Goal: Task Accomplishment & Management: Manage account settings

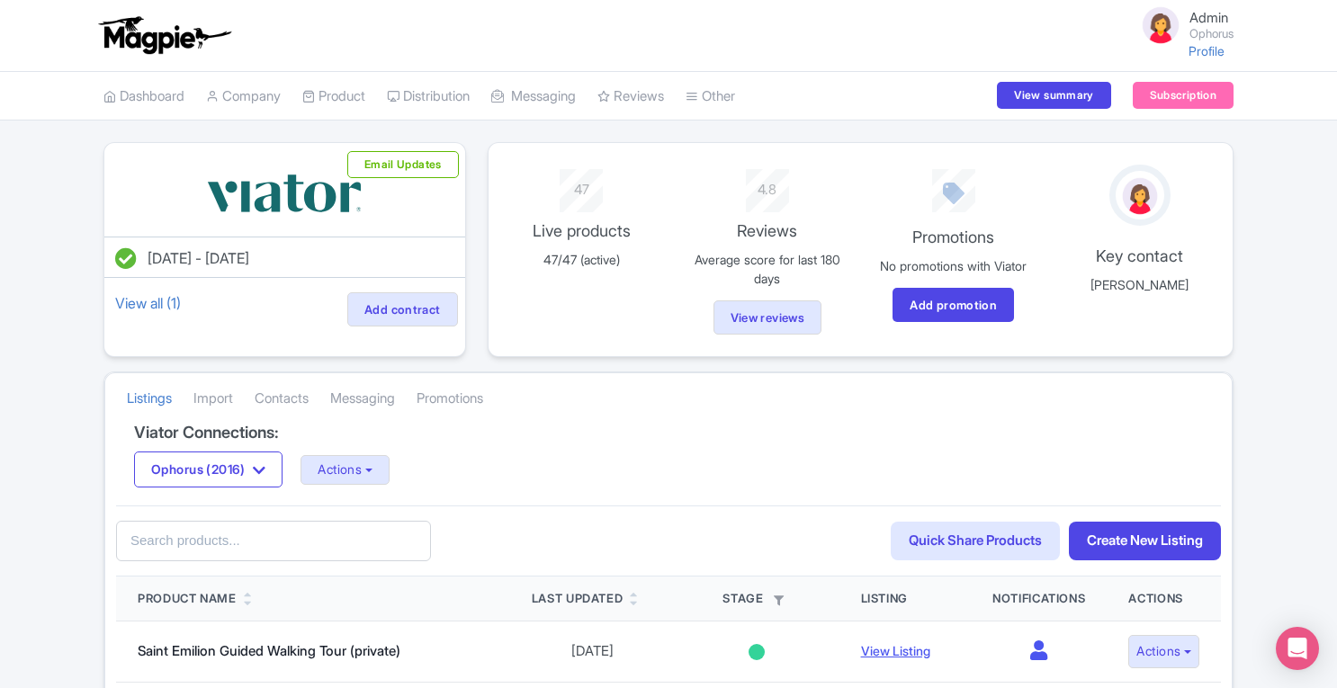
scroll to position [72, 0]
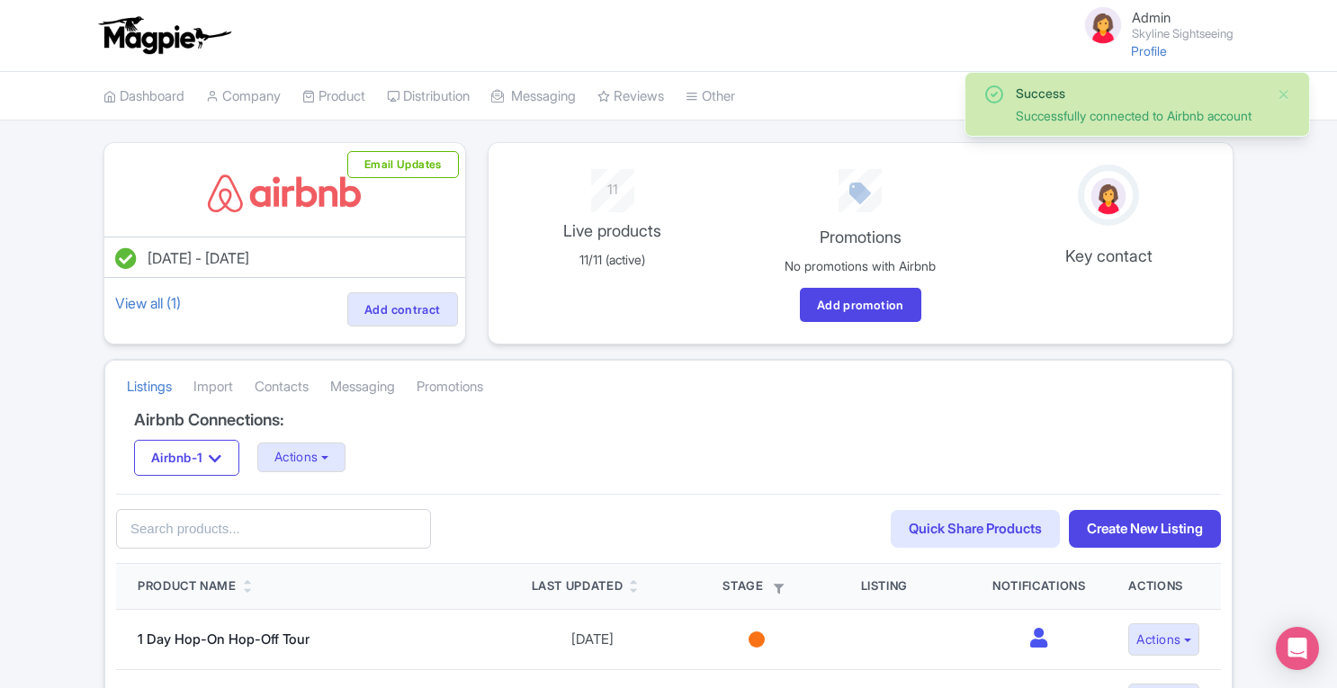
click at [0, 0] on link "My Products" at bounding box center [0, 0] width 0 height 0
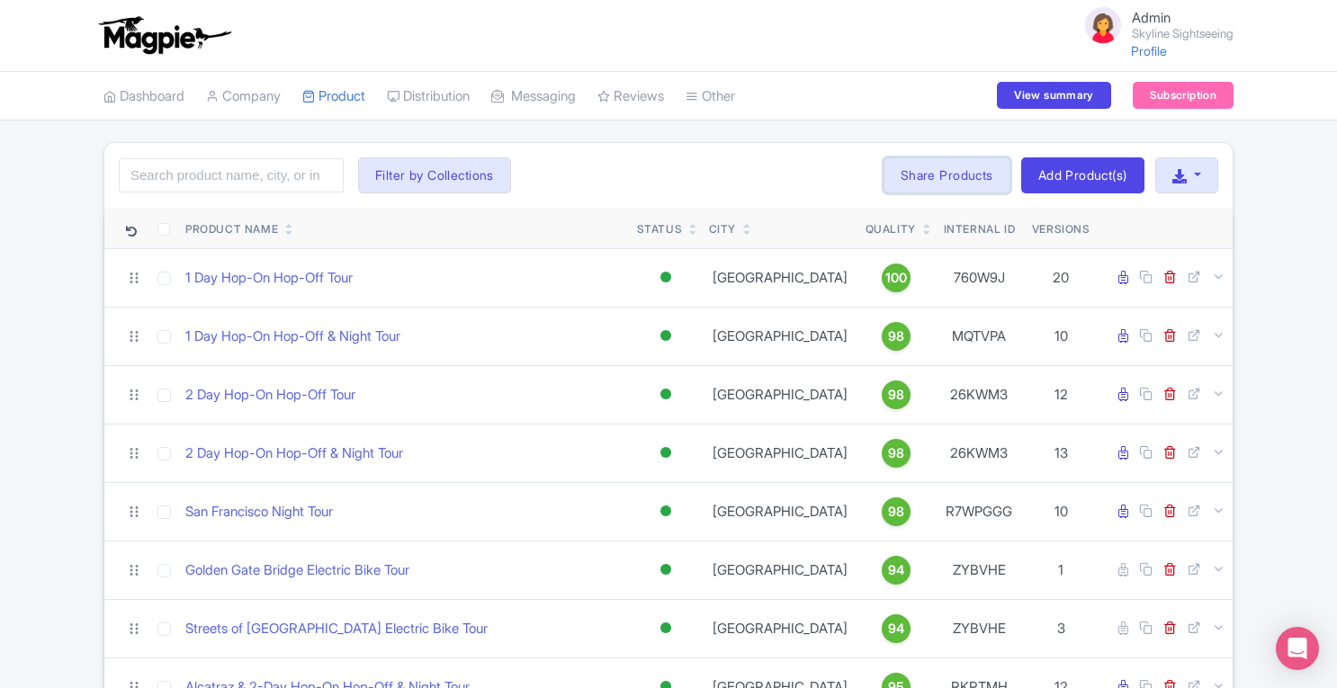
click at [901, 168] on link "Share Products" at bounding box center [946, 175] width 127 height 36
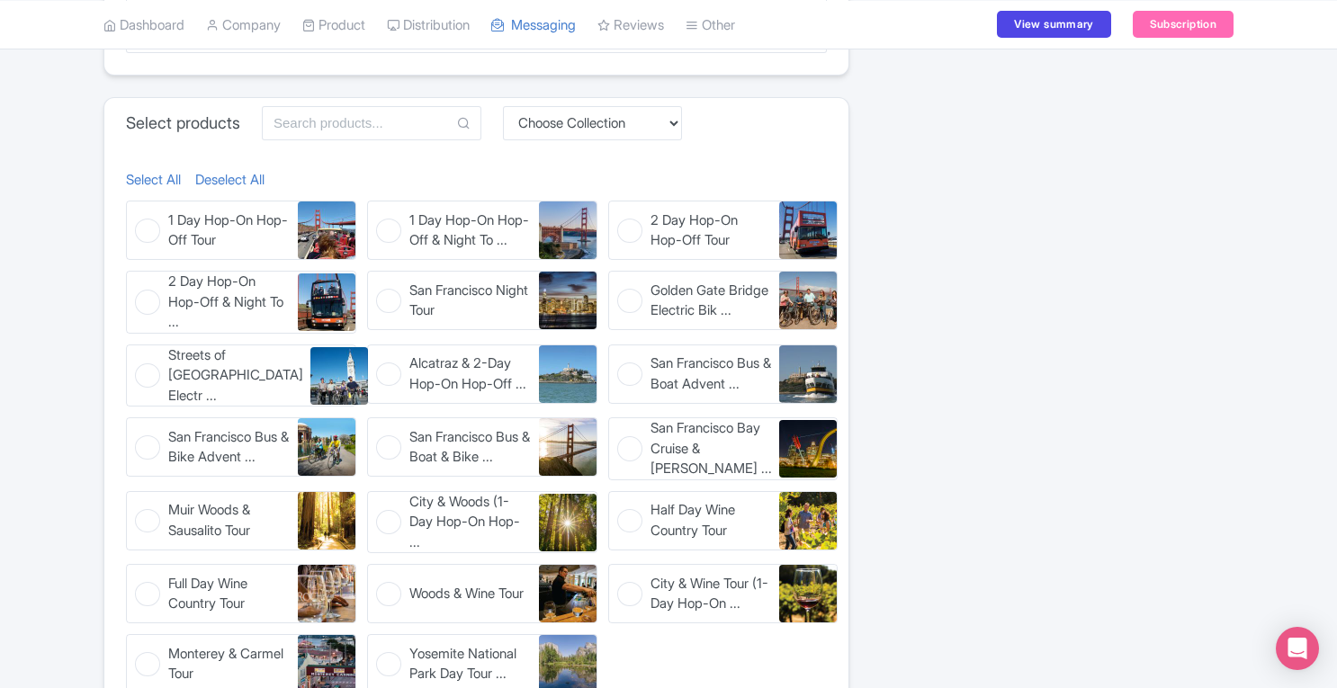
scroll to position [738, 0]
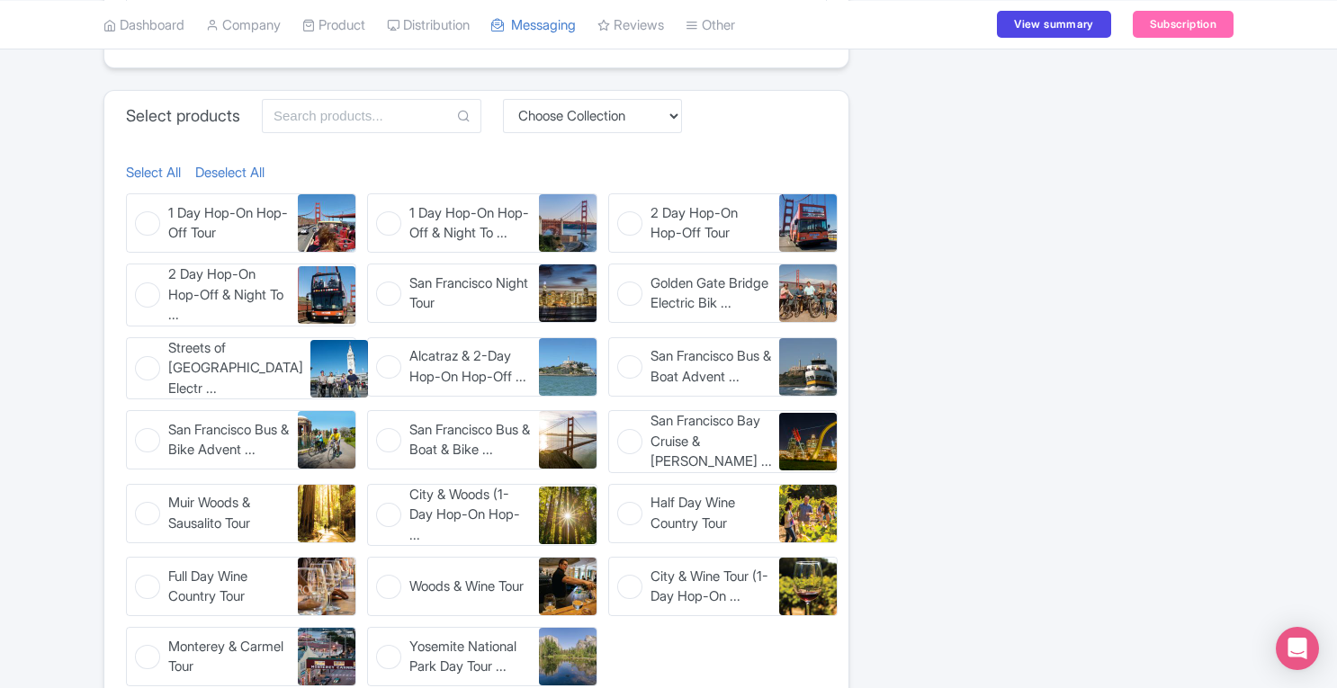
click at [148, 219] on figure "1 Day Hop-On Hop-Off Tour 1 Day Hop-On Hop-Off Tour" at bounding box center [241, 222] width 230 height 59
click at [138, 205] on input "1 Day Hop-On Hop-Off Tour 1 Day Hop-On Hop-Off Tour" at bounding box center [132, 199] width 12 height 12
checkbox input "true"
click at [631, 213] on figure "2 Day Hop-On Hop-Off Tour 2 Day Hop-On Hop-Off Tour" at bounding box center [723, 222] width 230 height 59
click at [620, 205] on input "2 Day Hop-On Hop-Off Tour 2 Day Hop-On Hop-Off Tour" at bounding box center [614, 199] width 12 height 12
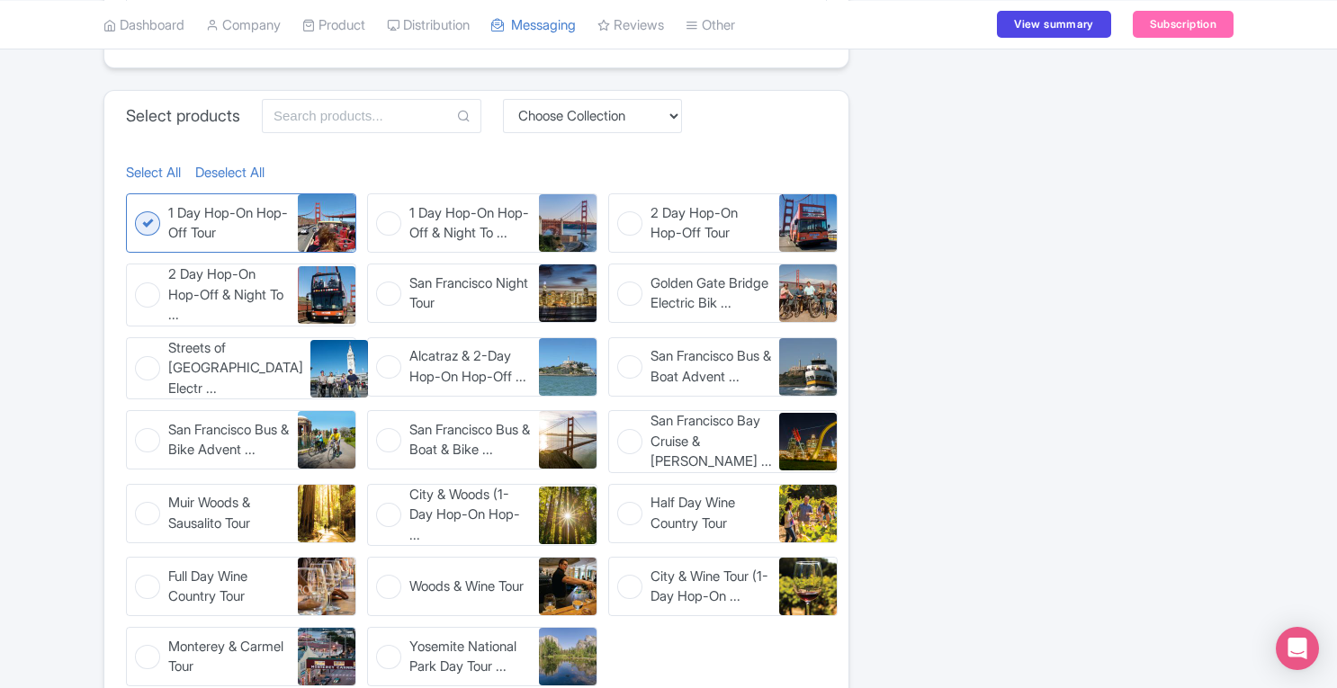
checkbox input "true"
click at [631, 361] on figure "San Francisco Bus & Boat Advent ... San Francisco Bus & Boat Adventure" at bounding box center [723, 366] width 230 height 59
click at [620, 349] on input "San Francisco Bus & Boat Advent ... San Francisco Bus & Boat Adventure" at bounding box center [614, 343] width 12 height 12
checkbox input "true"
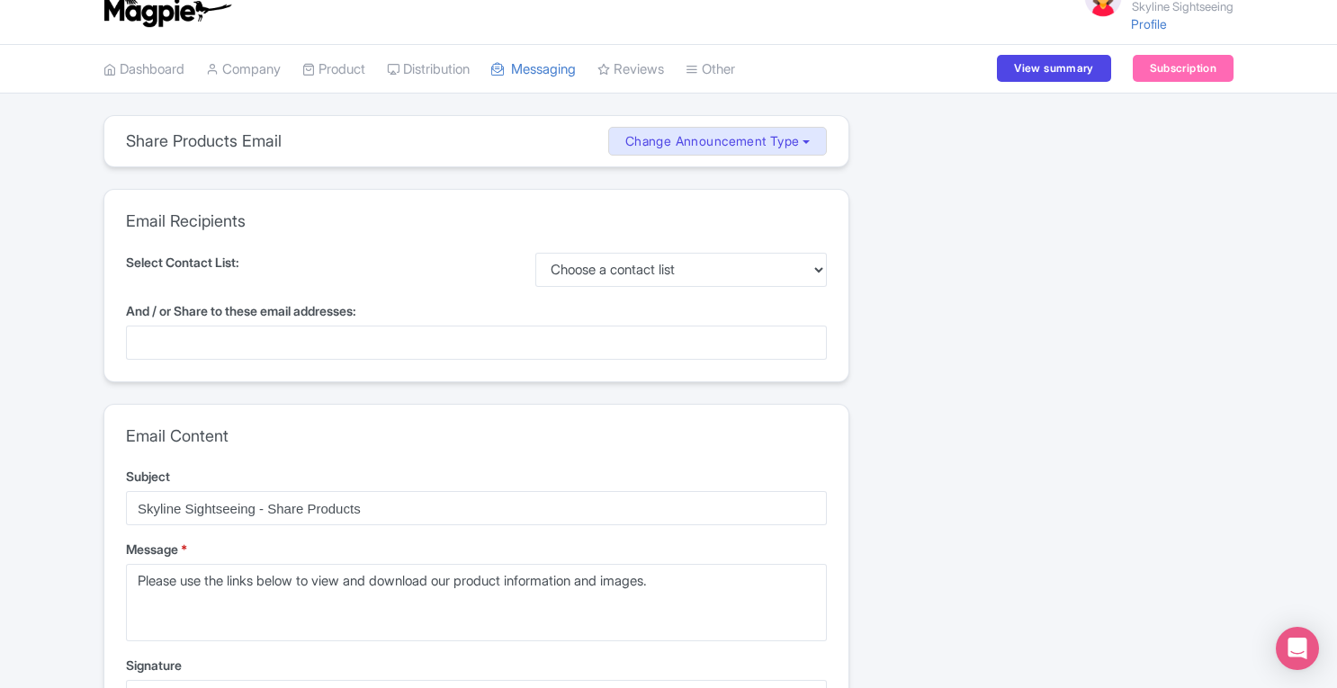
scroll to position [0, 0]
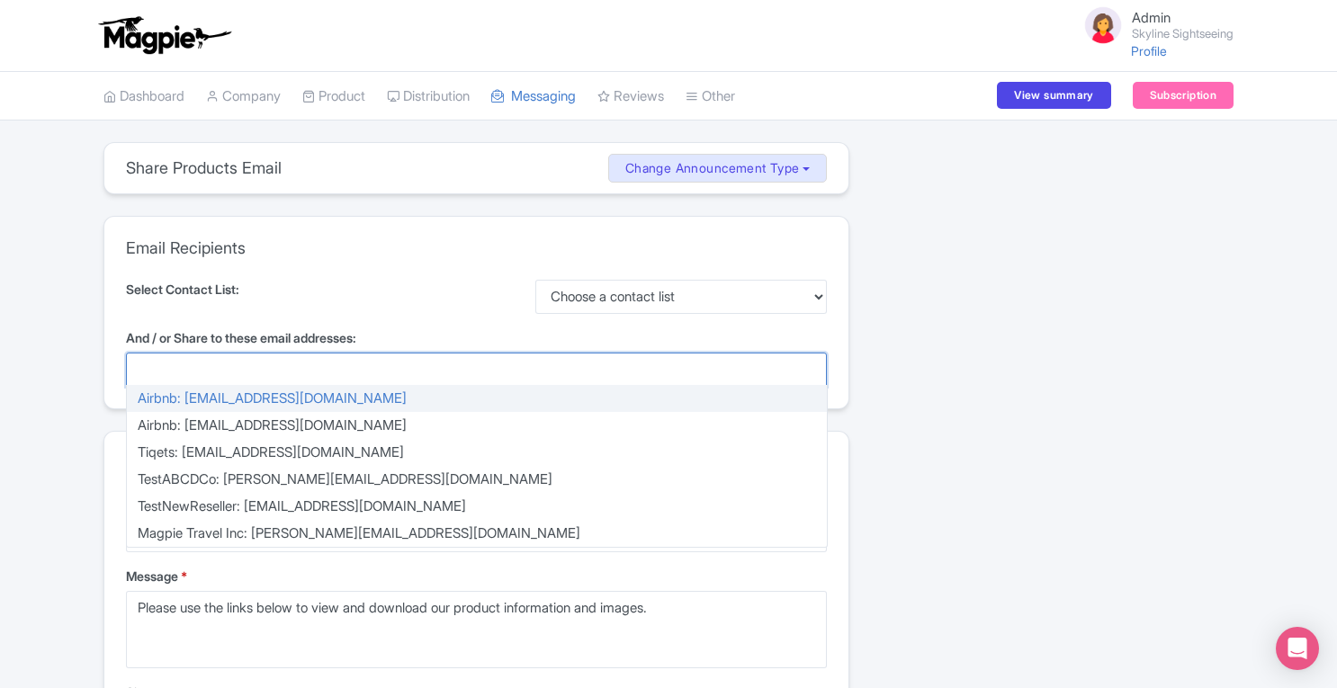
click at [451, 368] on div at bounding box center [476, 370] width 701 height 34
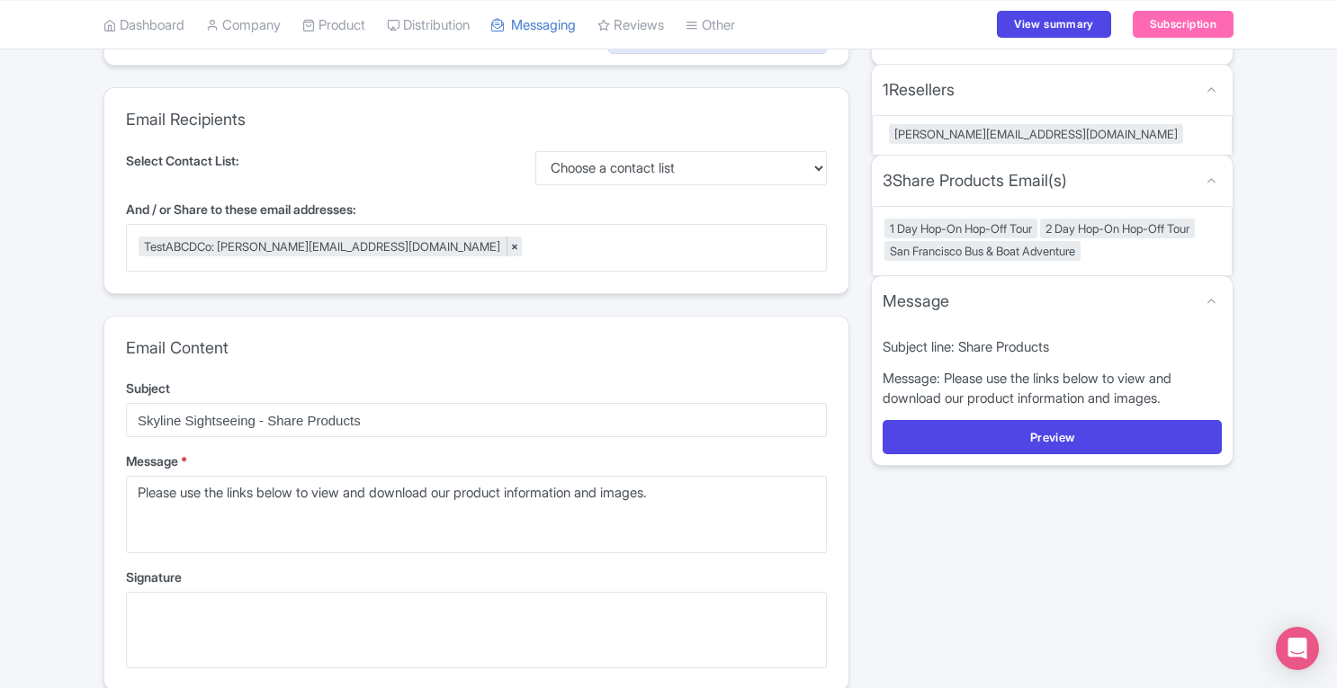
scroll to position [134, 0]
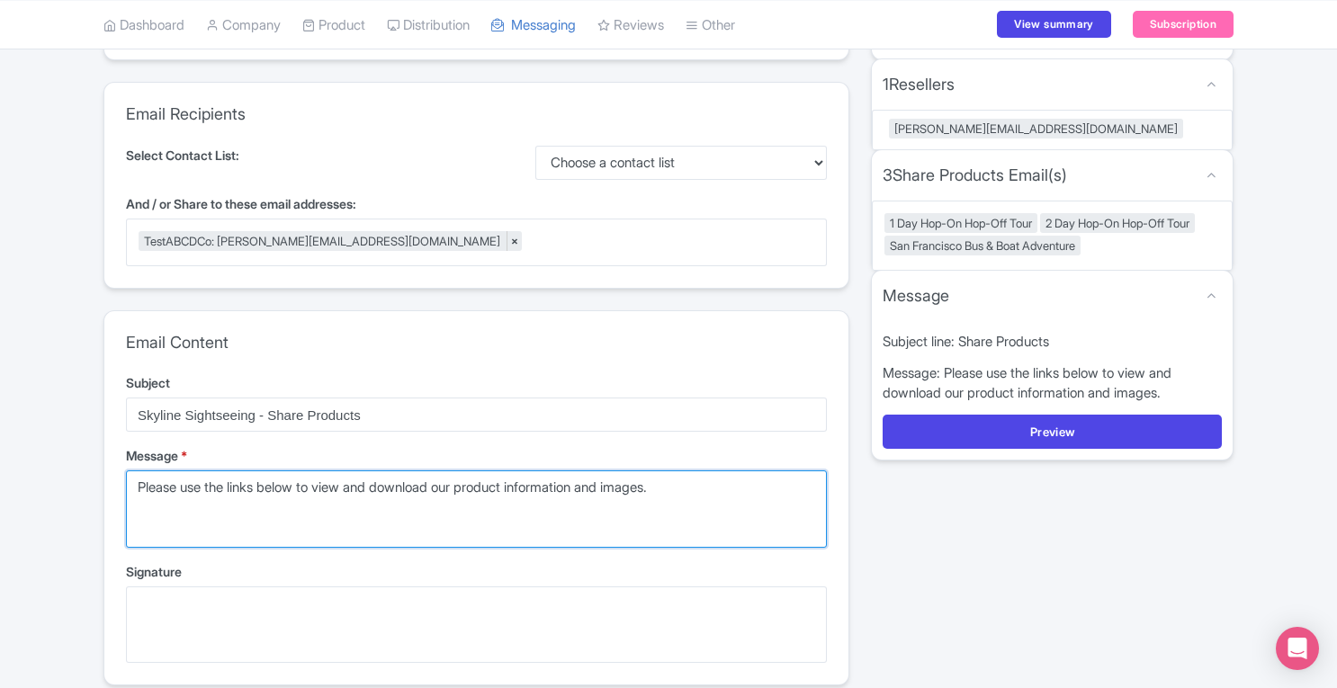
click at [509, 531] on textarea "Please use the links below to view and download our product information and ima…" at bounding box center [476, 508] width 701 height 76
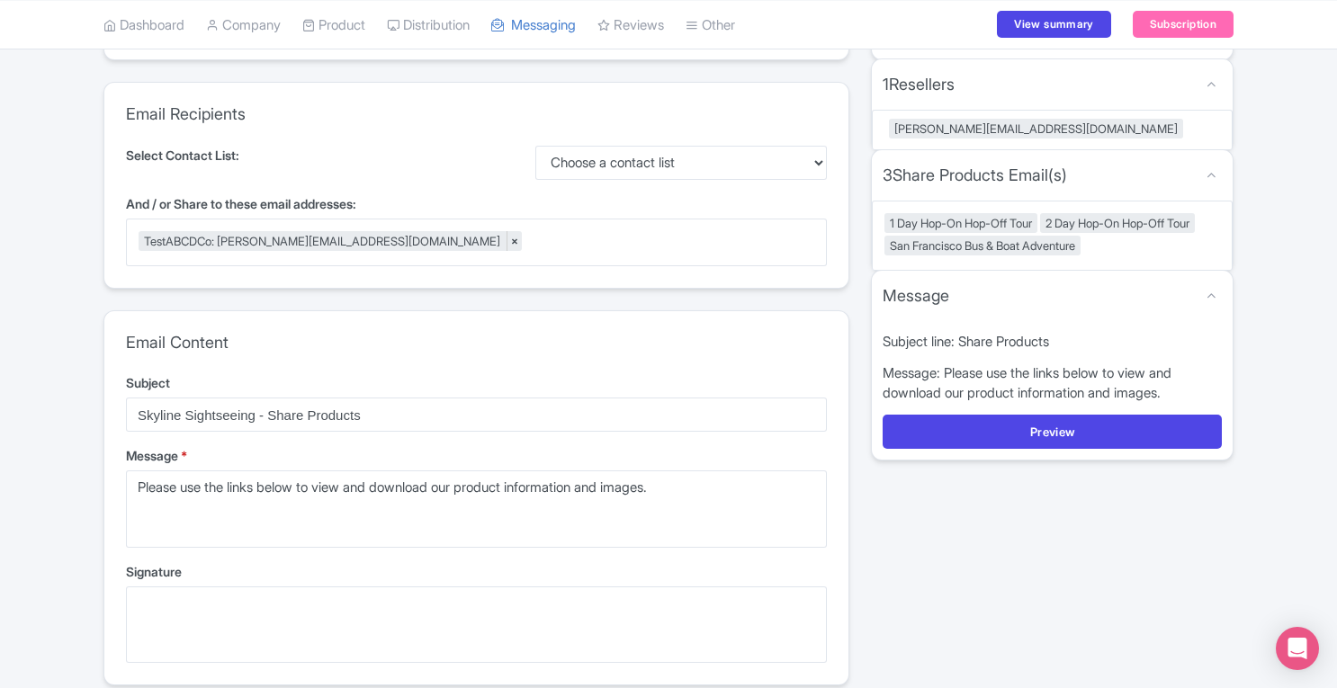
click at [378, 568] on label "Signature" at bounding box center [476, 571] width 701 height 19
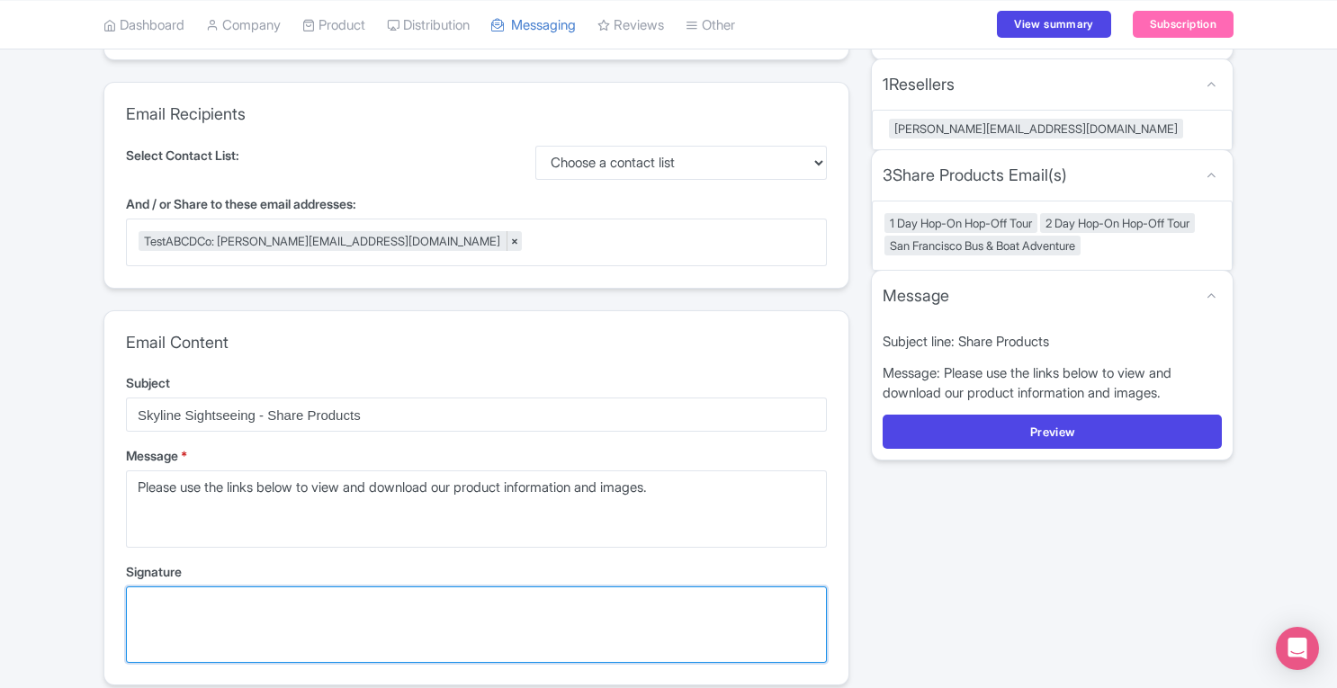
click at [378, 586] on textarea "Signature" at bounding box center [476, 624] width 701 height 76
type textarea "j"
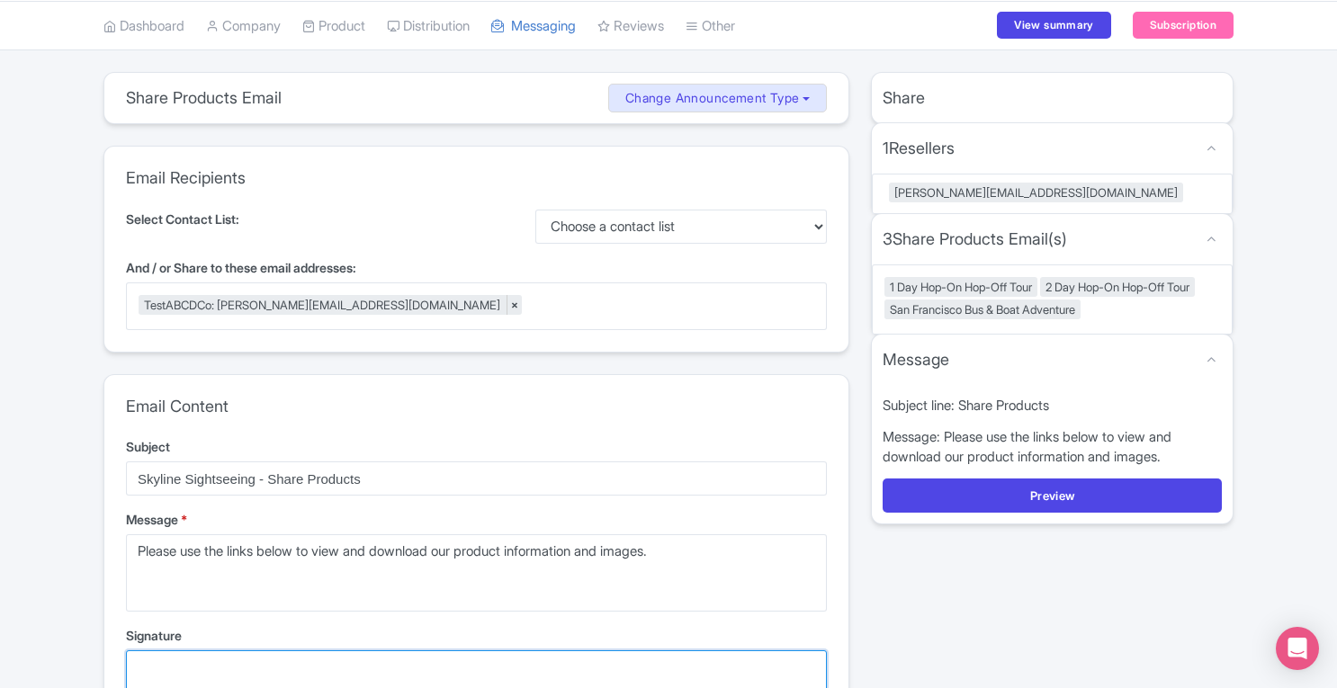
scroll to position [53, 0]
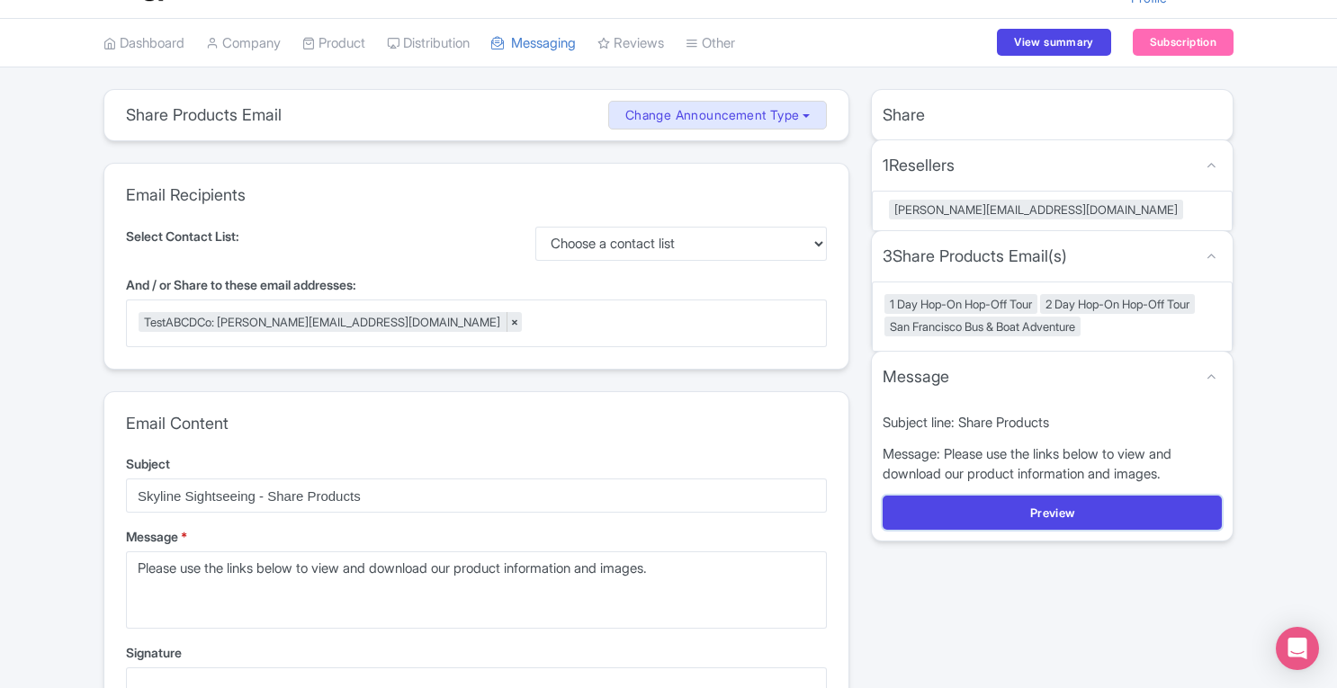
click at [1056, 530] on button "Preview" at bounding box center [1051, 513] width 339 height 34
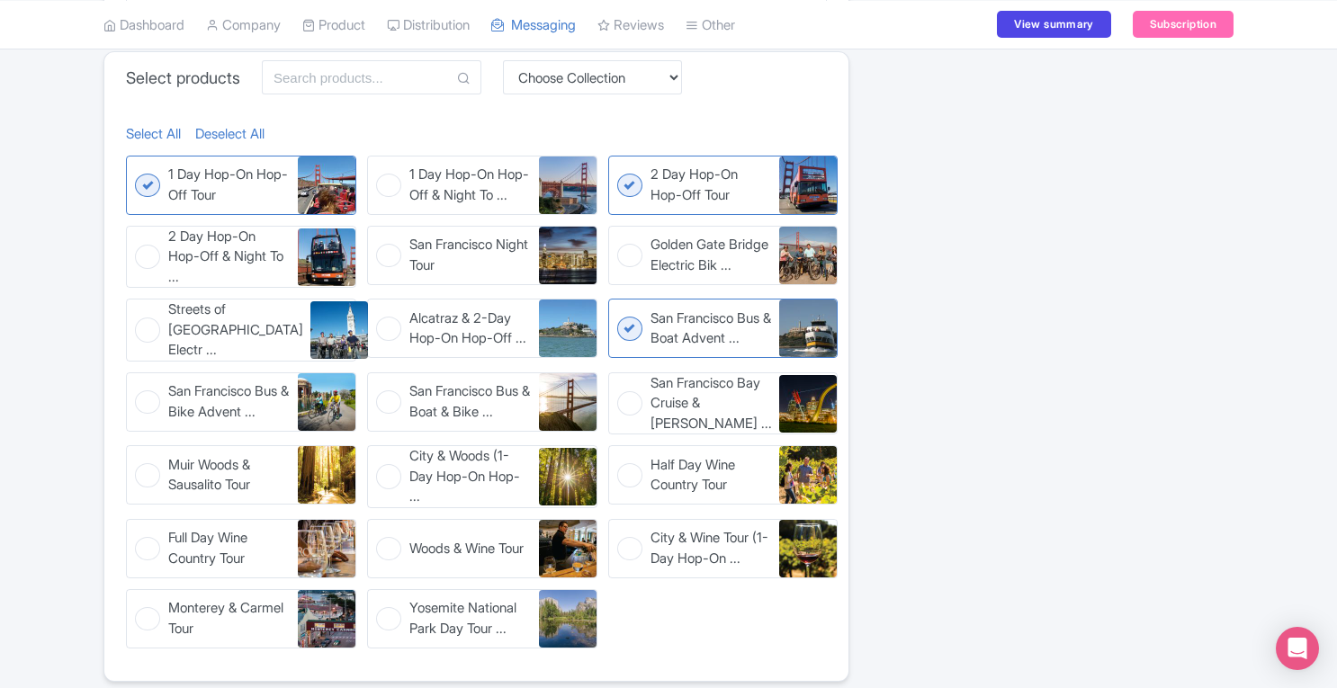
scroll to position [1066, 0]
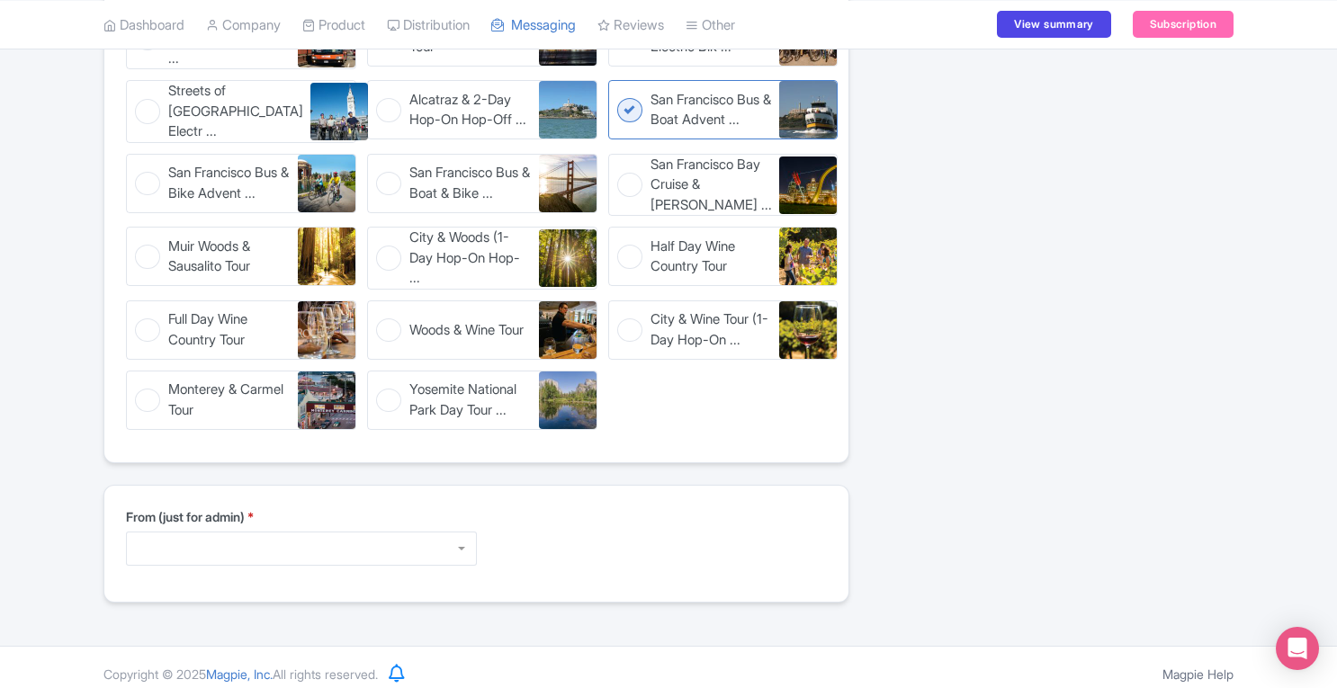
click at [378, 541] on div at bounding box center [301, 549] width 351 height 34
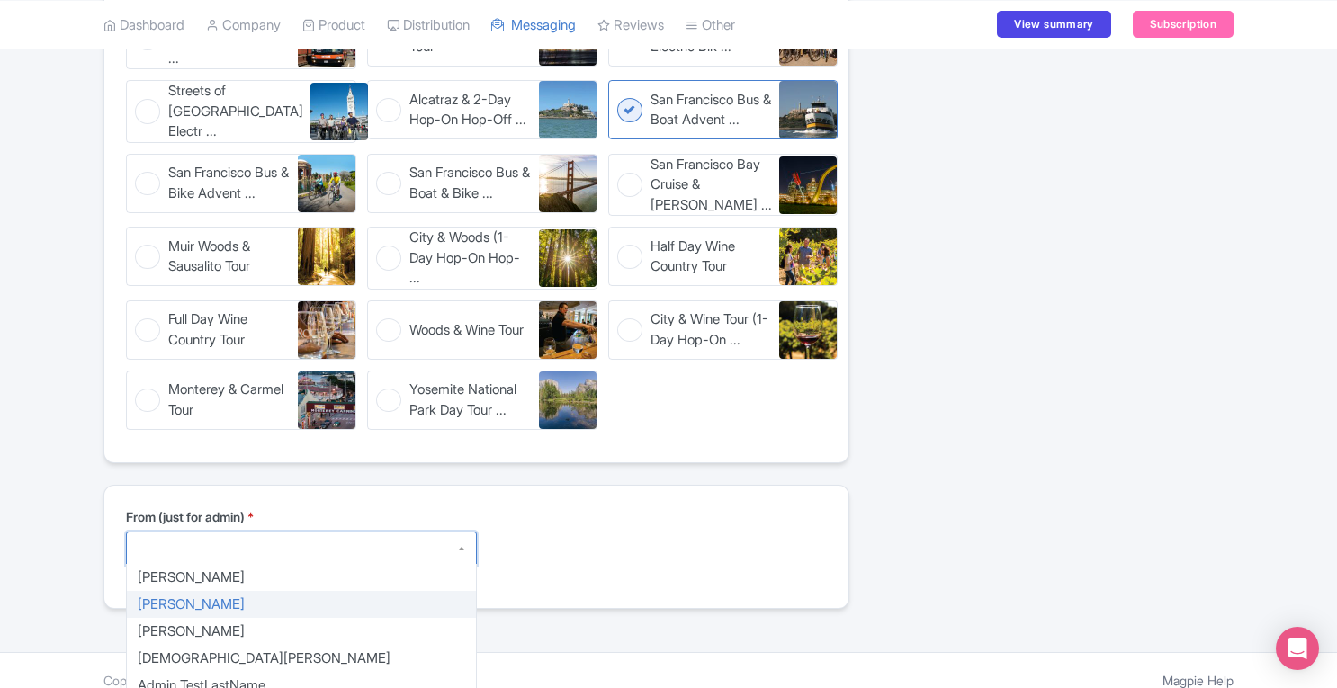
type textarea "Chris Lovatt chris@city-sightseeing.us"
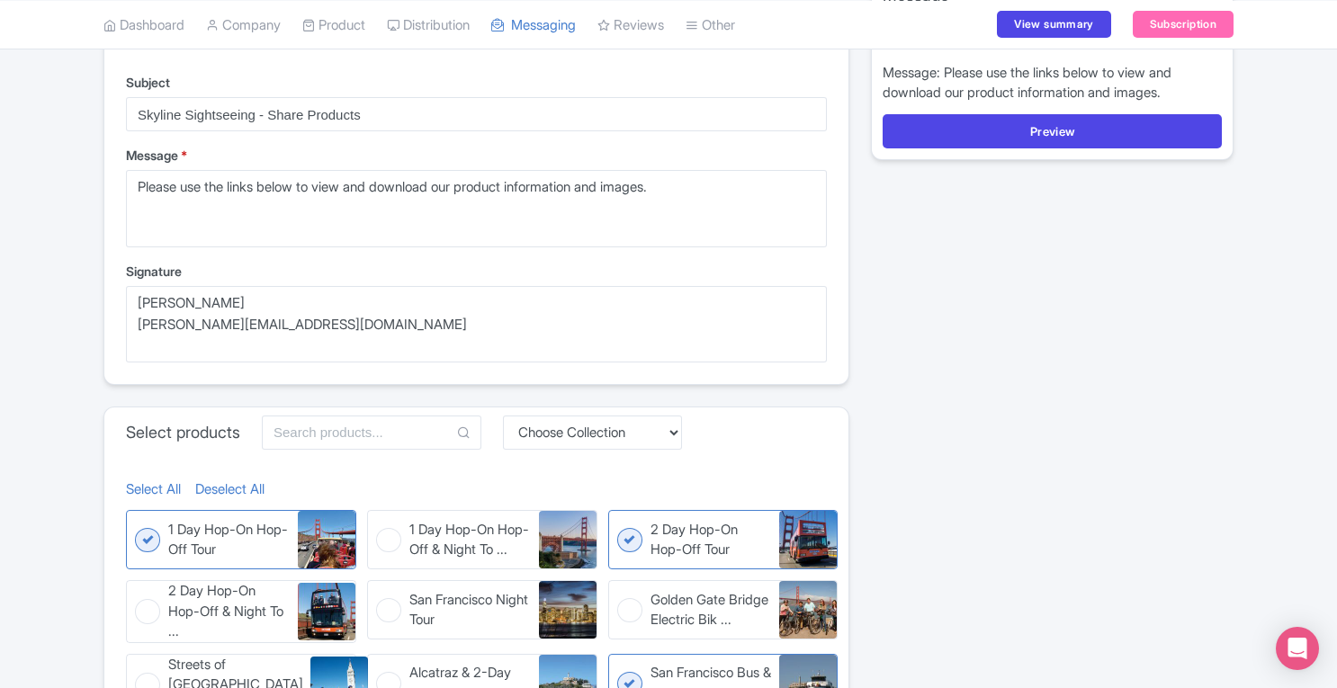
scroll to position [405, 0]
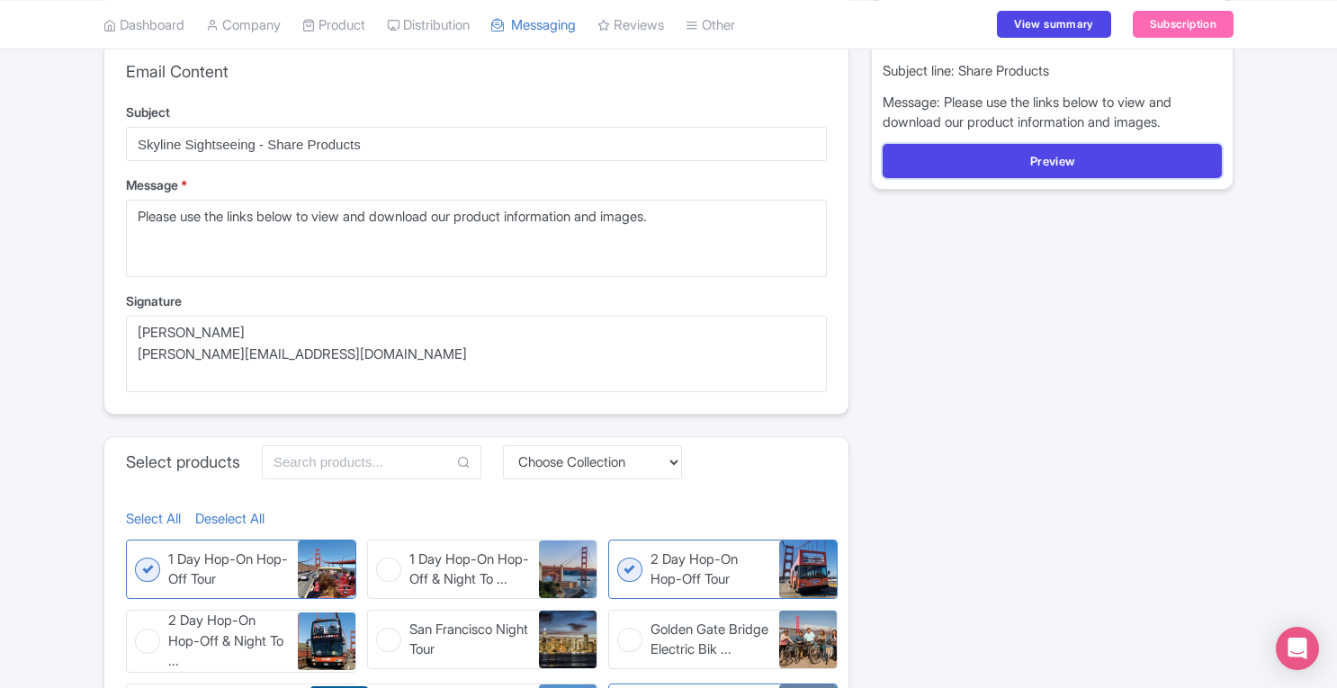
click at [1055, 172] on button "Preview" at bounding box center [1051, 161] width 339 height 34
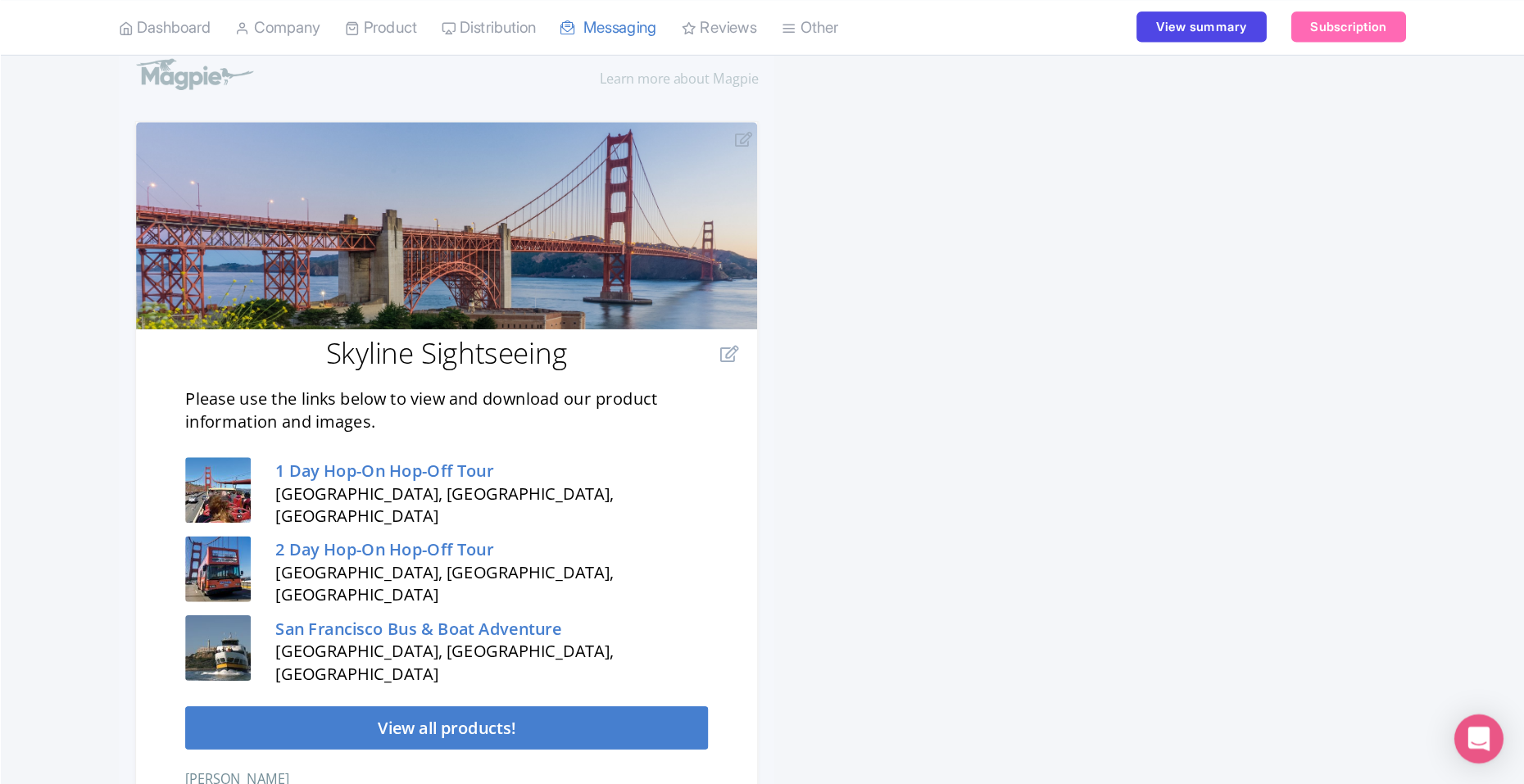
scroll to position [298, 0]
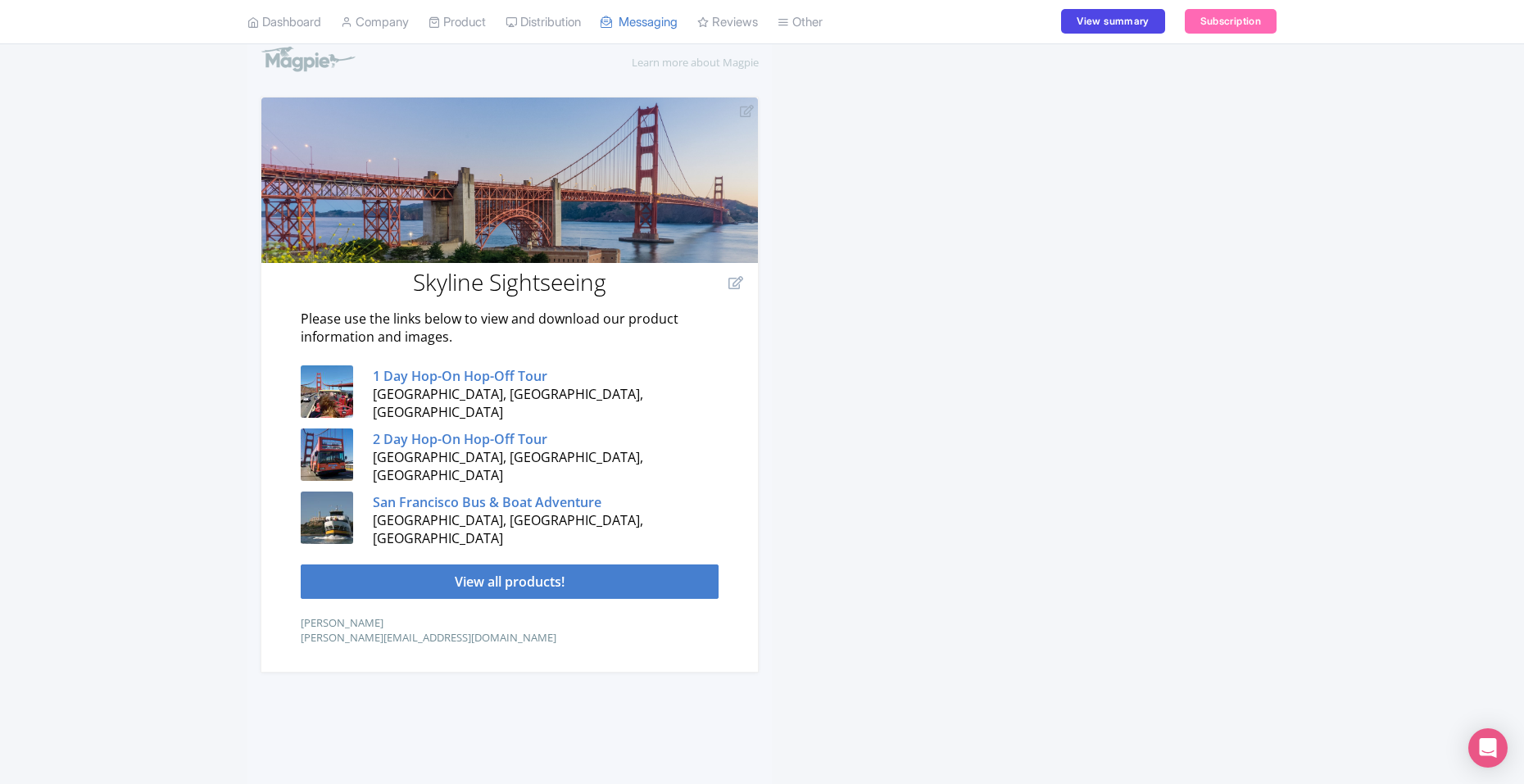
drag, startPoint x: 1222, startPoint y: 0, endPoint x: 1024, endPoint y: 368, distance: 417.9
click at [1024, 368] on div "← Edit Details Email Preview Send Email Add Attachments Add a Price sheet From …" at bounding box center [762, 741] width 1048 height 1819
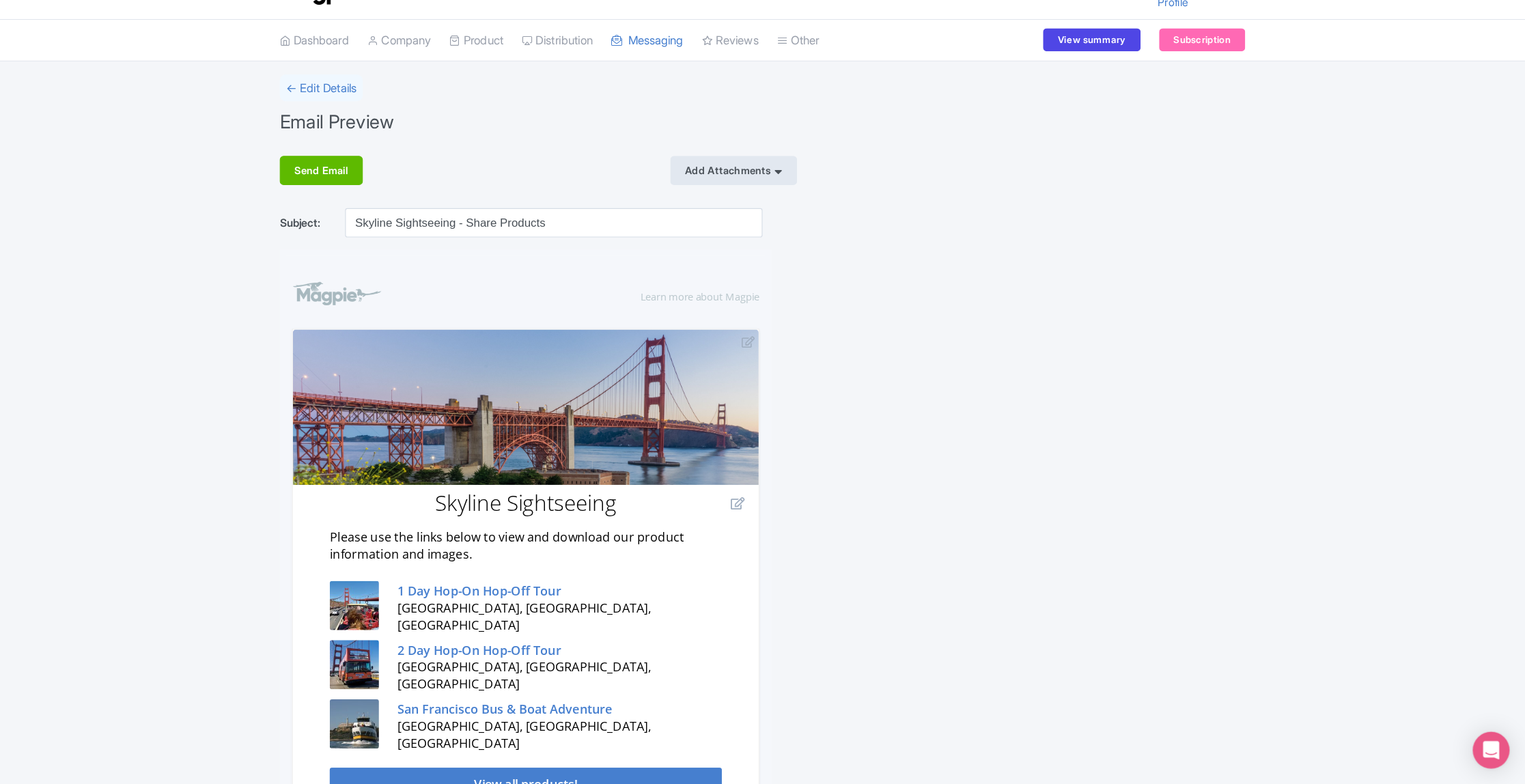
scroll to position [37, 0]
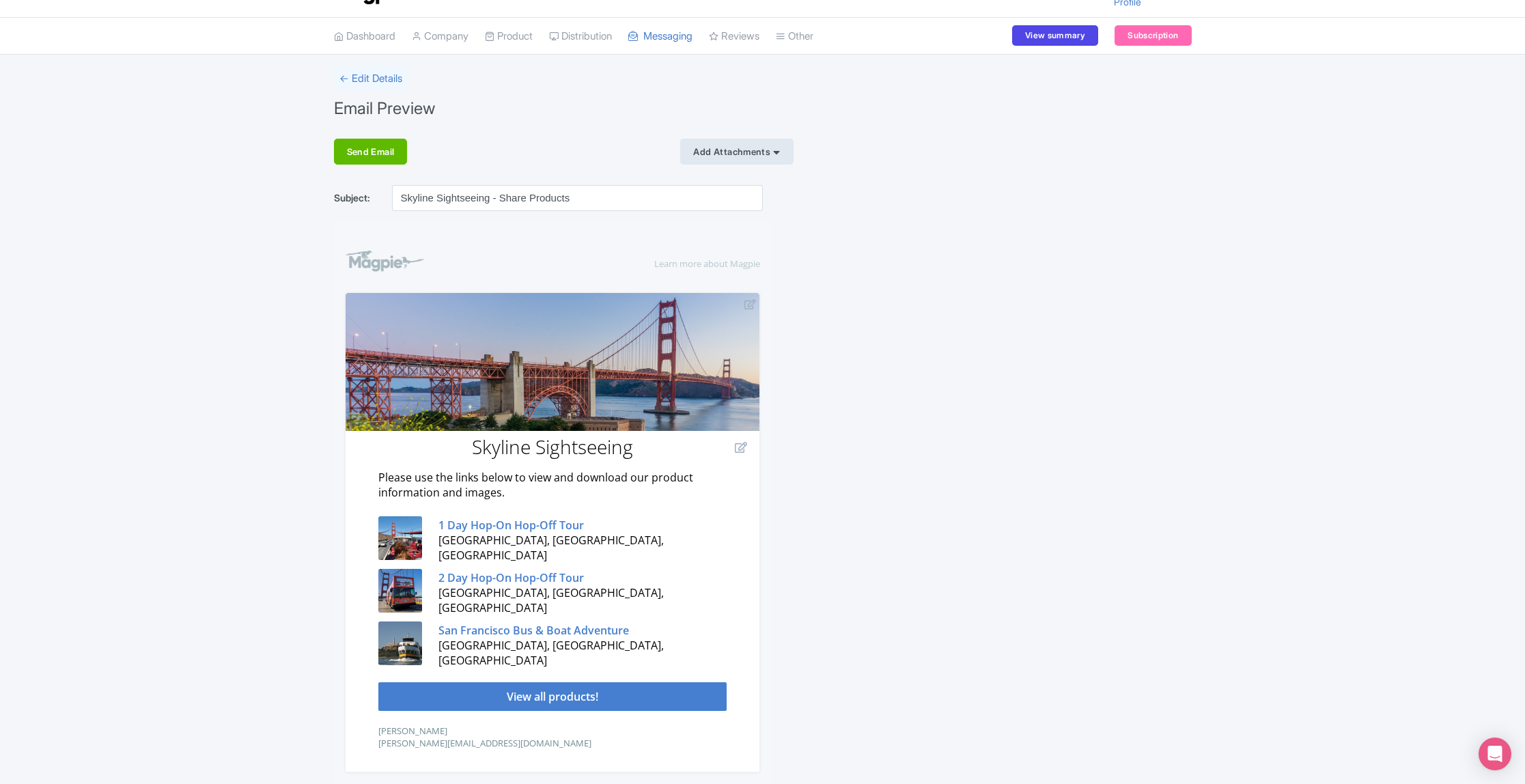
drag, startPoint x: 1274, startPoint y: 3, endPoint x: 1077, endPoint y: 424, distance: 464.8
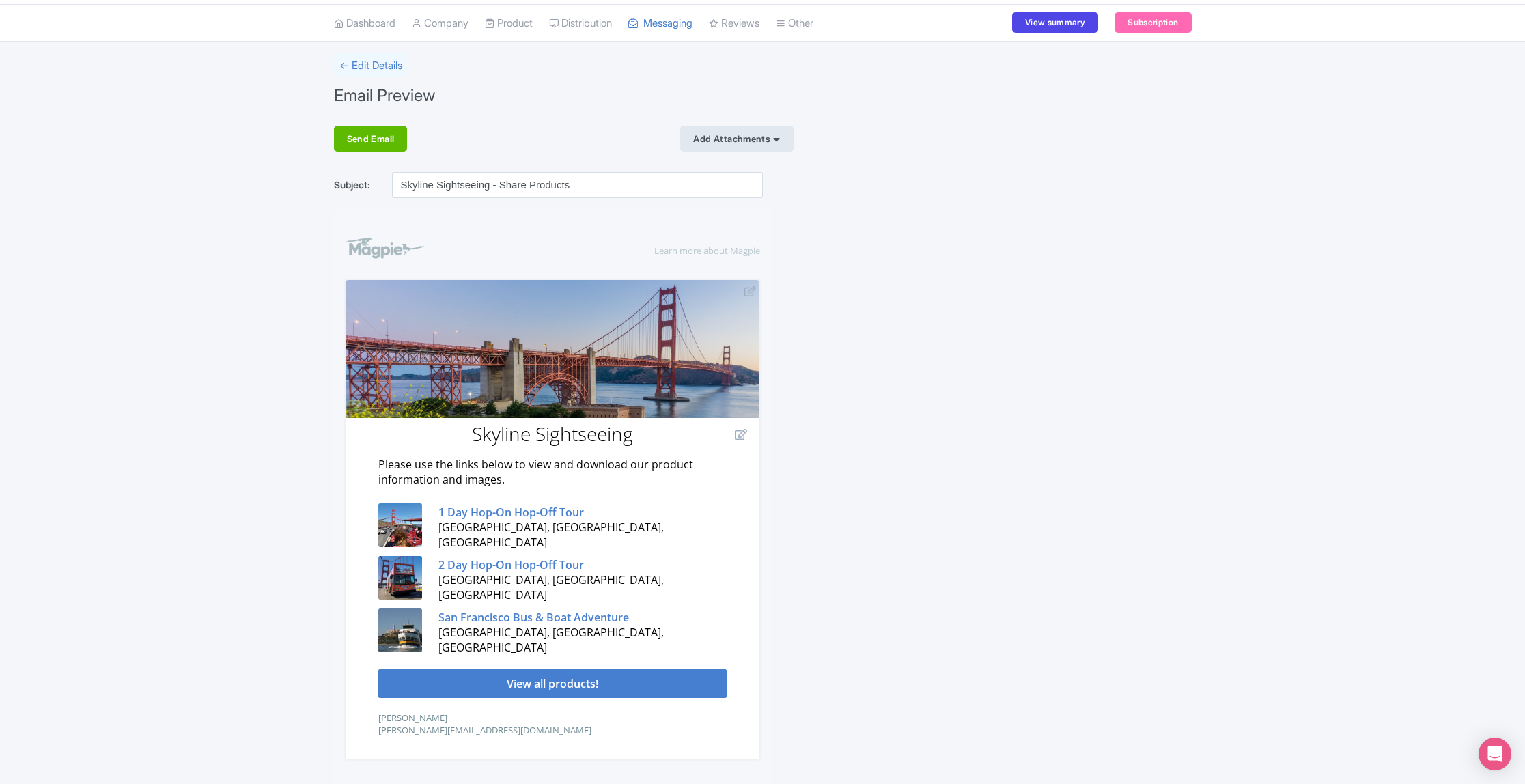
scroll to position [51, 0]
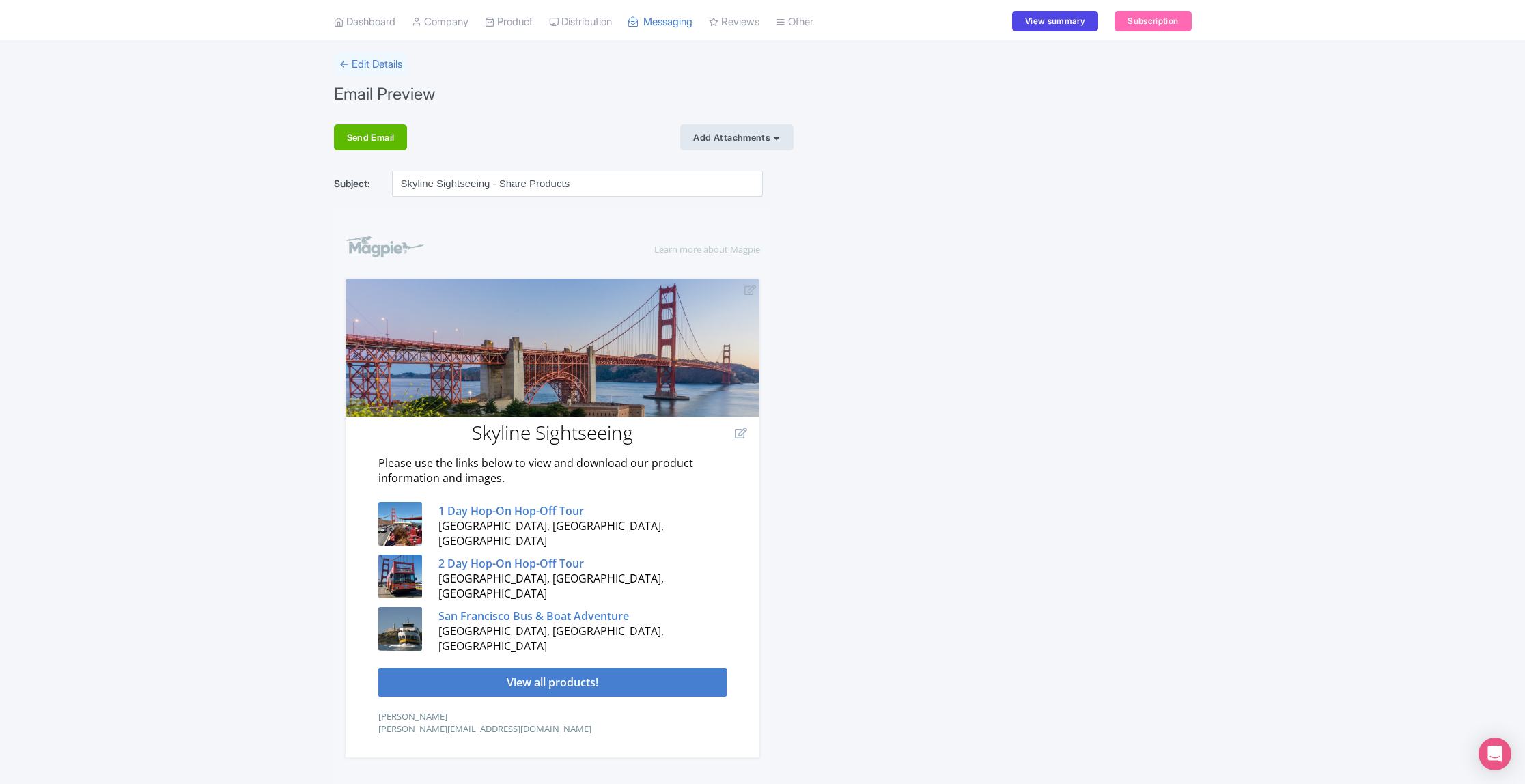
click at [771, 133] on div "Add Attachments" at bounding box center [736, 137] width 112 height 26
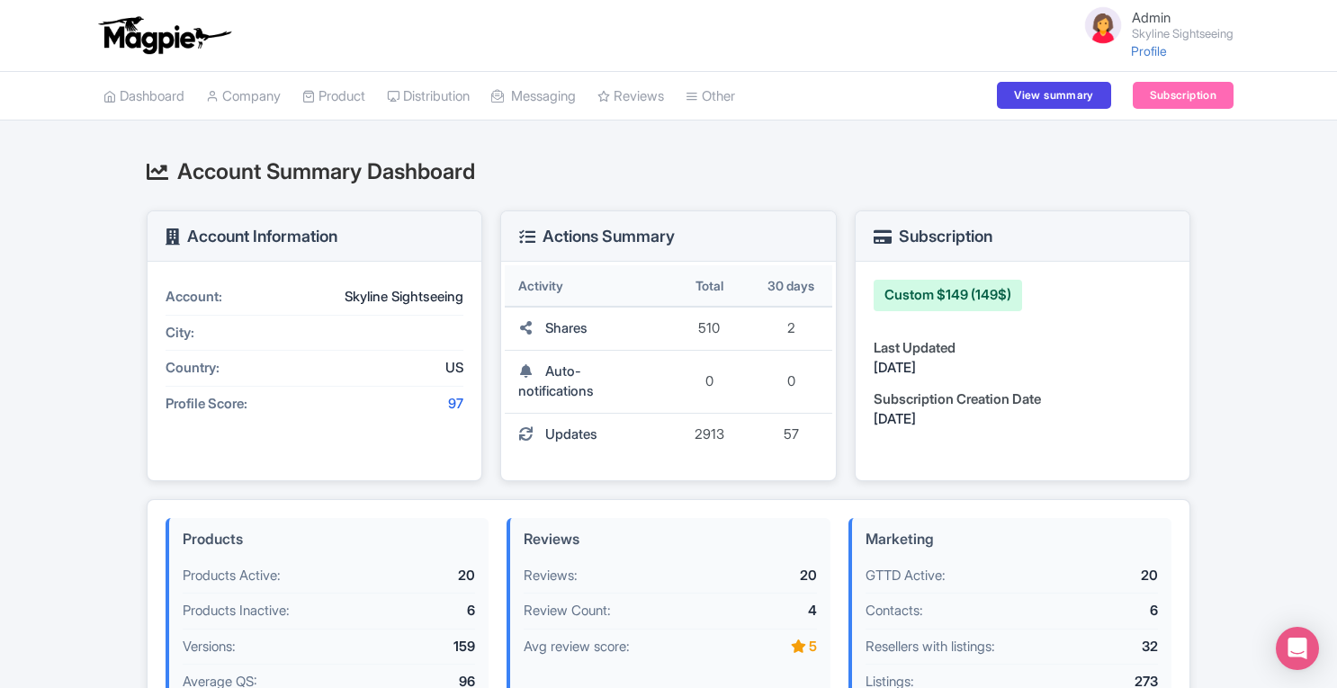
click at [0, 0] on link "My Products" at bounding box center [0, 0] width 0 height 0
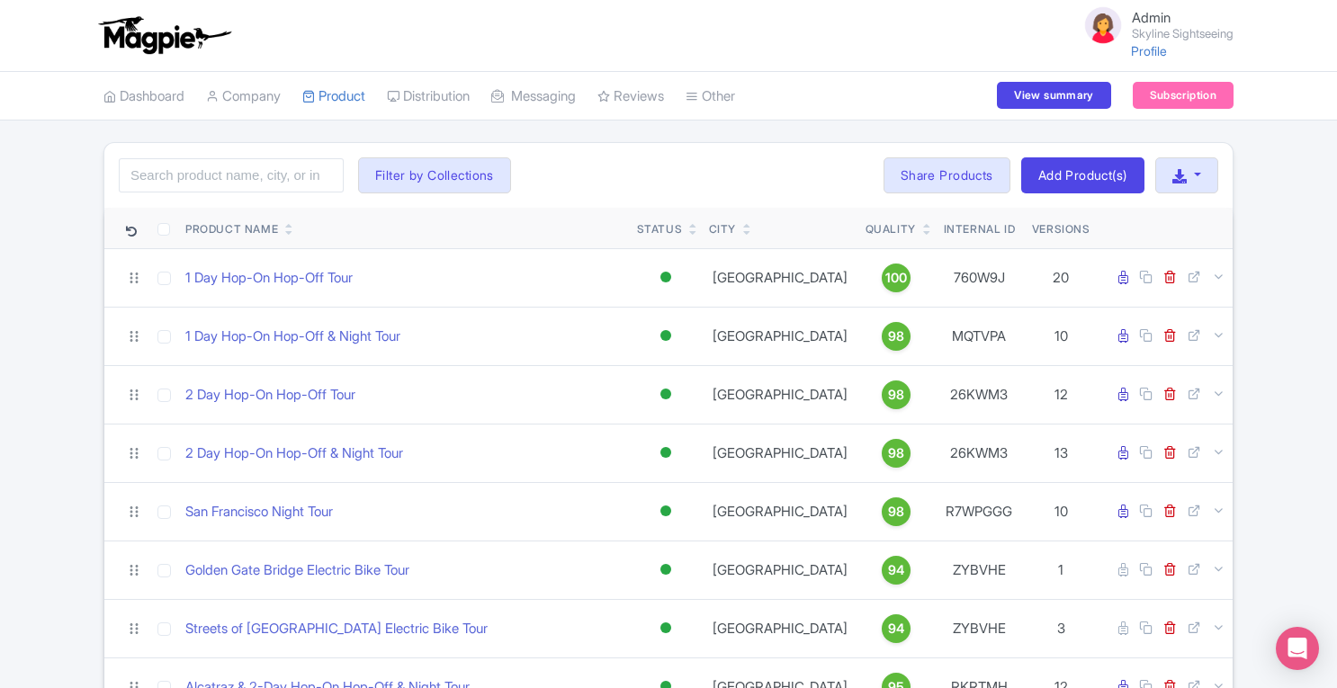
click at [0, 0] on link "Manage Resellers" at bounding box center [0, 0] width 0 height 0
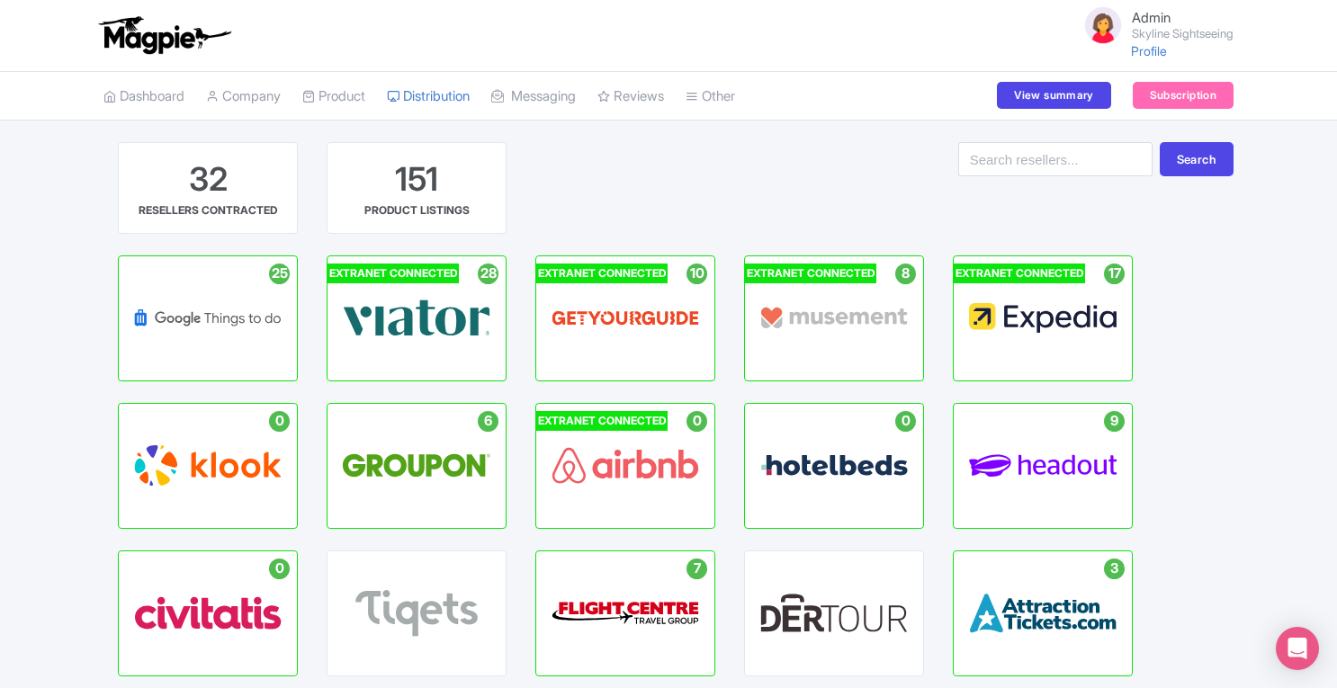
click at [419, 322] on p "HUB" at bounding box center [417, 325] width 46 height 15
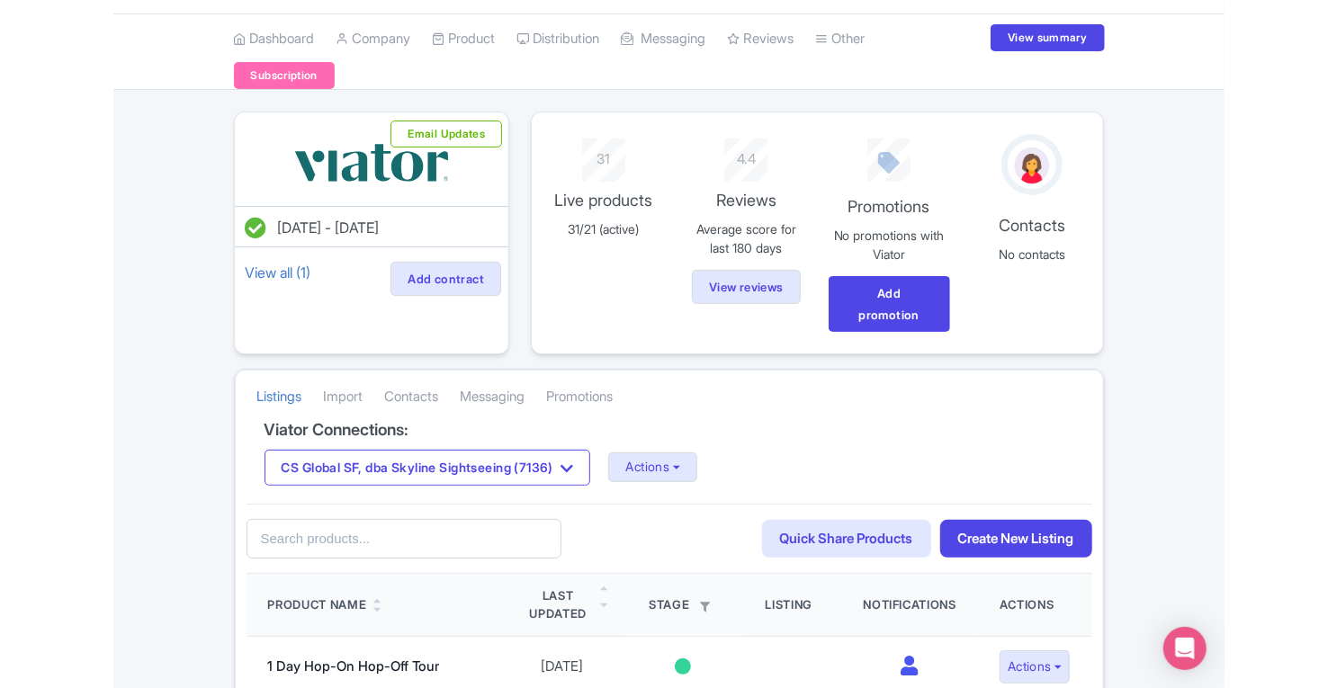
scroll to position [72, 0]
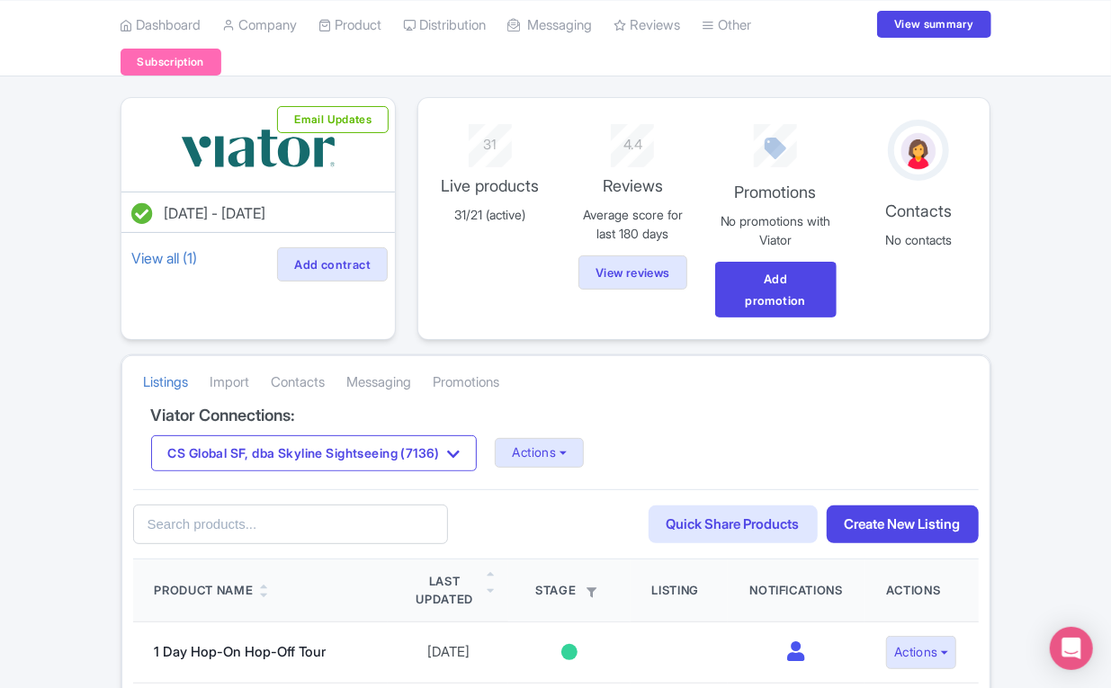
click at [239, 374] on link "Import" at bounding box center [230, 382] width 40 height 49
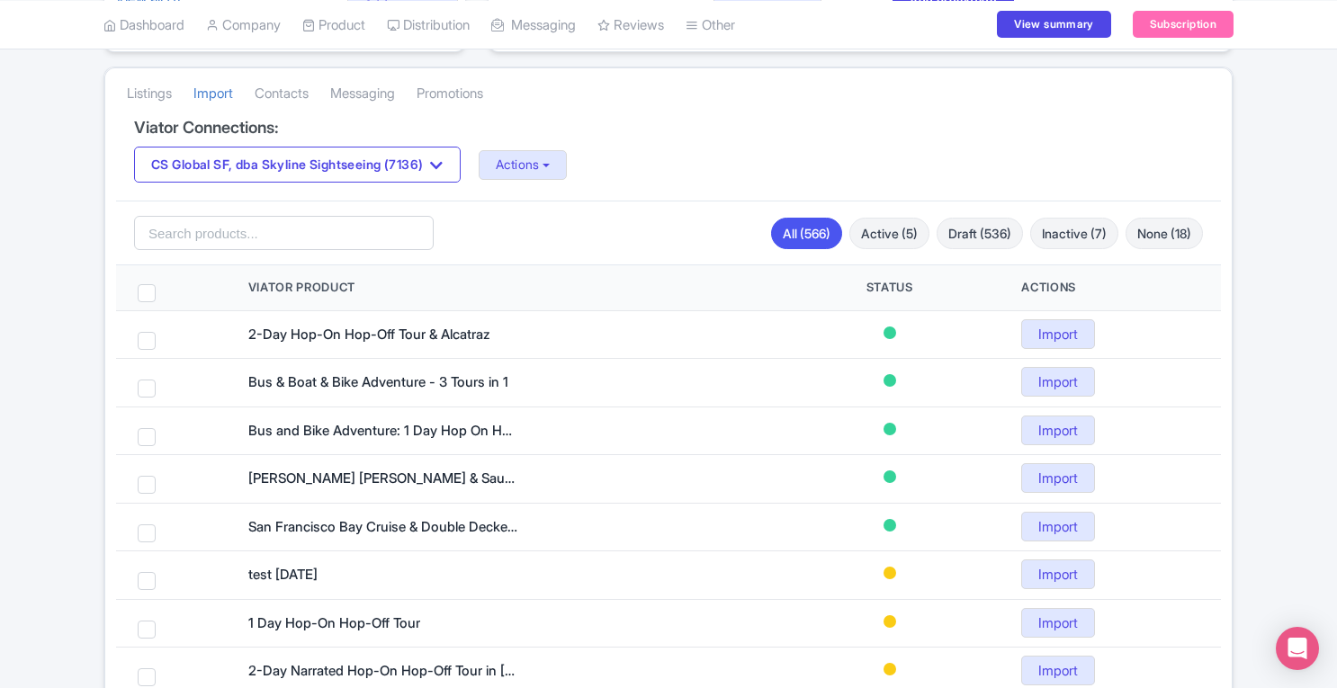
scroll to position [309, 0]
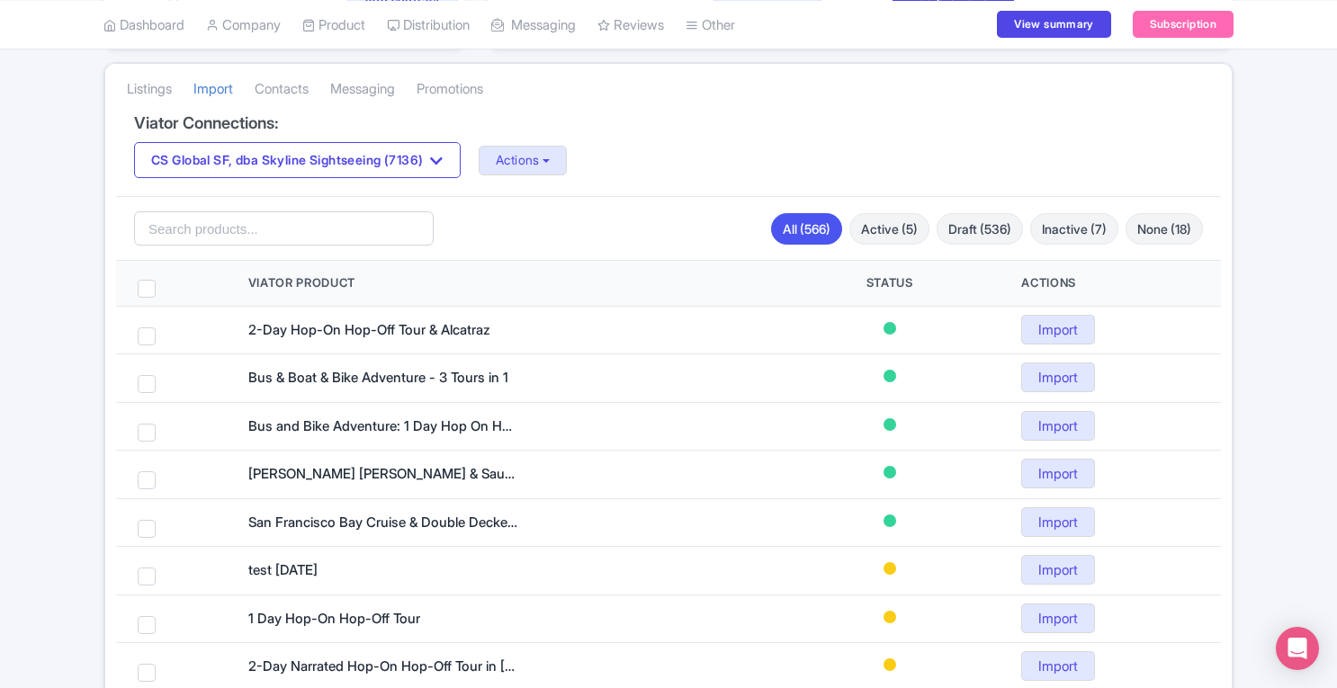
click at [154, 92] on link "Listings" at bounding box center [149, 89] width 45 height 49
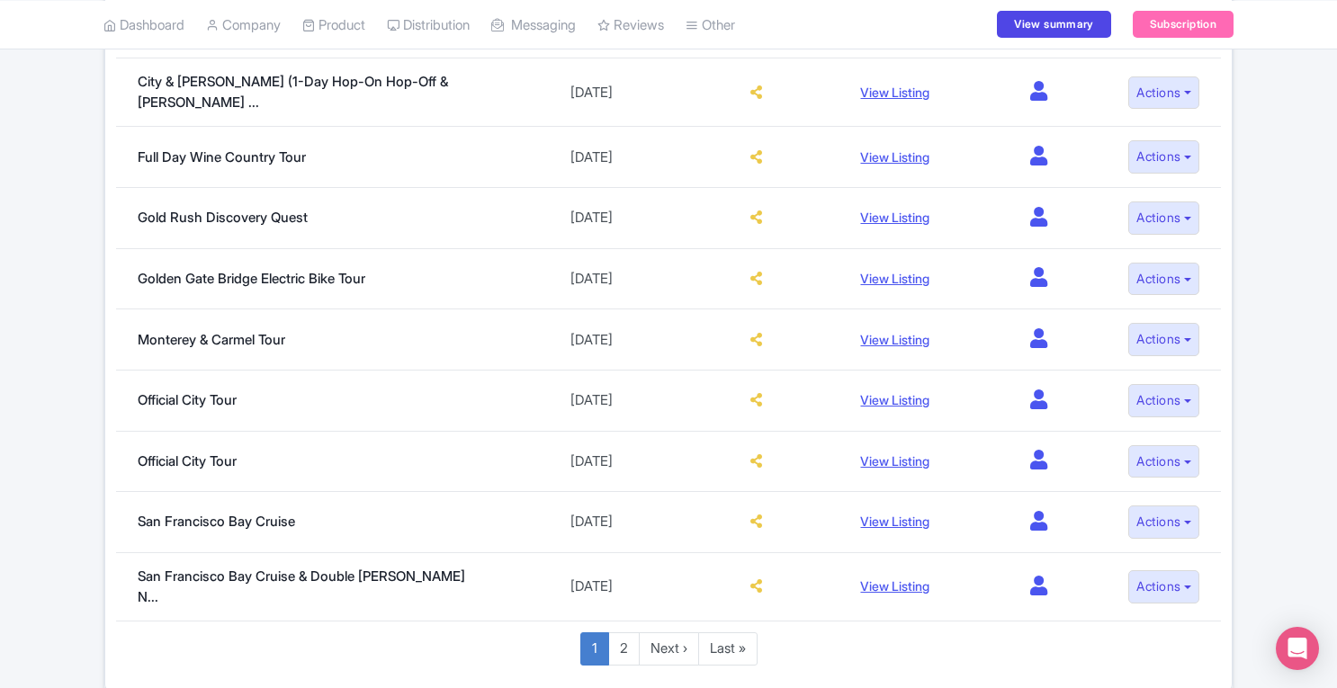
scroll to position [1227, 0]
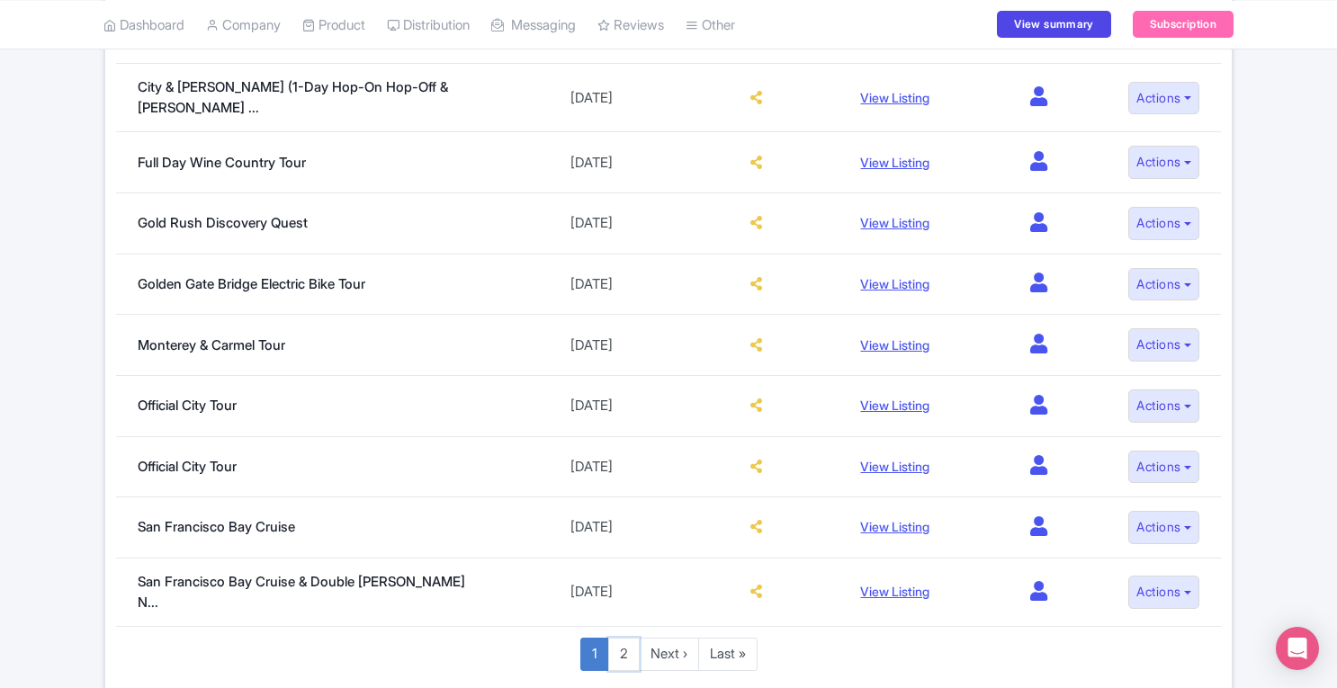
click at [620, 638] on link "2" at bounding box center [623, 654] width 31 height 33
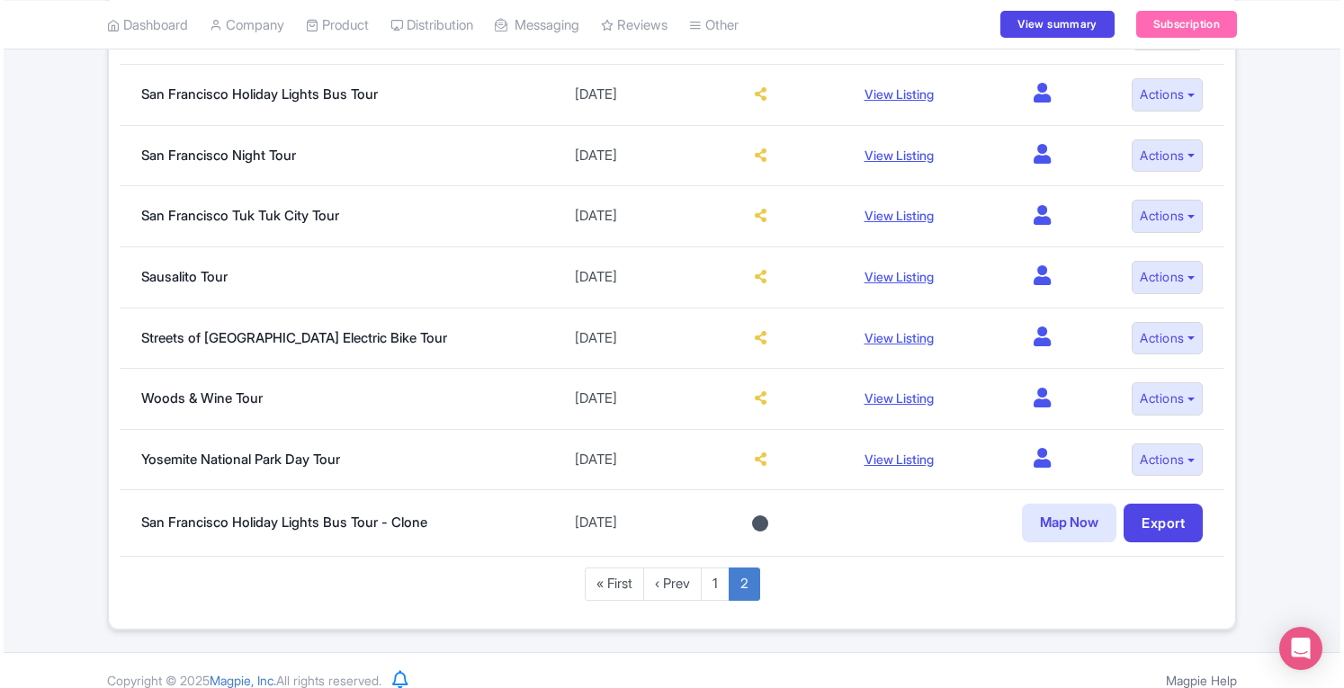
scroll to position [803, 0]
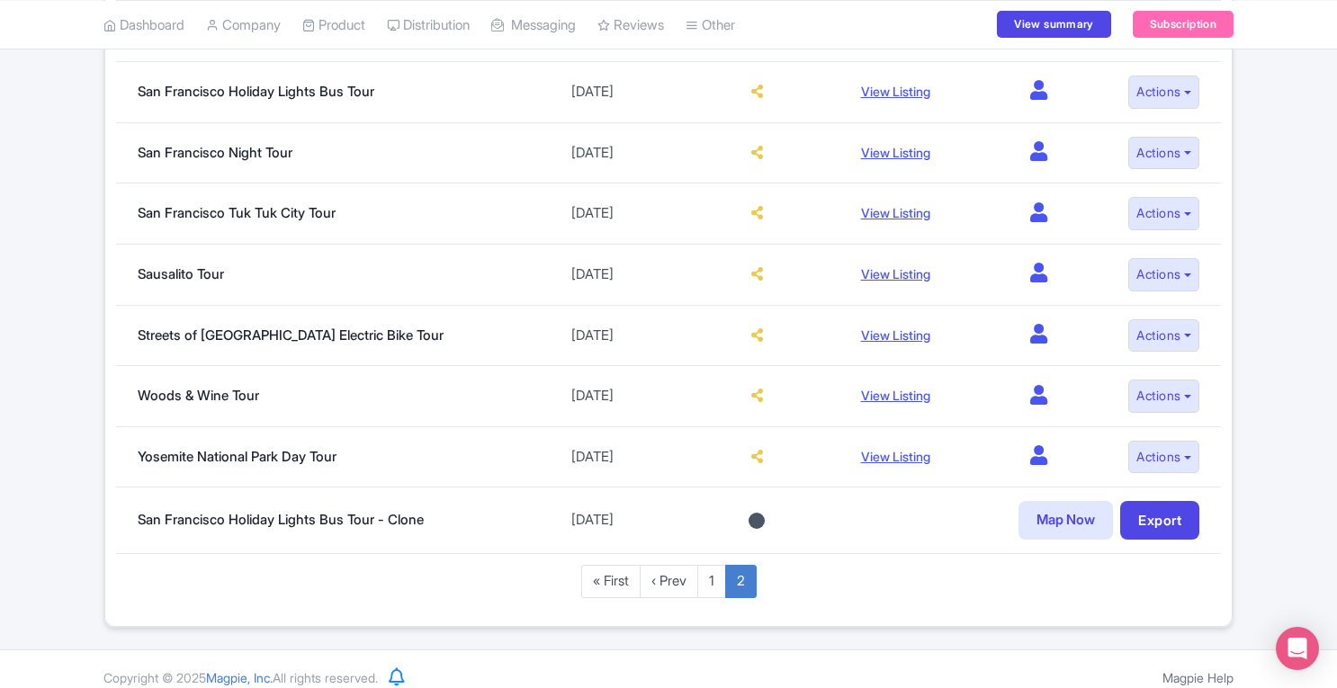
click at [1056, 503] on link "Map Now" at bounding box center [1065, 520] width 94 height 39
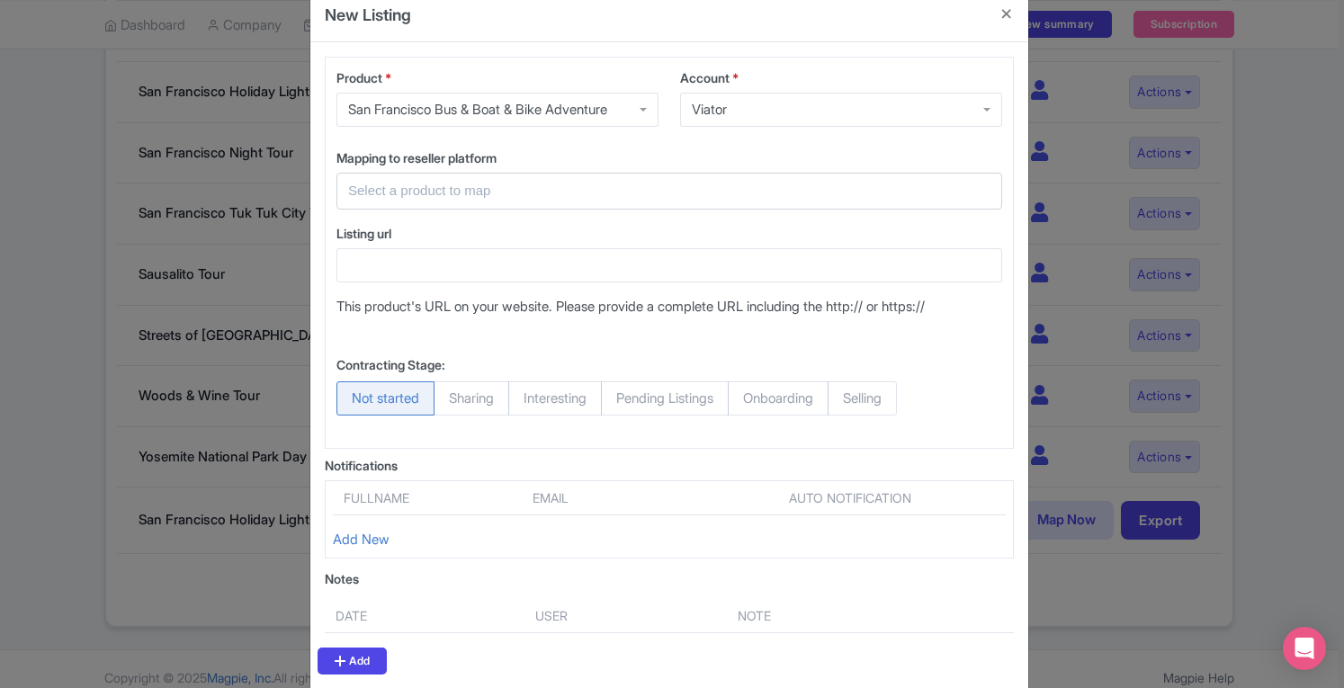
scroll to position [40, 0]
click at [795, 188] on input "text" at bounding box center [658, 189] width 621 height 21
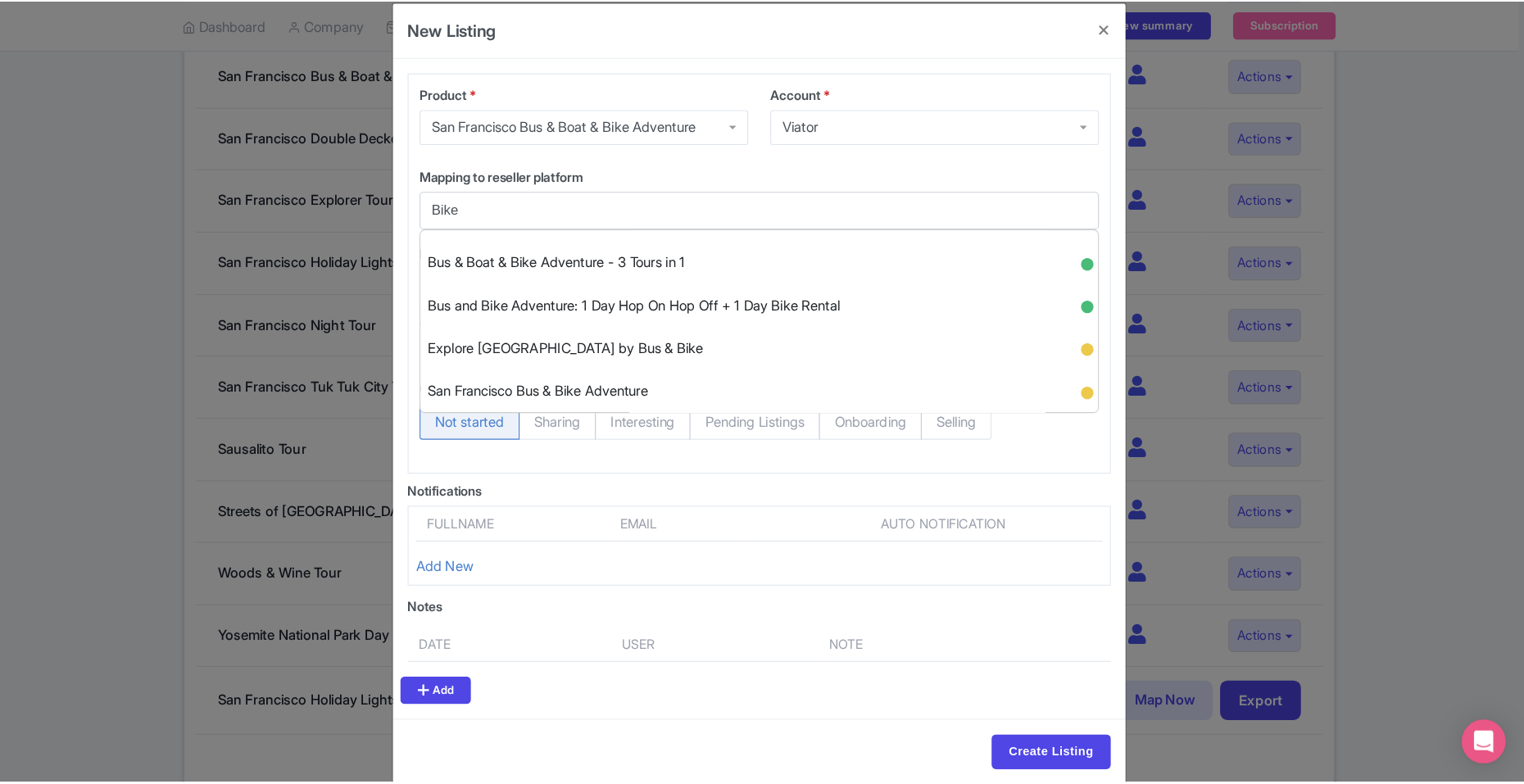
scroll to position [179, 0]
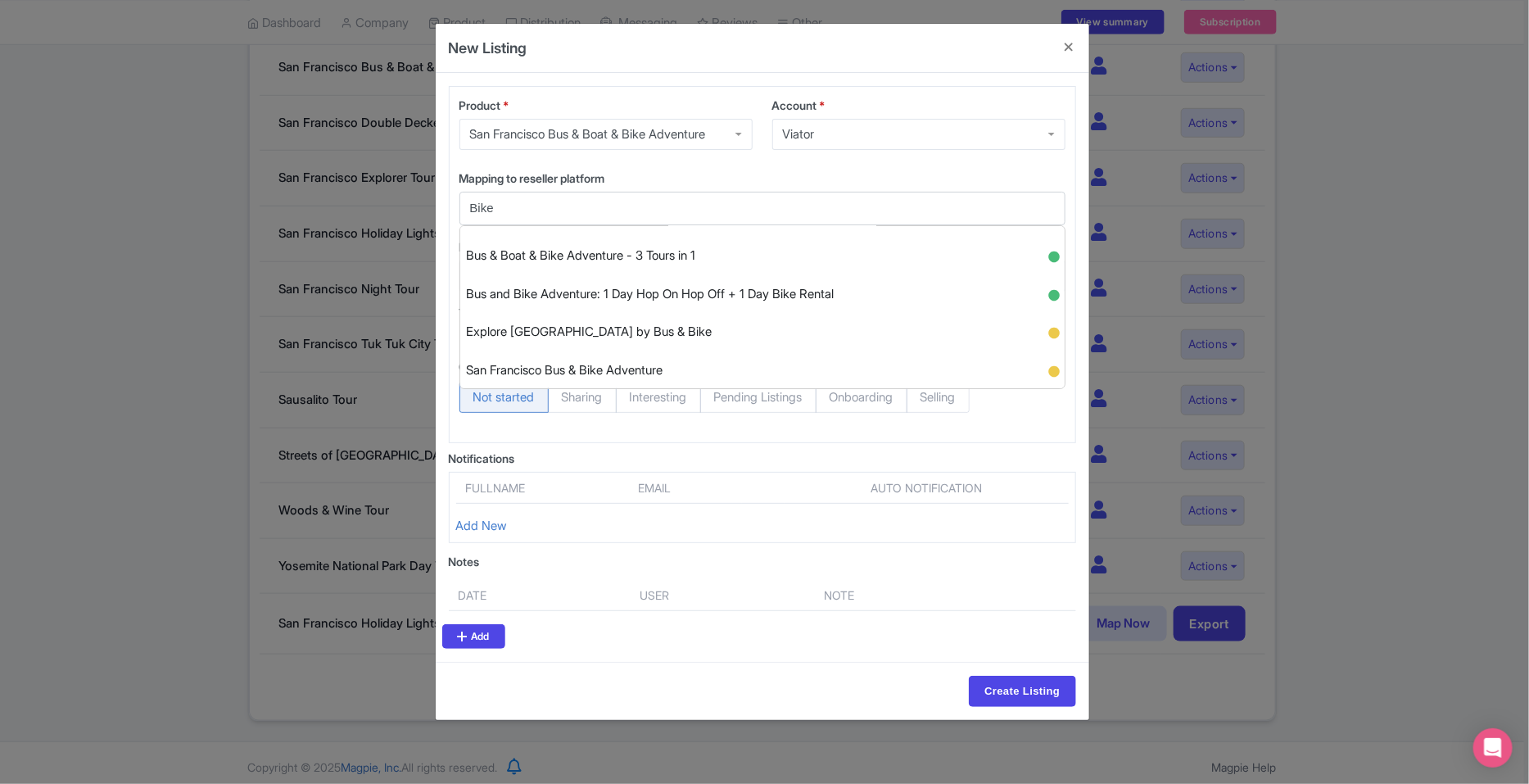
type input "Bike"
click at [1217, 510] on div "New Listing Product * San Francisco Bus & Boat & Bike Adventure San Francisco B…" at bounding box center [764, 392] width 1529 height 784
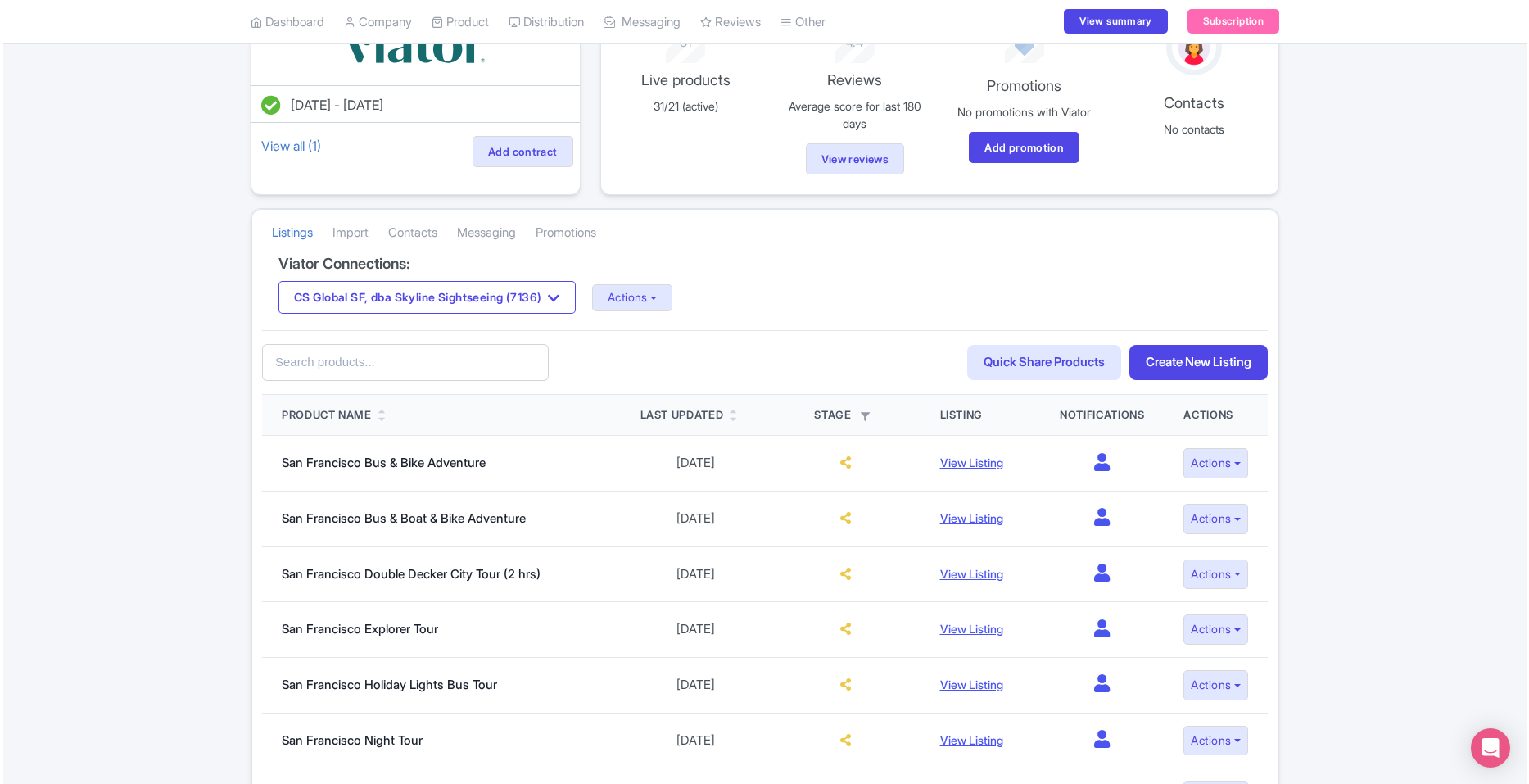
scroll to position [135, 0]
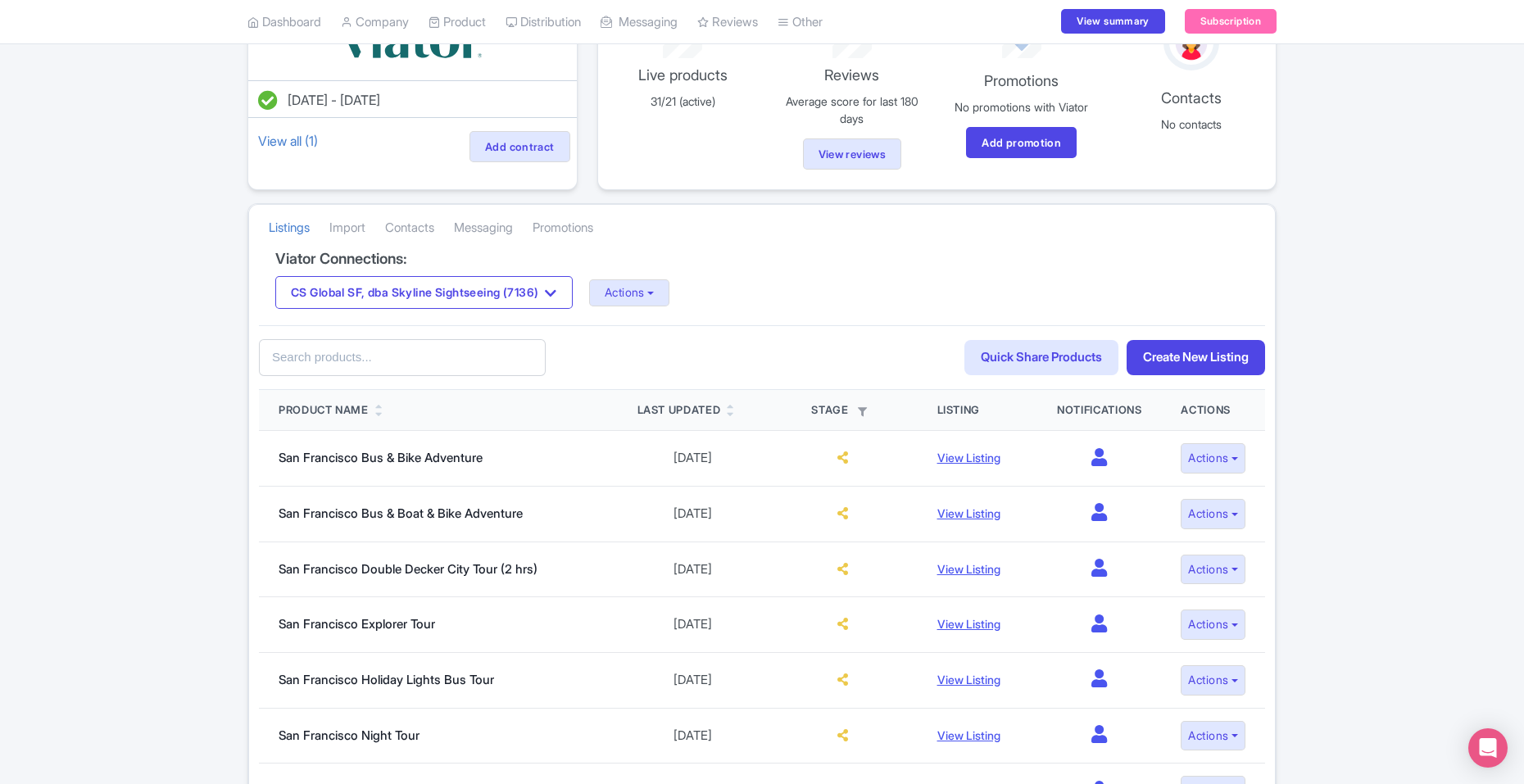
click at [1217, 343] on link "Create New Listing" at bounding box center [1196, 357] width 138 height 36
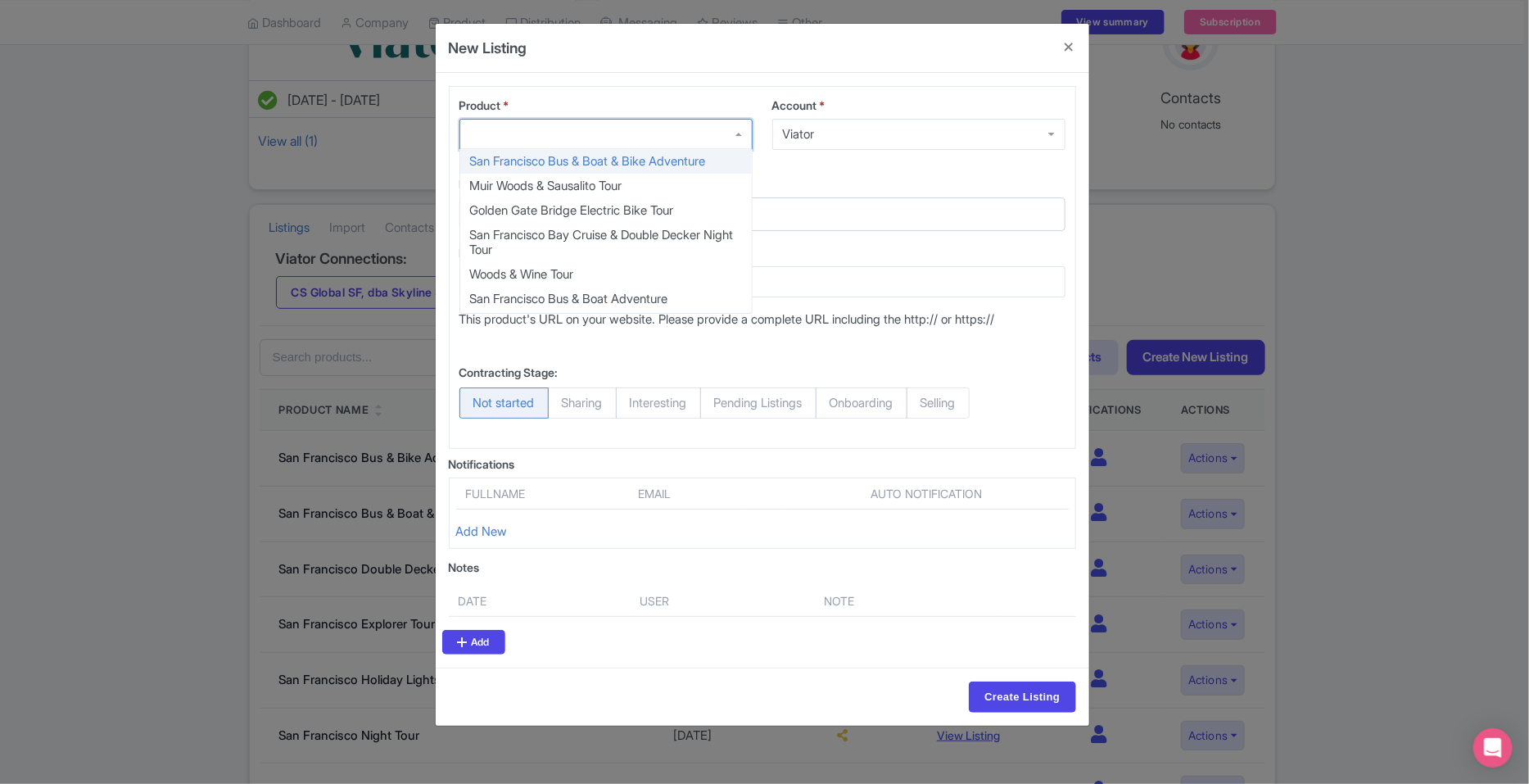
click at [665, 137] on div at bounding box center [607, 134] width 293 height 31
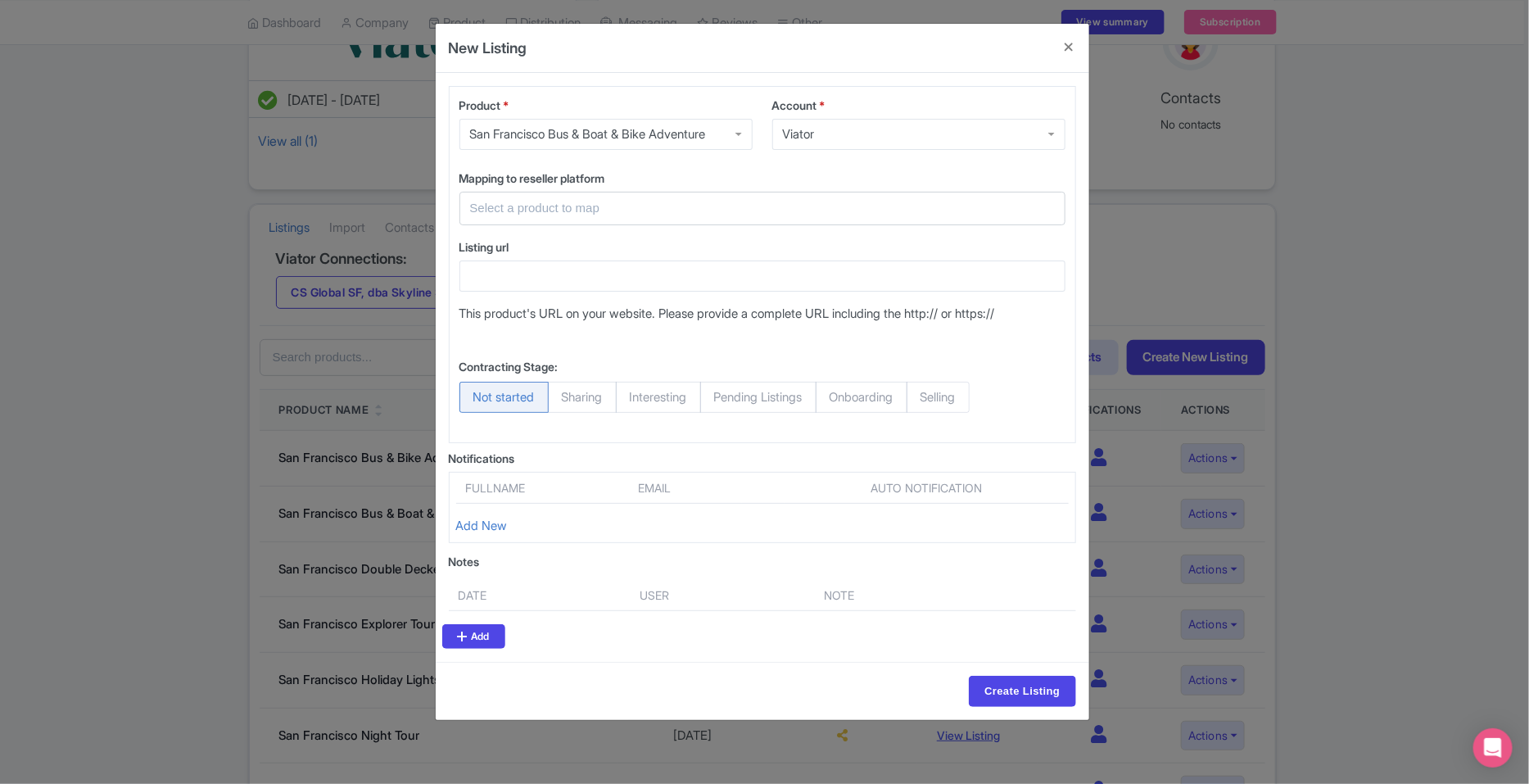
click at [638, 219] on div at bounding box center [763, 208] width 607 height 34
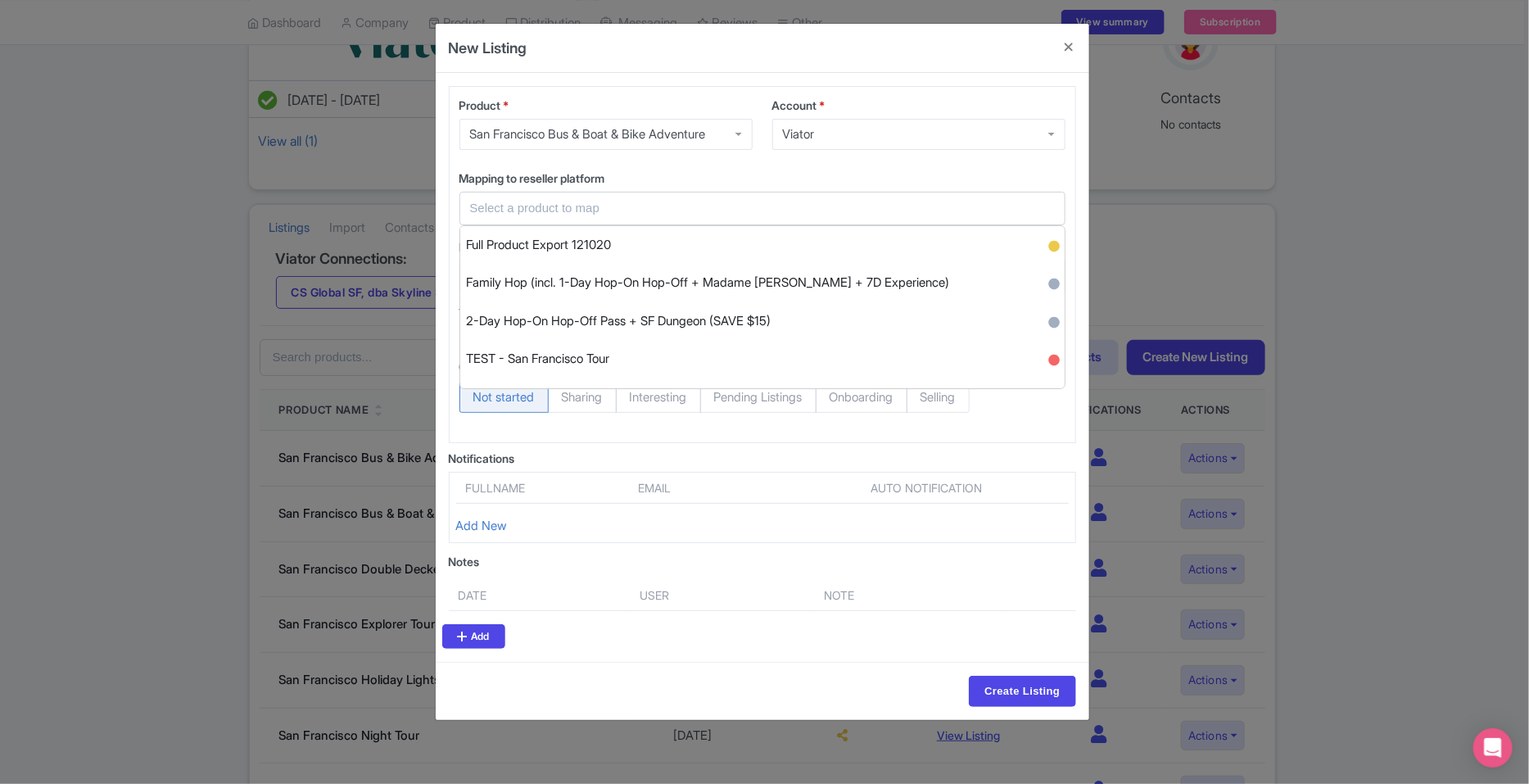
click at [634, 205] on input "text" at bounding box center [752, 209] width 566 height 19
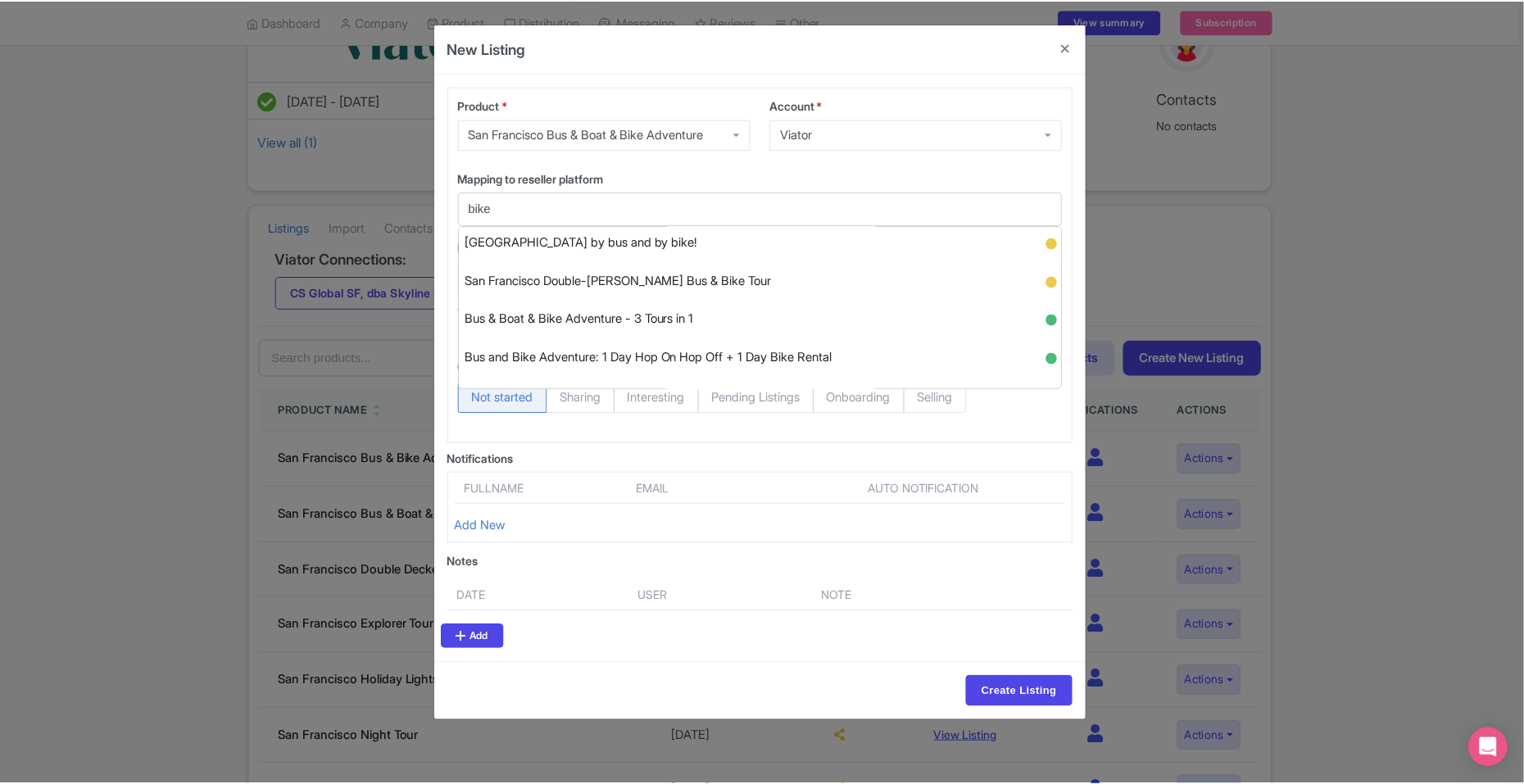
scroll to position [118, 0]
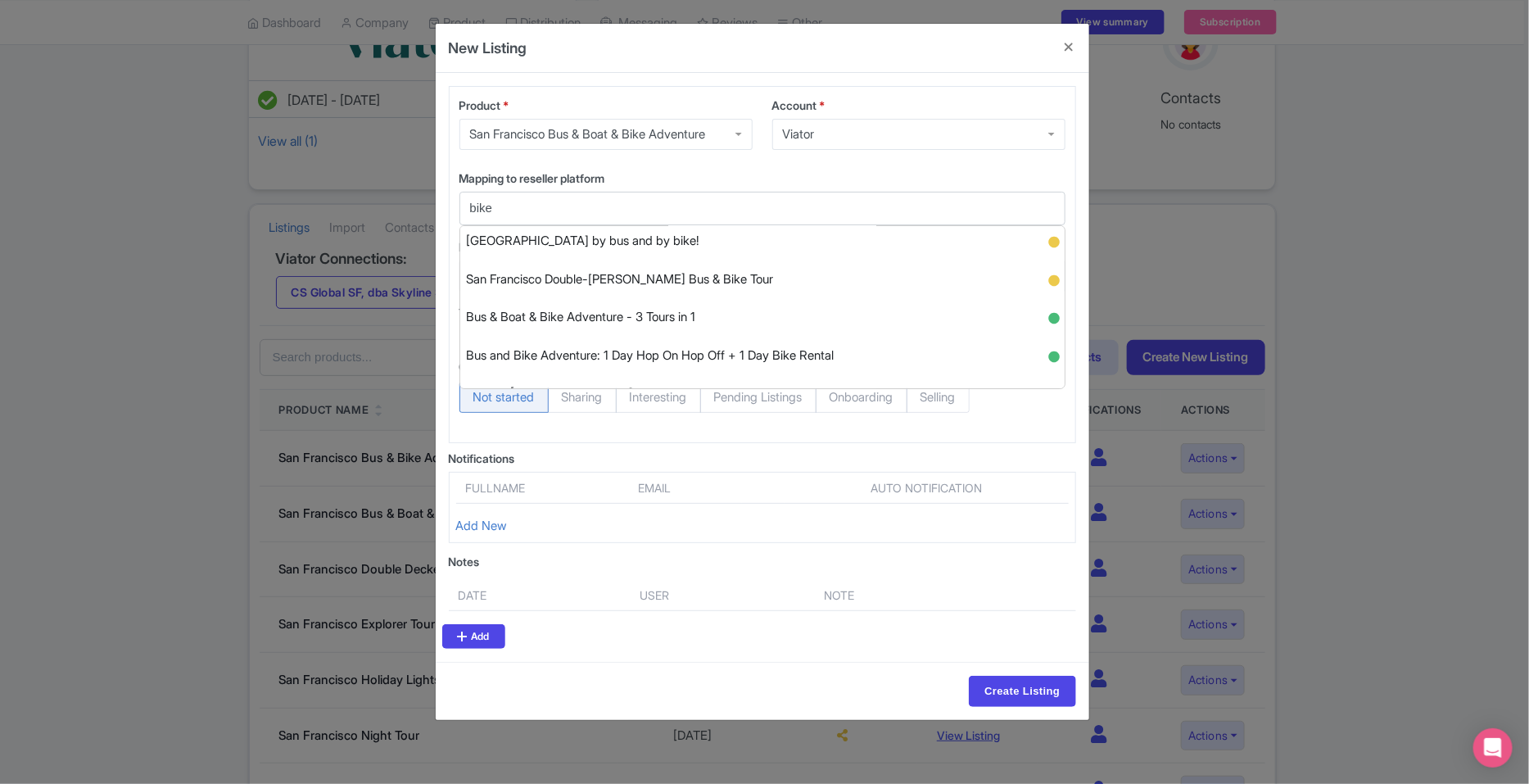
type input "bike"
click at [1217, 270] on div "New Listing Product * San Francisco Bus & Boat & Bike Adventure San Francisco B…" at bounding box center [764, 392] width 1529 height 784
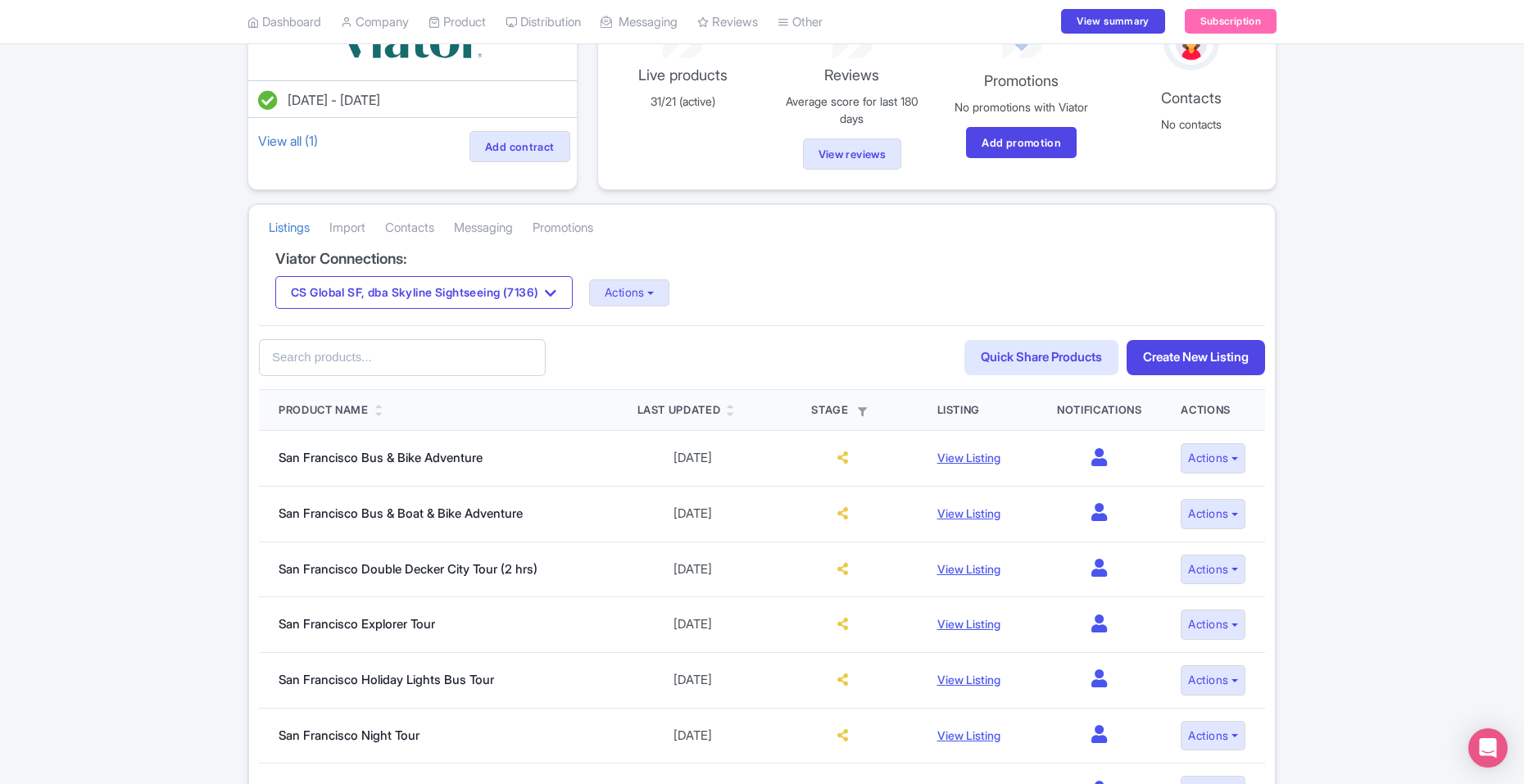
scroll to position [0, 0]
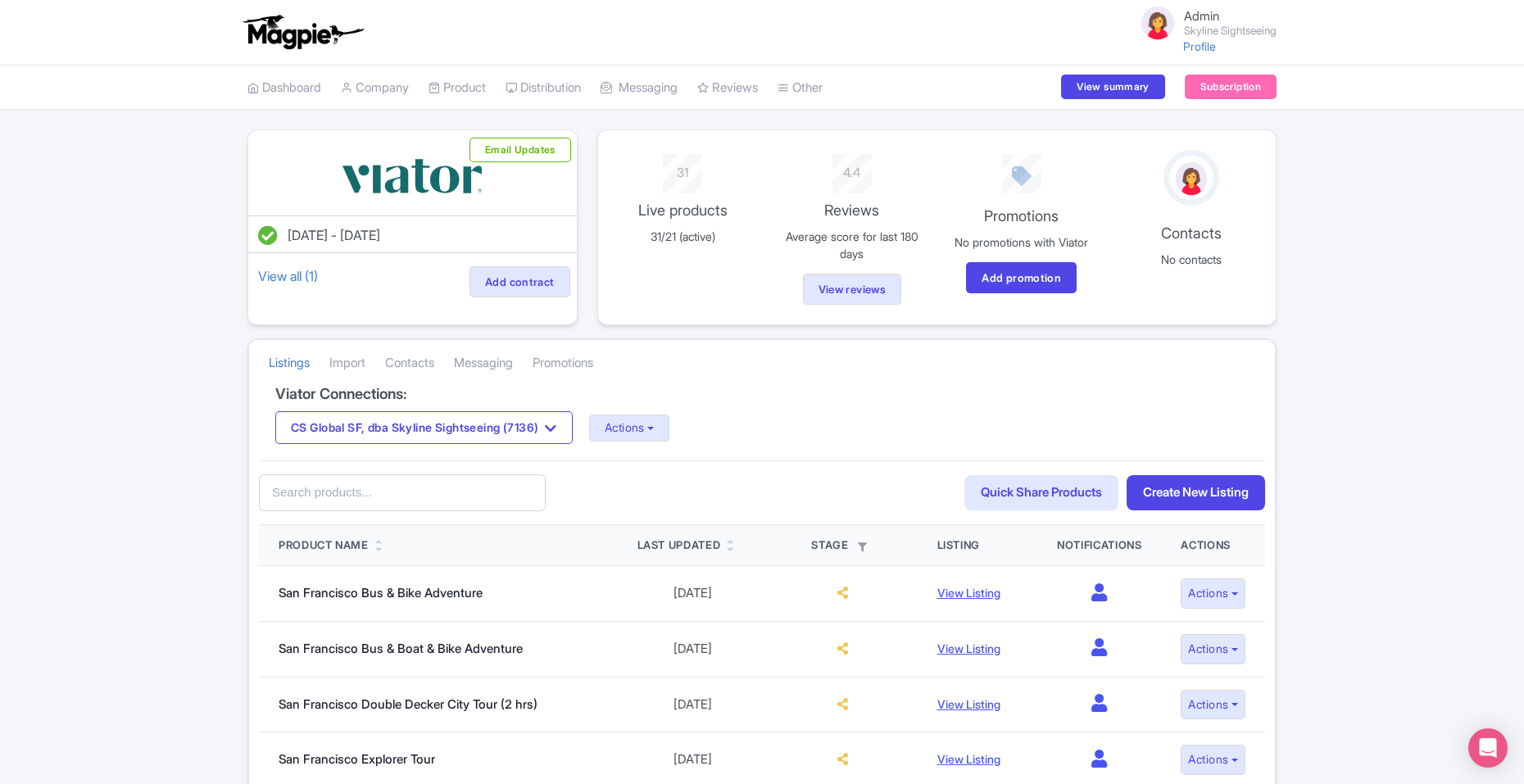
click at [0, 0] on link "My Products" at bounding box center [0, 0] width 0 height 0
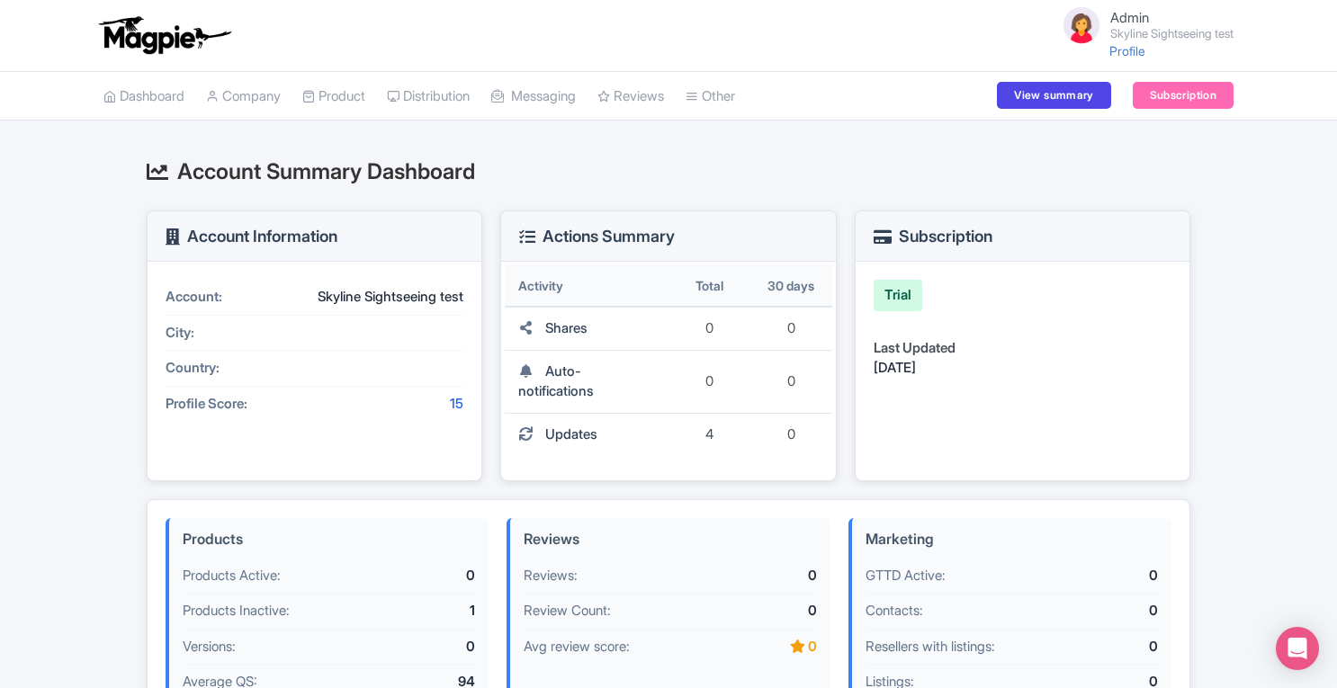
click at [365, 96] on link "Product" at bounding box center [333, 96] width 63 height 49
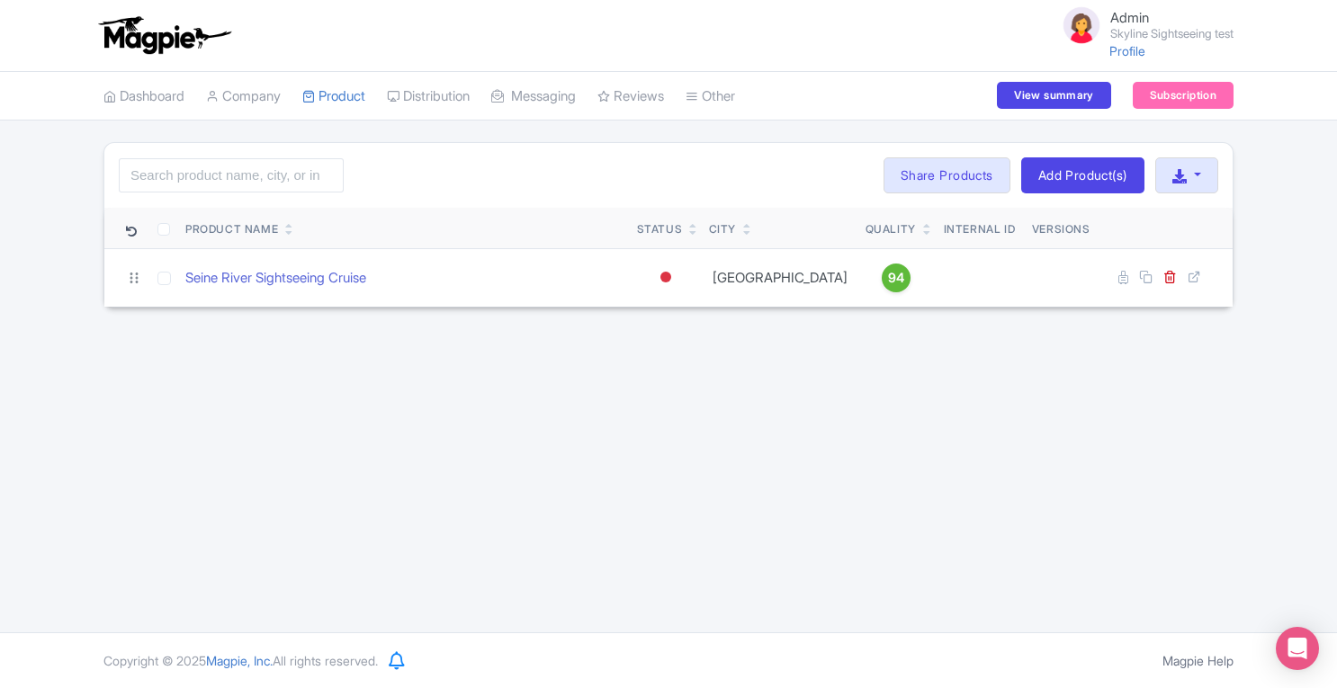
click at [420, 101] on link "Distribution" at bounding box center [428, 96] width 83 height 49
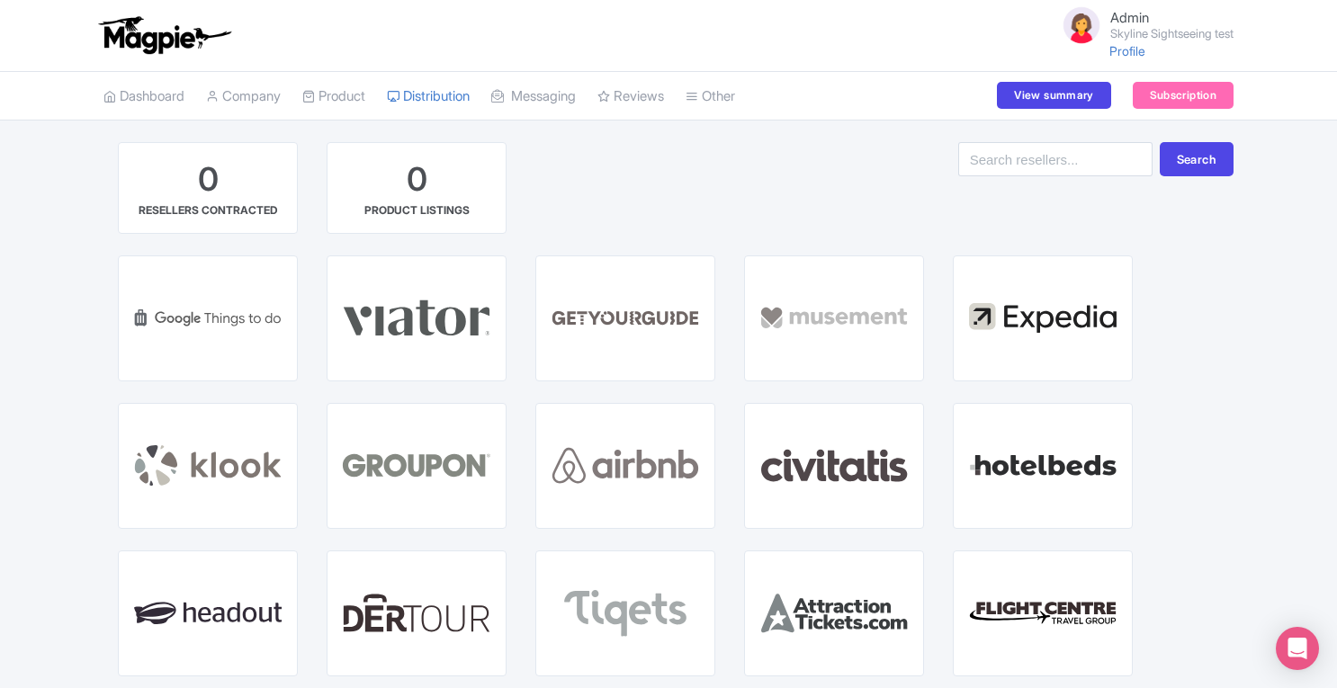
click at [417, 327] on span "VIATOR" at bounding box center [417, 332] width 46 height 15
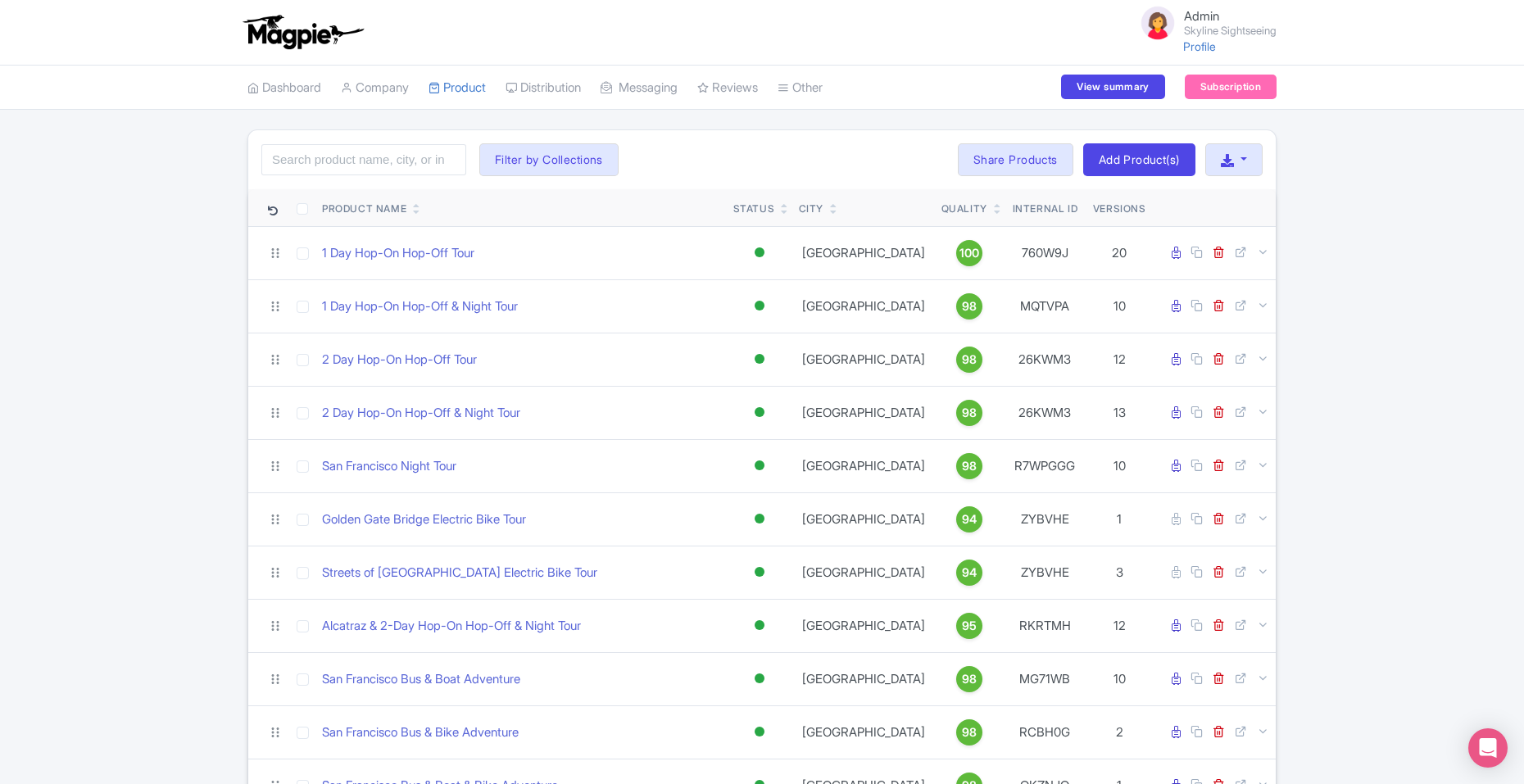
scroll to position [892, 0]
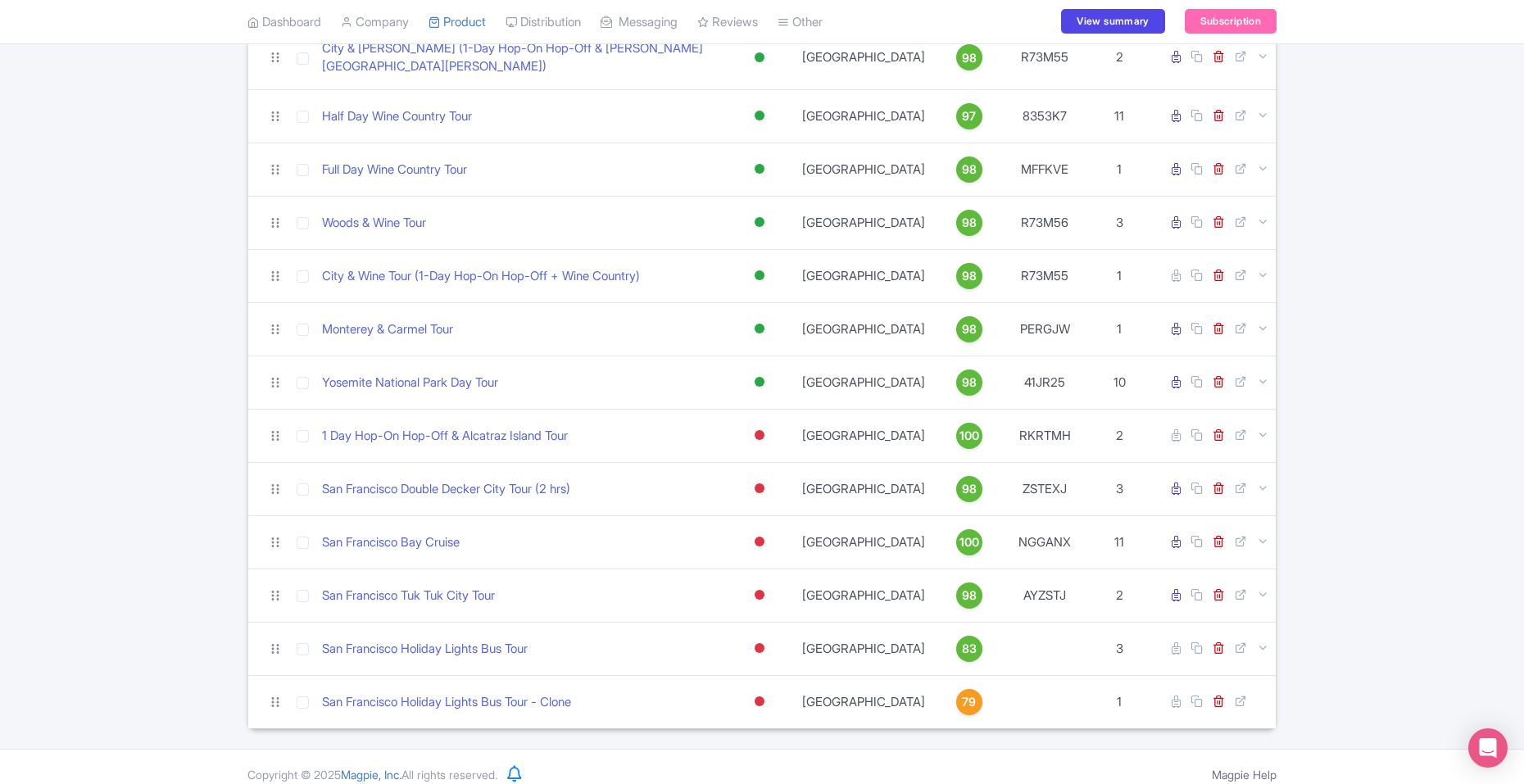
click at [962, 693] on span "79" at bounding box center [968, 702] width 14 height 18
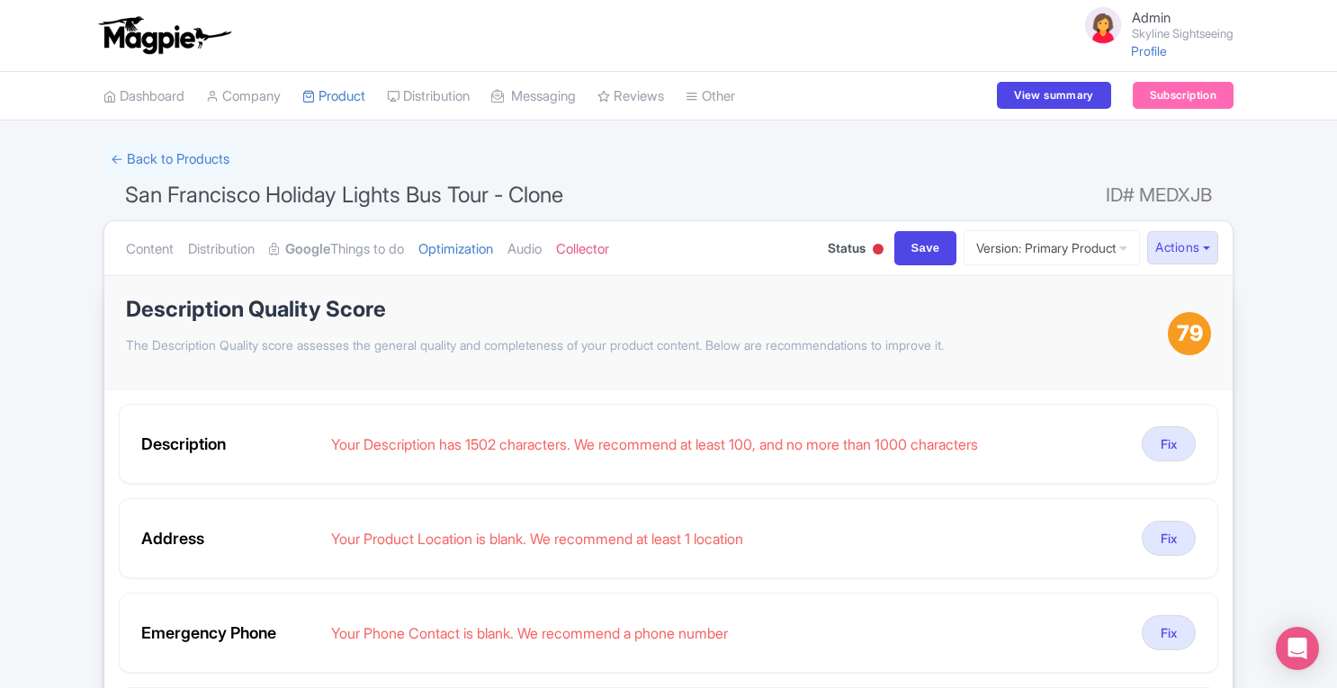
drag, startPoint x: 1678, startPoint y: 1, endPoint x: 979, endPoint y: 168, distance: 718.7
click at [979, 168] on div "← Back to Products" at bounding box center [668, 159] width 1130 height 35
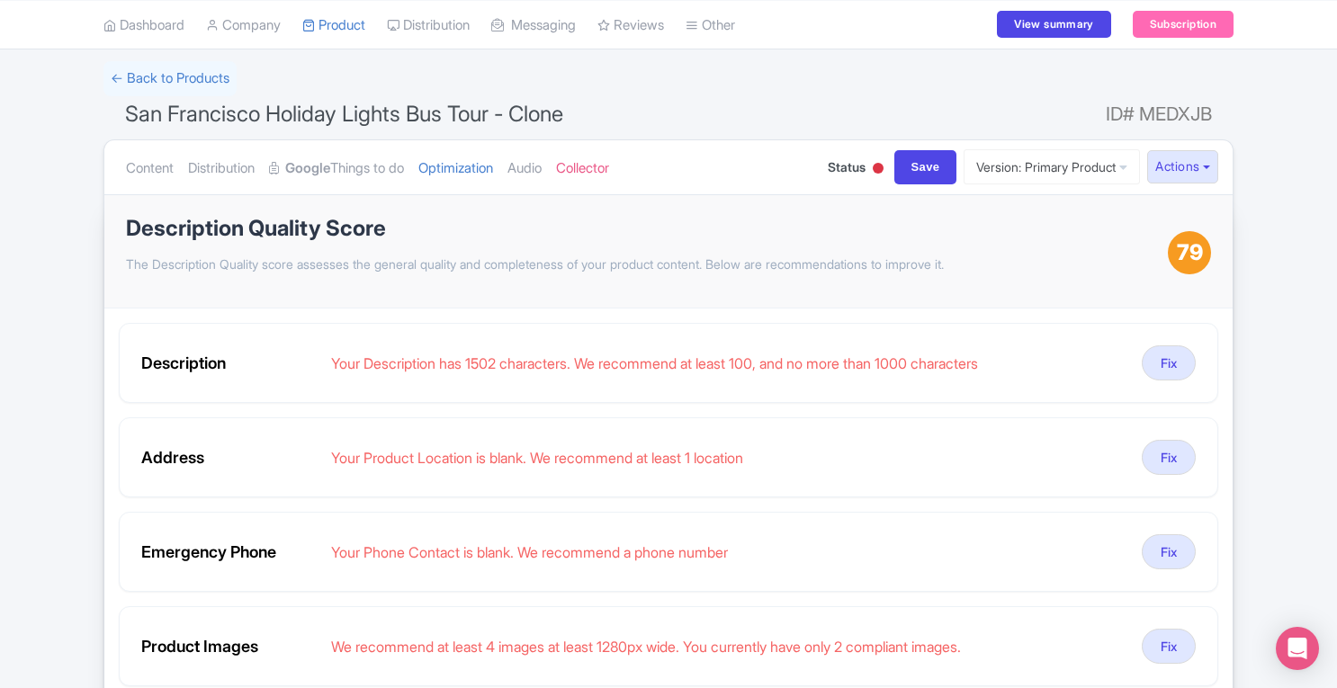
scroll to position [67, 0]
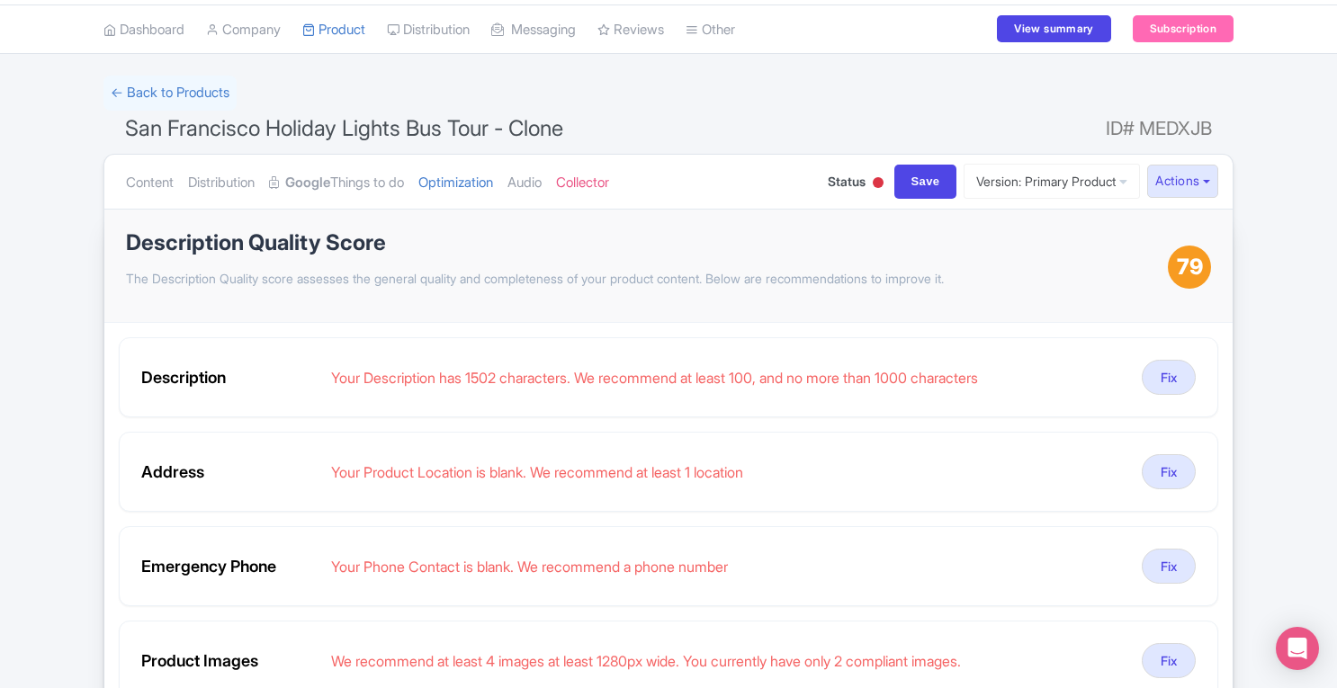
click at [150, 183] on link "Content" at bounding box center [150, 183] width 48 height 57
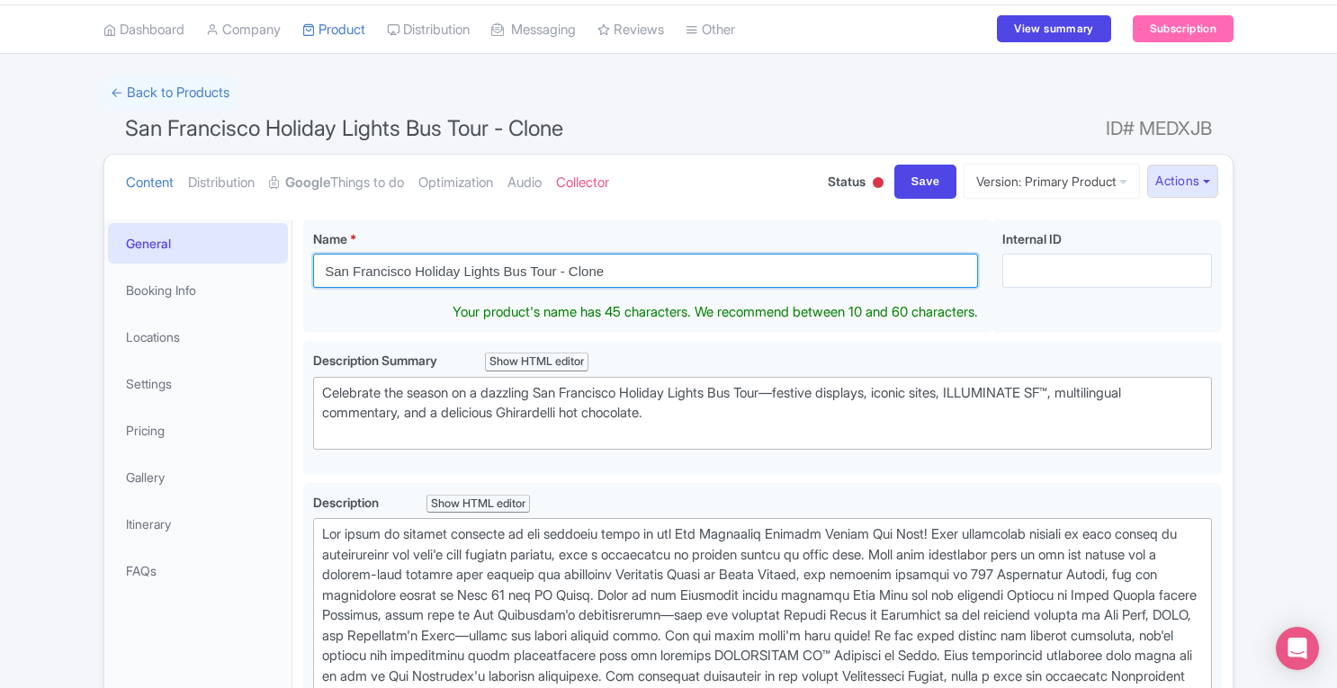
drag, startPoint x: 558, startPoint y: 274, endPoint x: 652, endPoint y: 276, distance: 94.5
click at [652, 276] on input "San Francisco Holiday Lights Bus Tour - Clone" at bounding box center [645, 271] width 665 height 34
type input "San Francisco Holiday Lights Bus Tour"
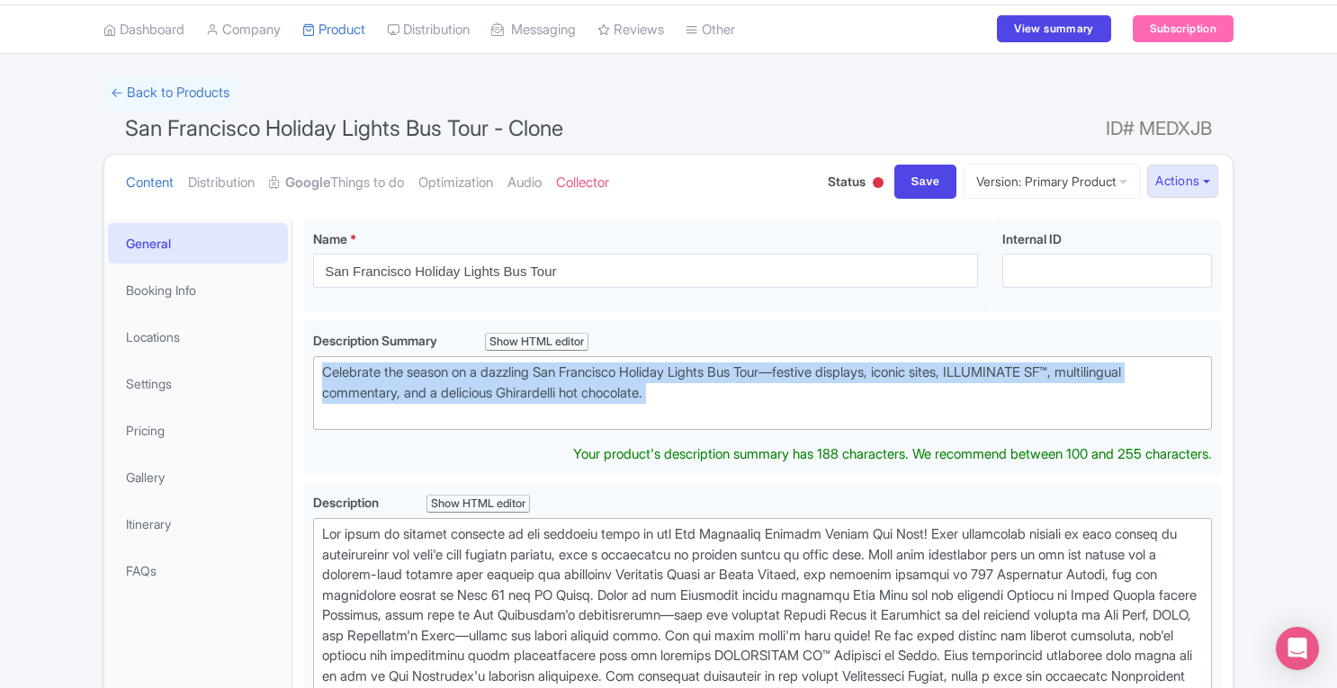
drag, startPoint x: 684, startPoint y: 413, endPoint x: 312, endPoint y: 367, distance: 374.3
click at [313, 367] on trix-editor "Celebrate the season on a dazzling San Francisco Holiday Lights Bus Tour—festiv…" at bounding box center [762, 393] width 899 height 74
type trix-editor "<div>Celebrate the season on a dazzling San Francisco Holiday Lights Bus Tour—f…"
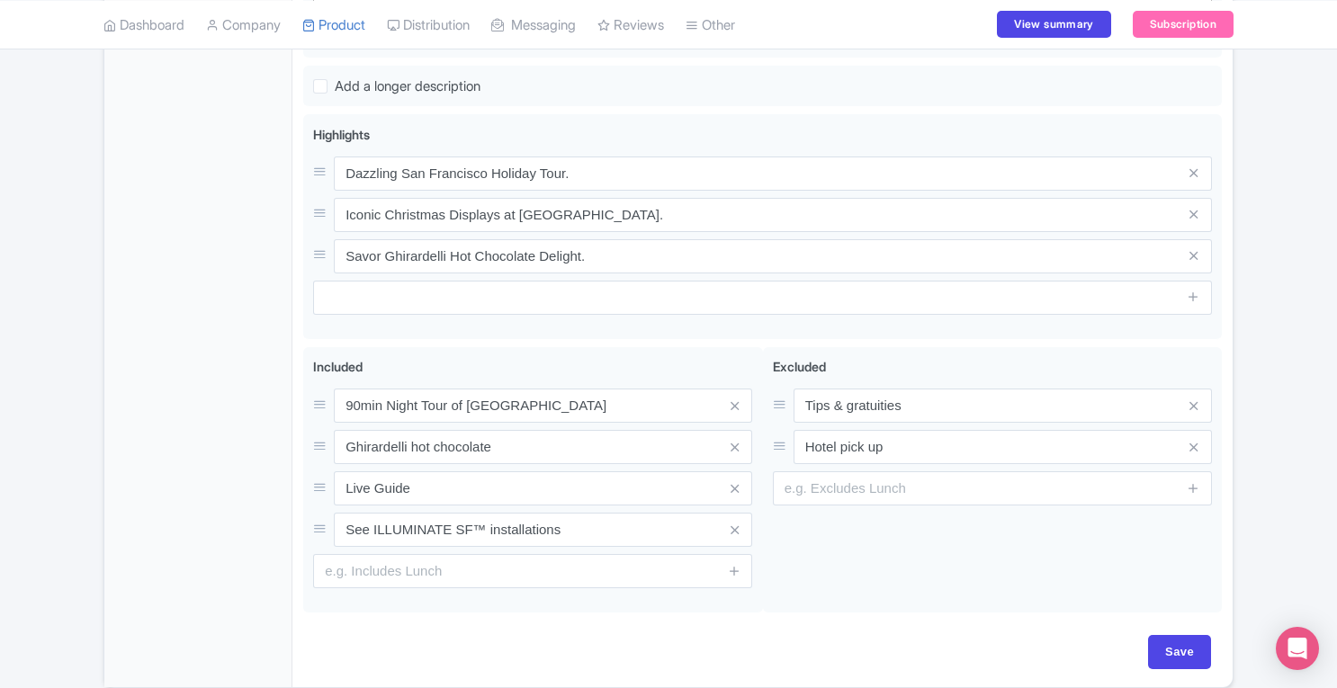
scroll to position [825, 0]
click at [1184, 651] on div "Save" at bounding box center [762, 658] width 918 height 52
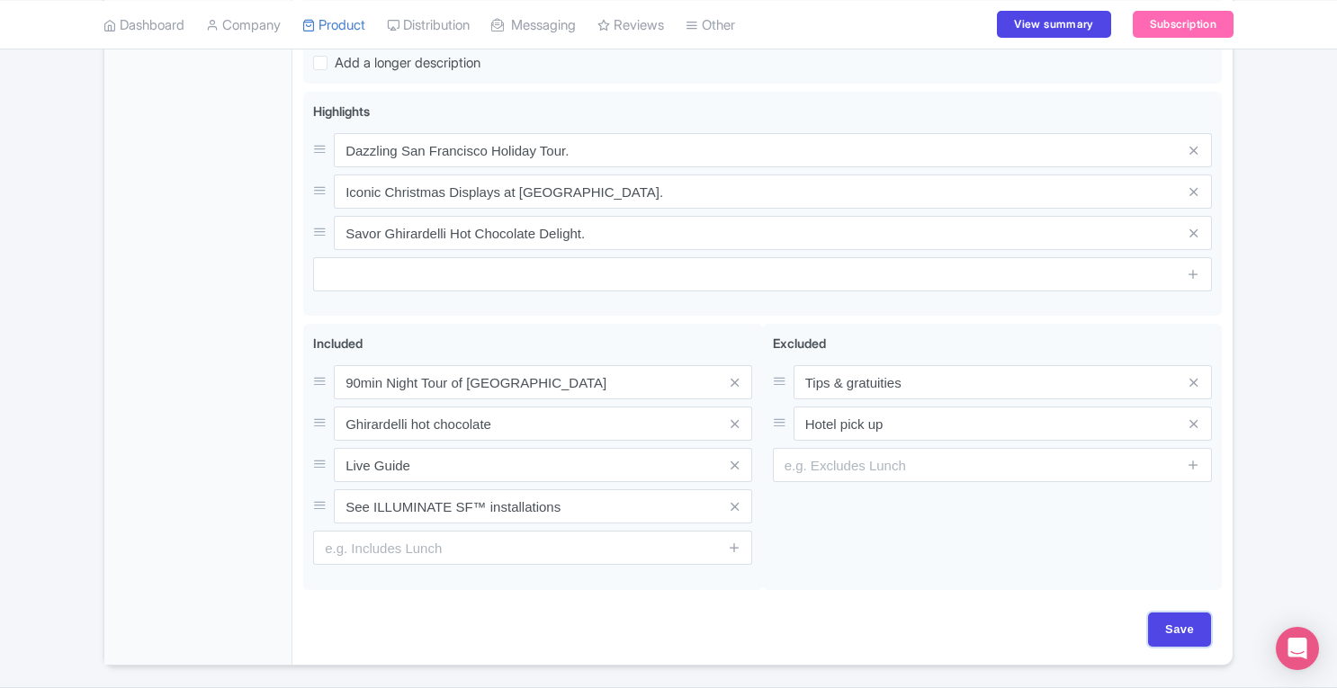
click at [1192, 627] on input "Save" at bounding box center [1179, 630] width 63 height 34
type input "Saving..."
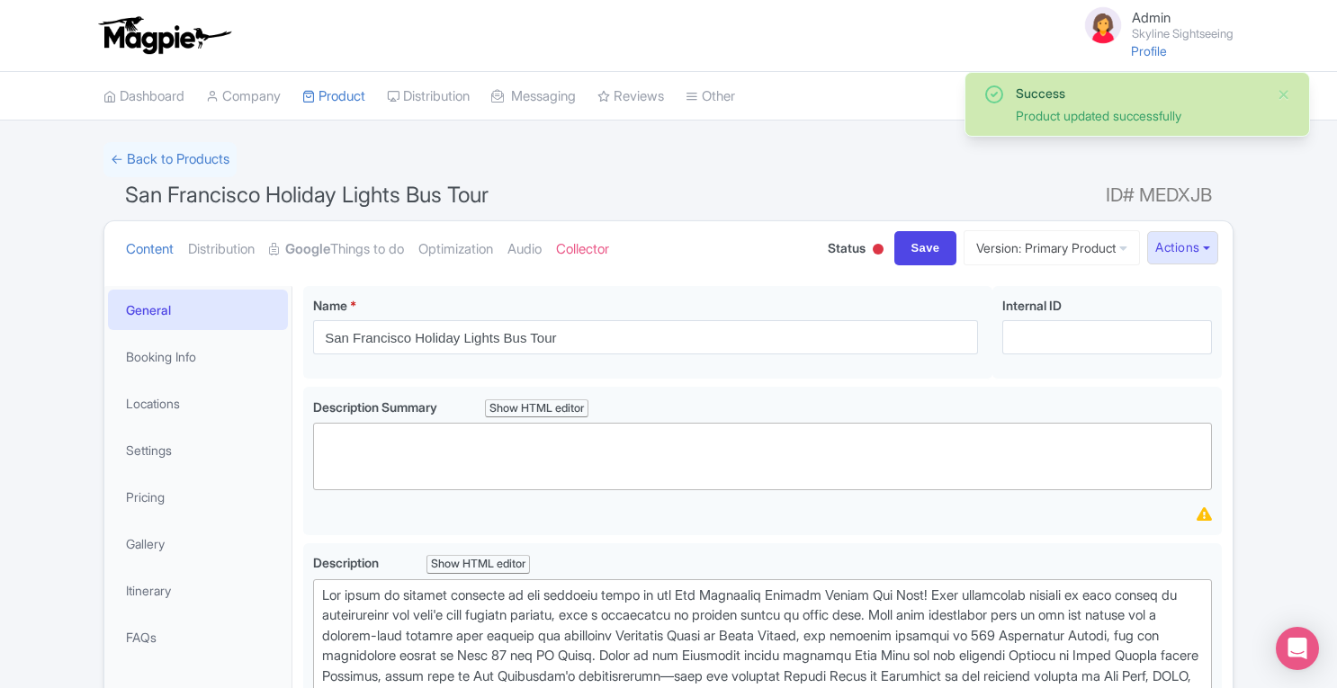
click at [462, 247] on link "Optimization" at bounding box center [455, 249] width 75 height 57
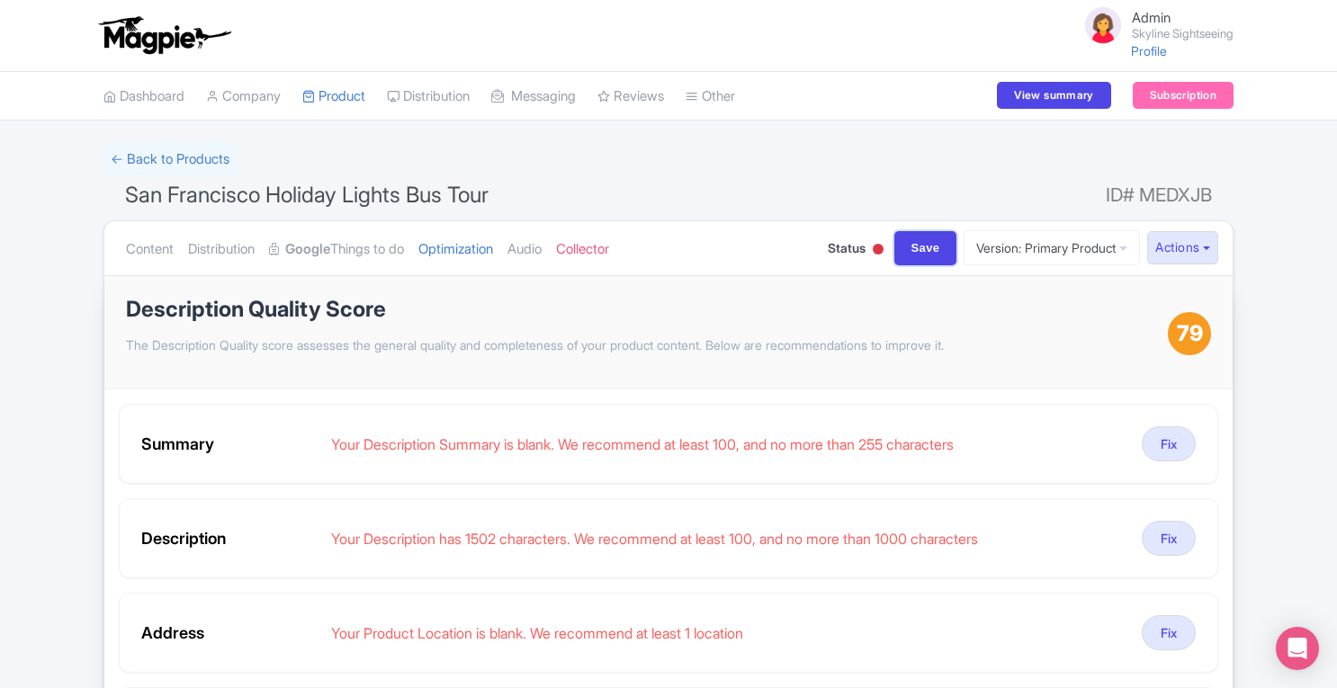
click at [923, 240] on input "Save" at bounding box center [925, 248] width 63 height 34
type input "Saving..."
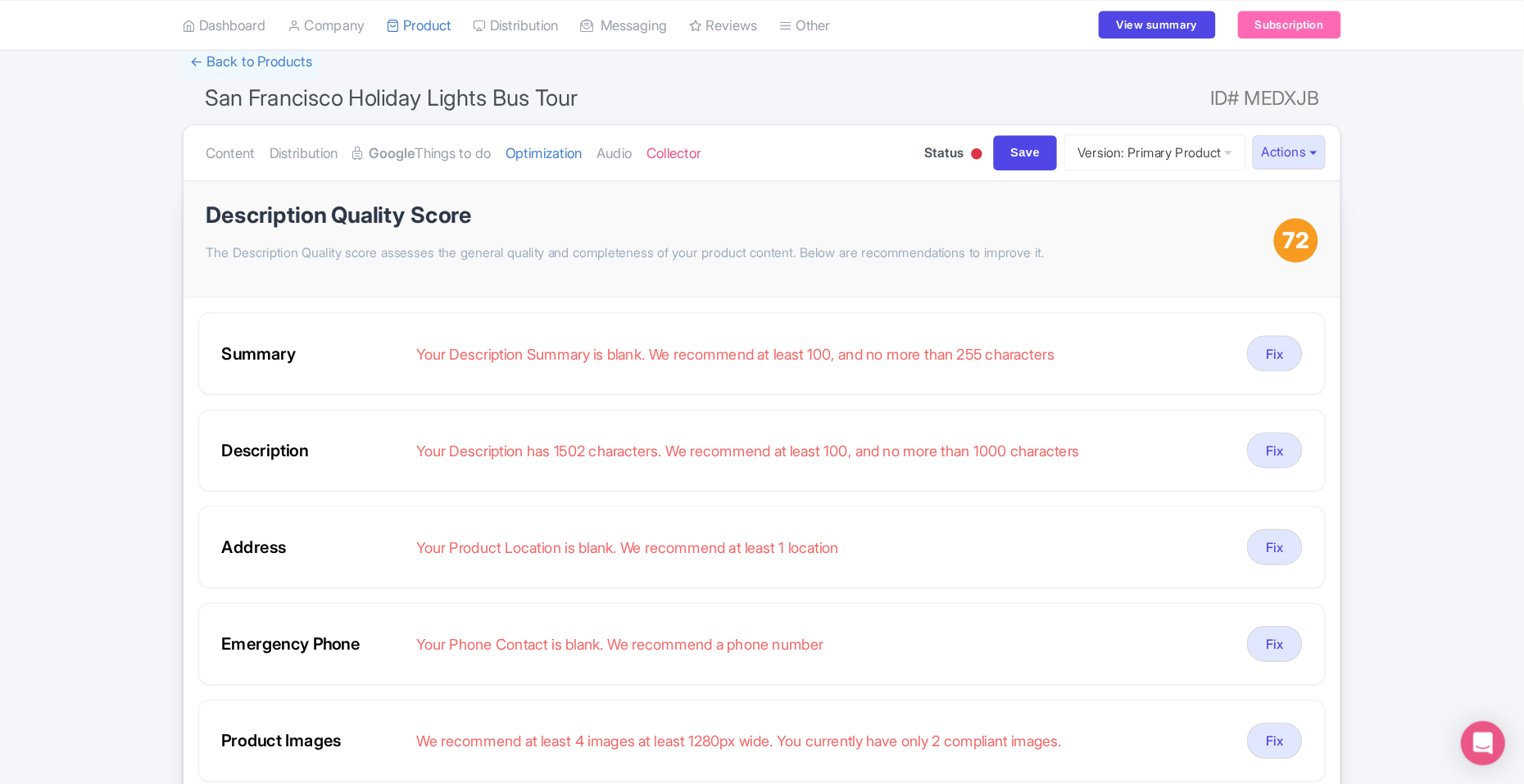
scroll to position [89, 0]
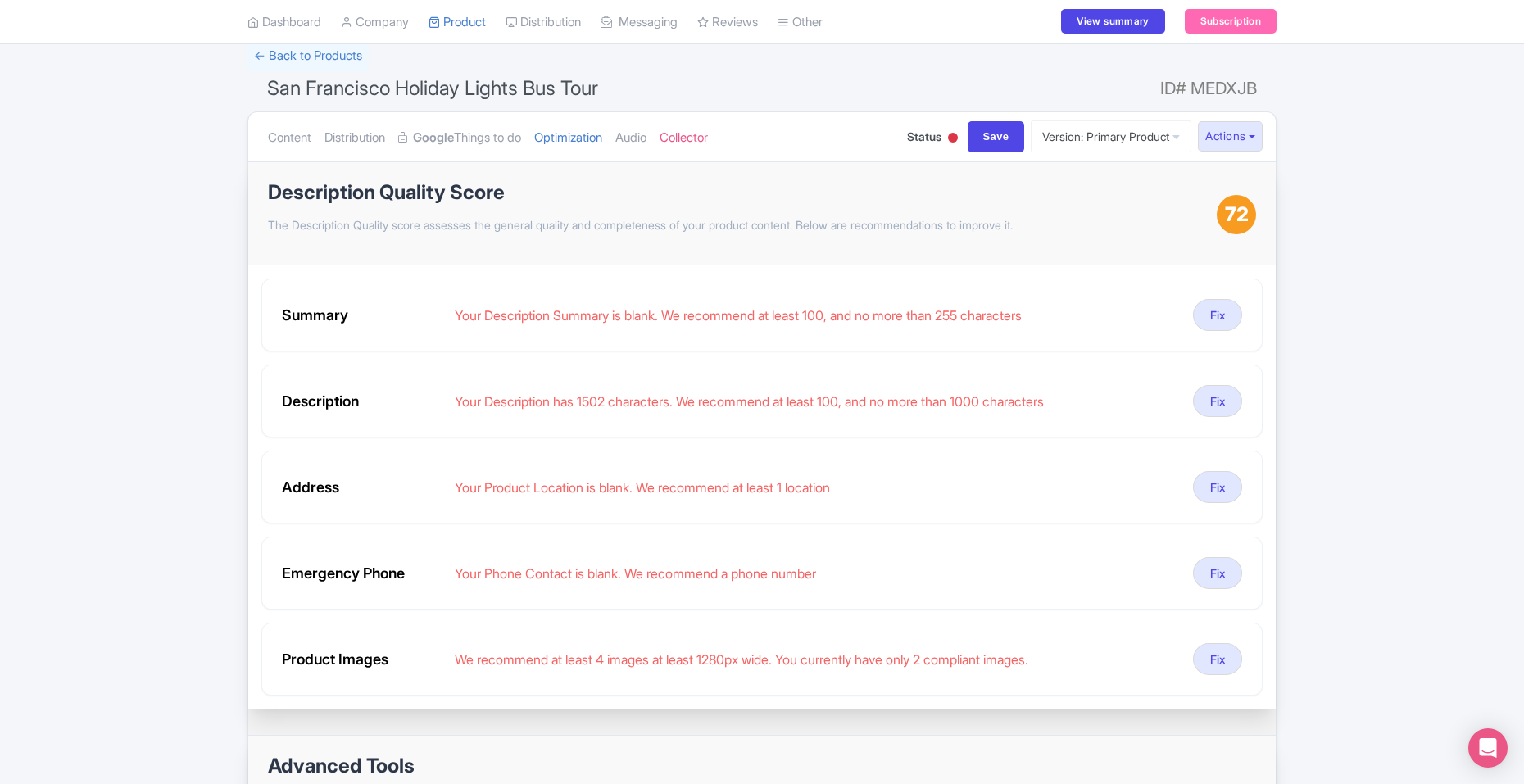
drag, startPoint x: 1210, startPoint y: 1, endPoint x: 189, endPoint y: 300, distance: 1063.9
click at [189, 300] on div "Success Product updated successfully ← Back to Products San Francisco Holiday L…" at bounding box center [762, 532] width 1524 height 984
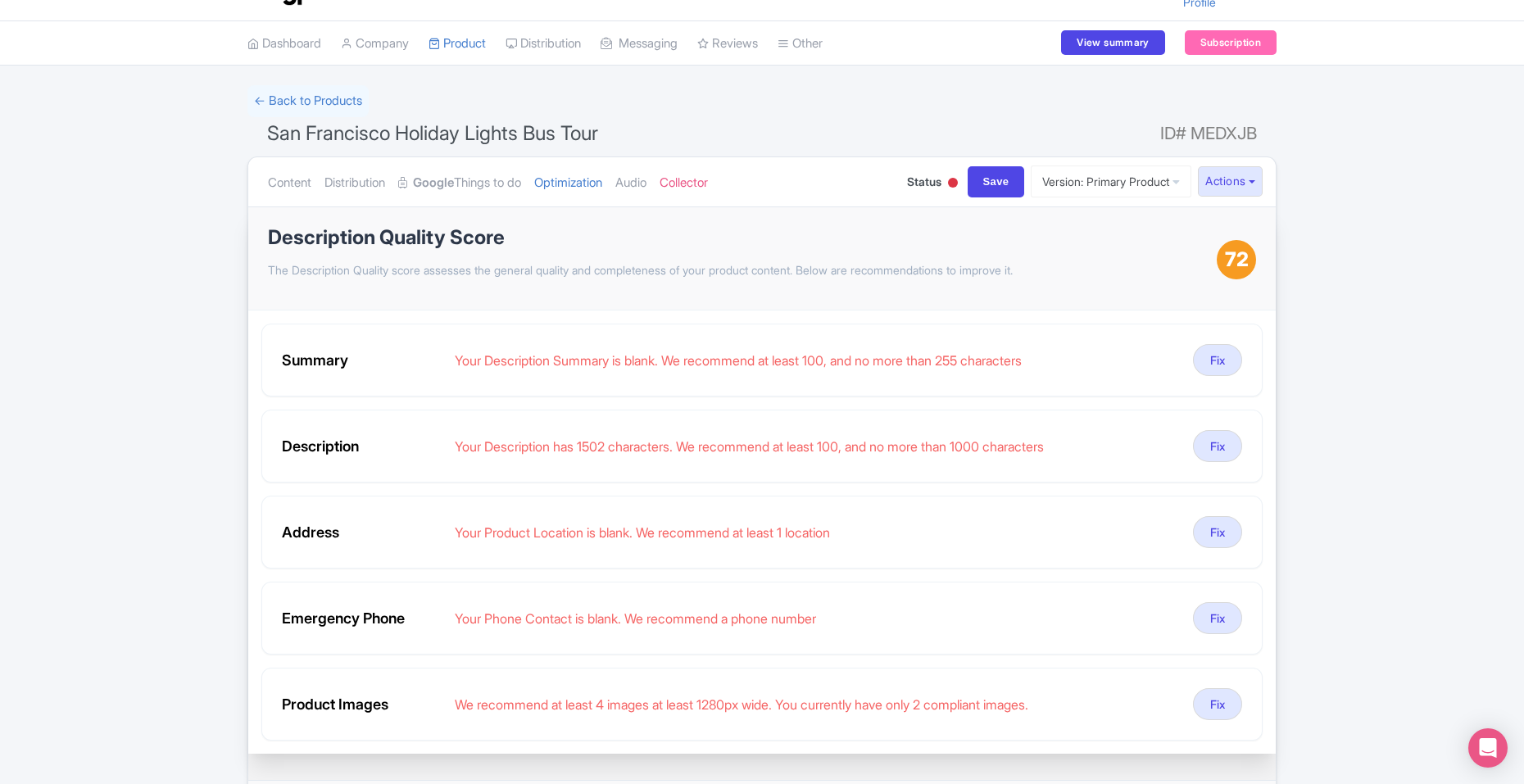
scroll to position [46, 0]
click at [485, 51] on link "Product" at bounding box center [456, 42] width 57 height 45
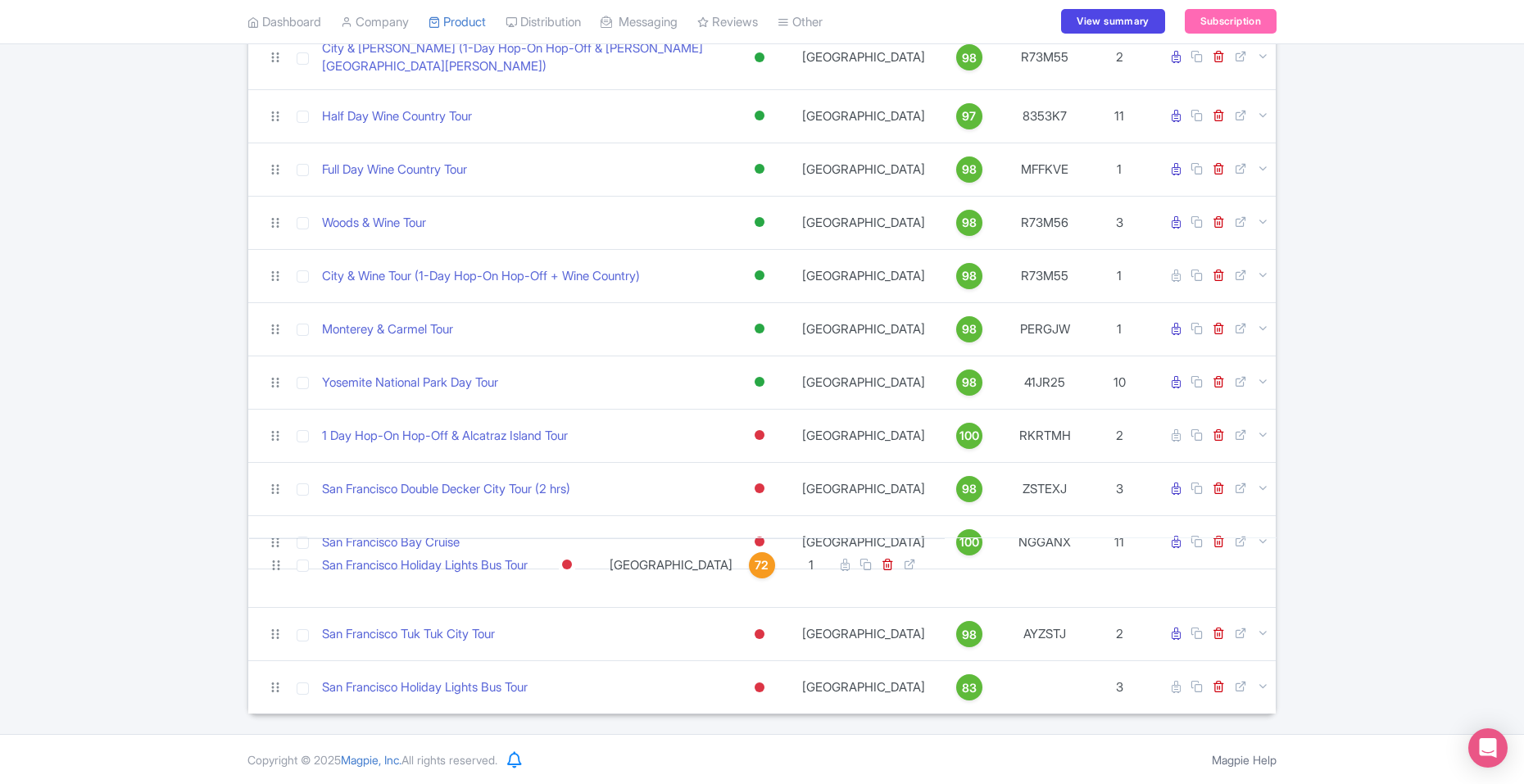
scroll to position [878, 0]
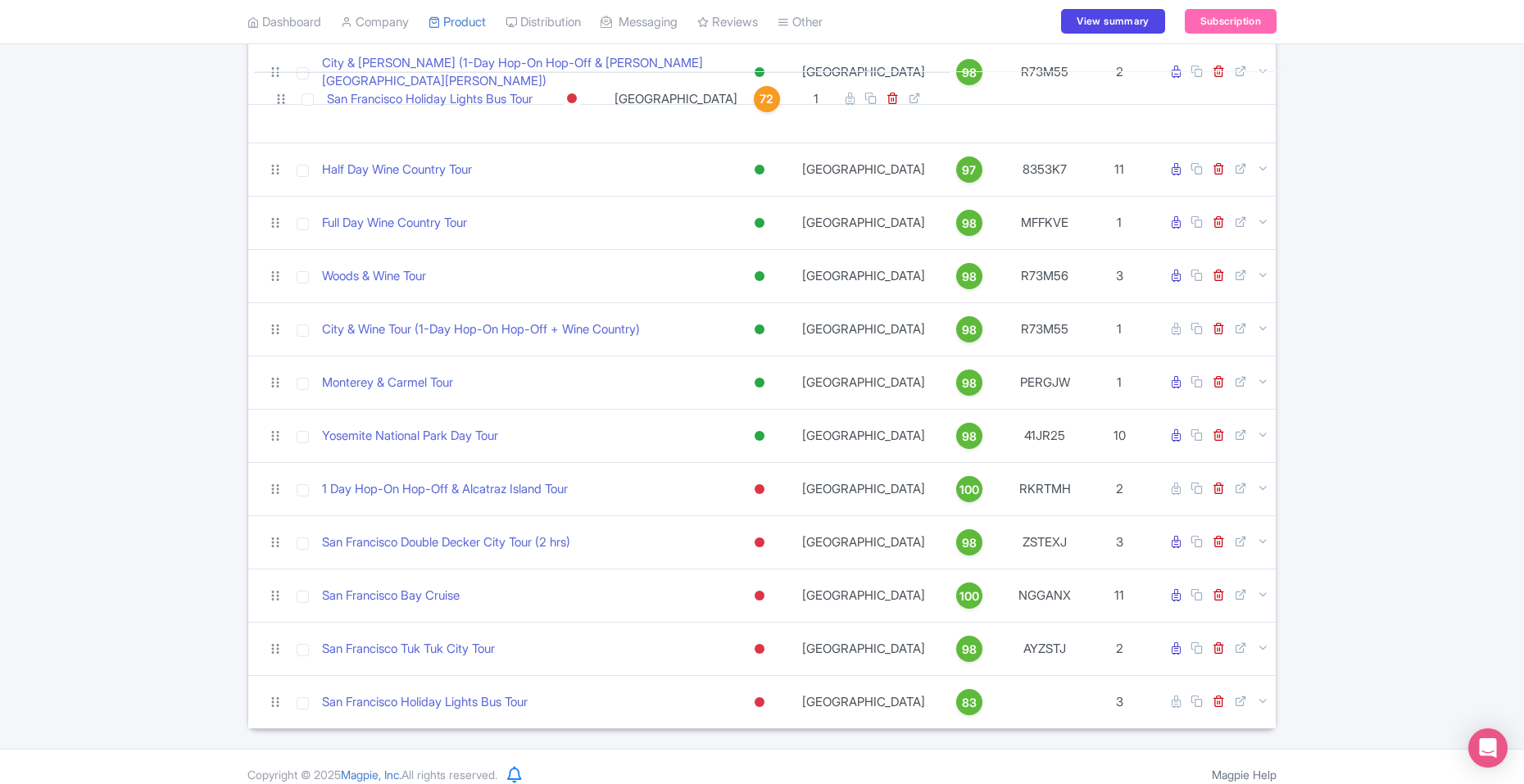
drag, startPoint x: 273, startPoint y: 688, endPoint x: 273, endPoint y: 86, distance: 602.0
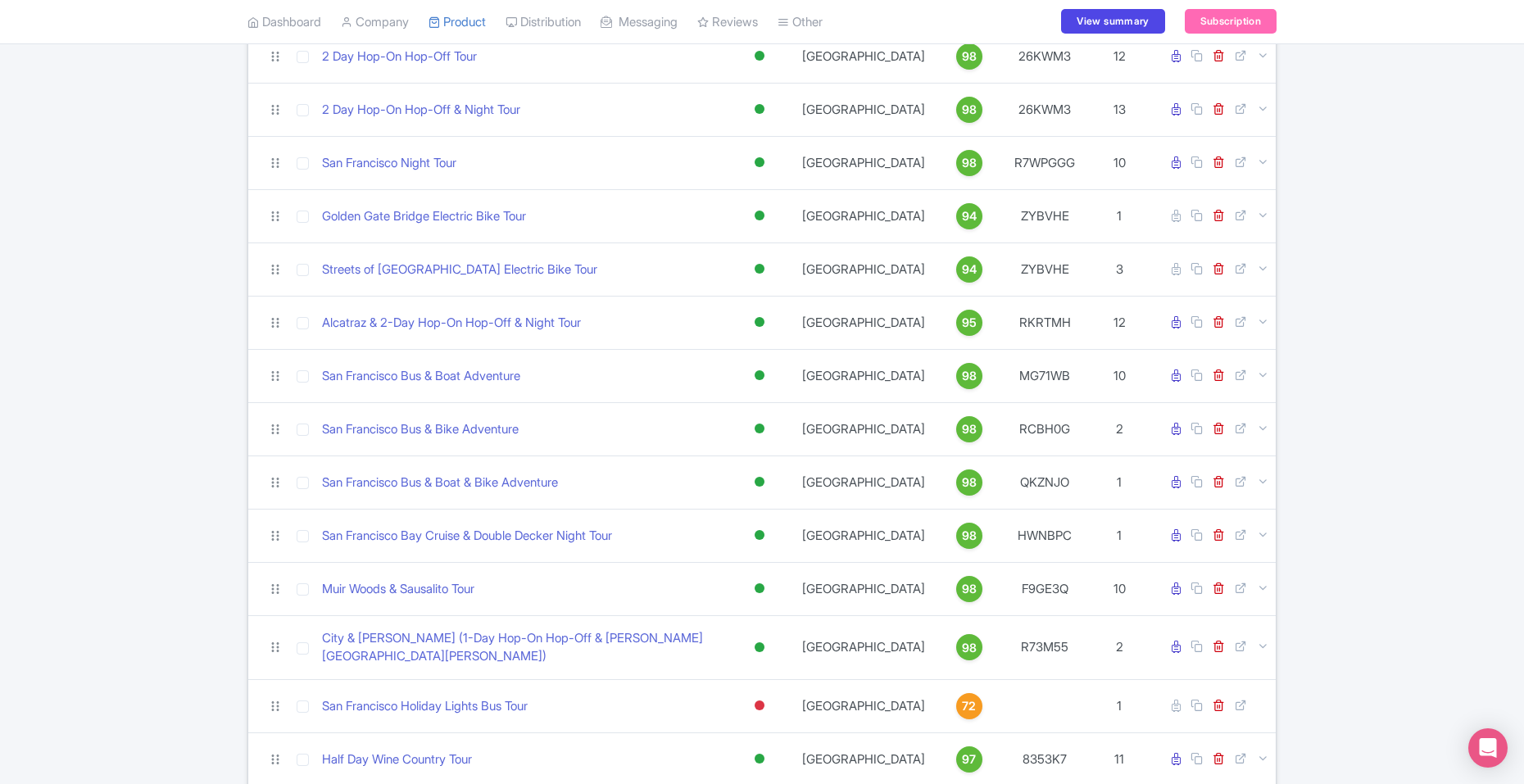
scroll to position [310, 0]
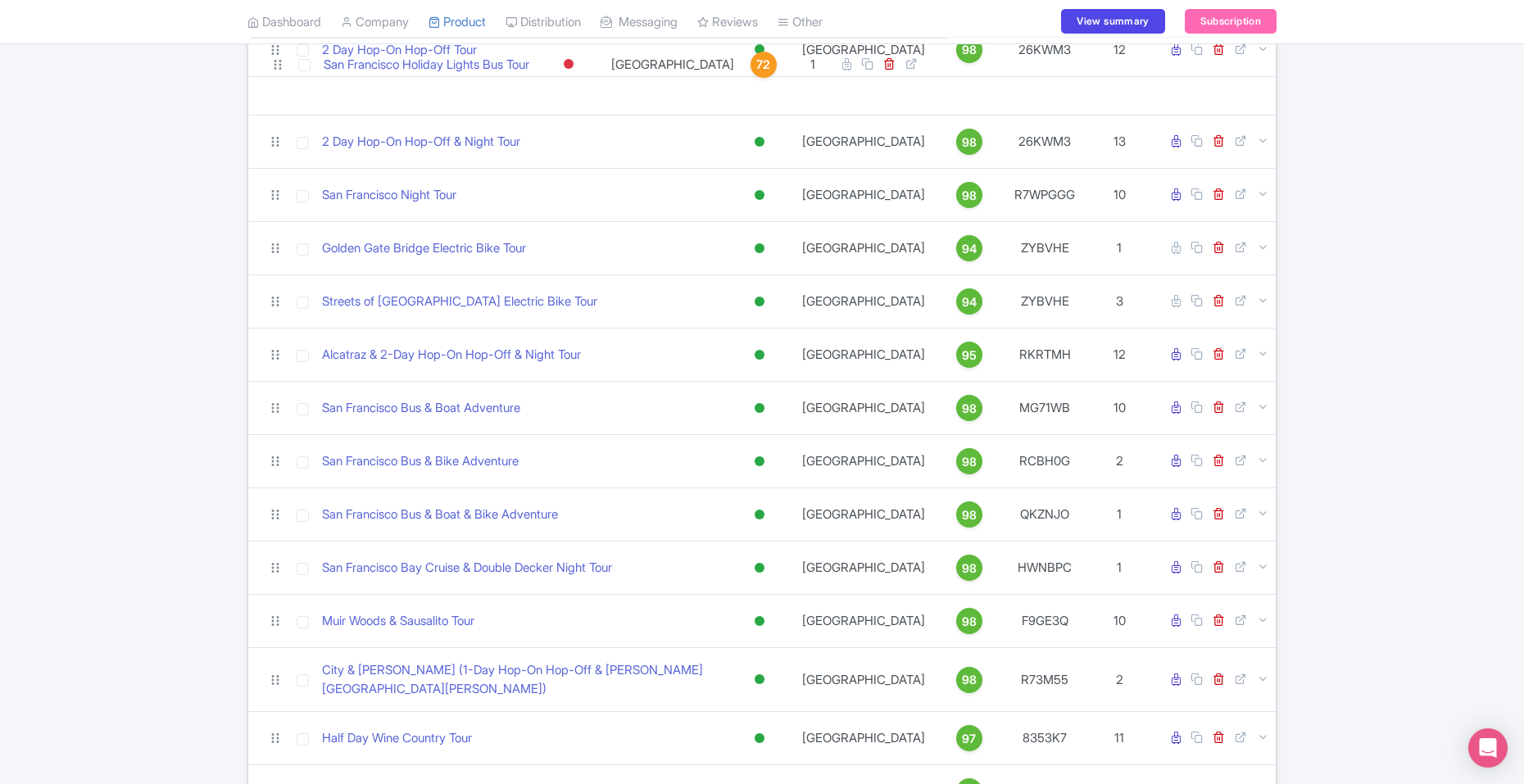
drag, startPoint x: 277, startPoint y: 687, endPoint x: 277, endPoint y: 73, distance: 614.0
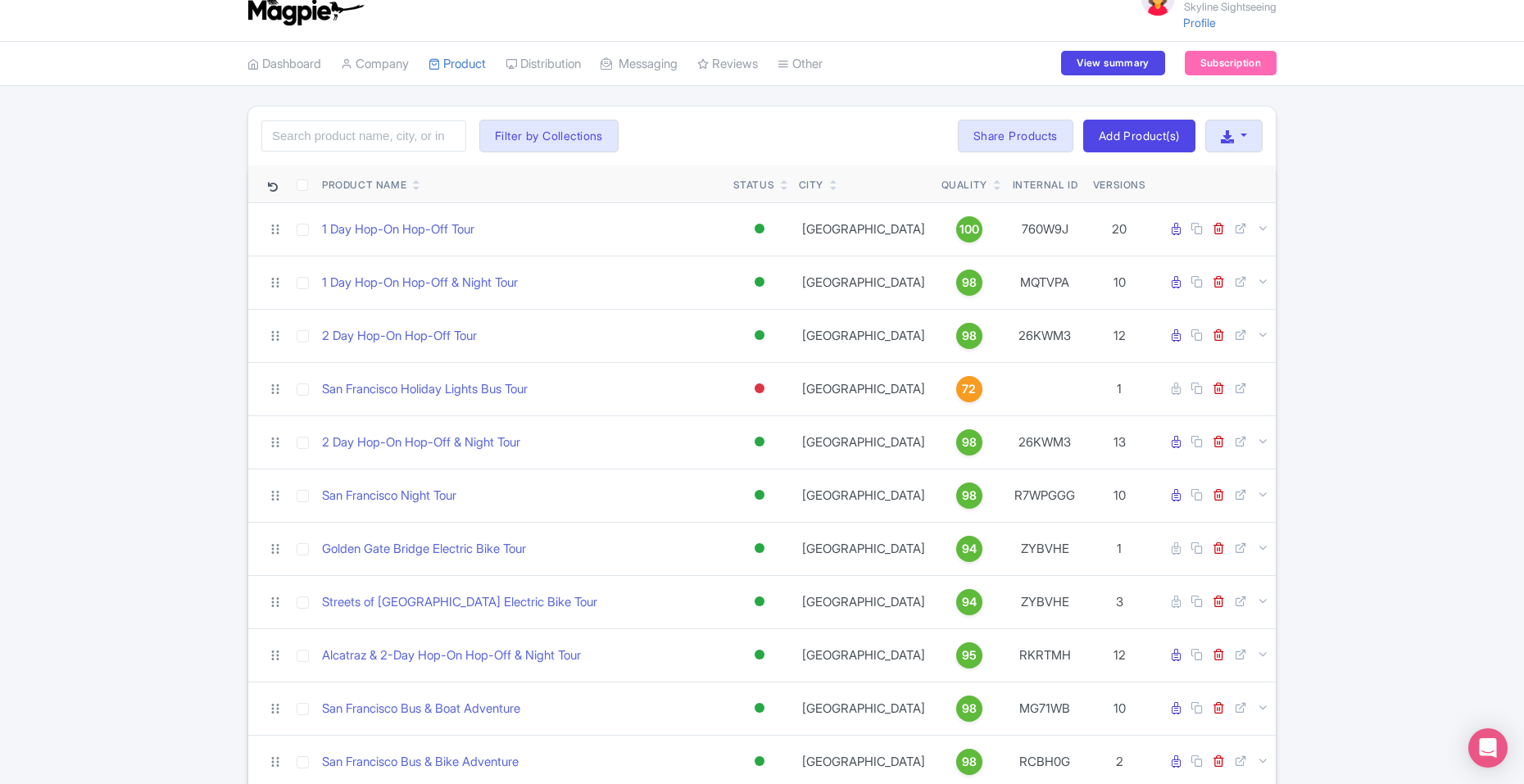
scroll to position [28, 0]
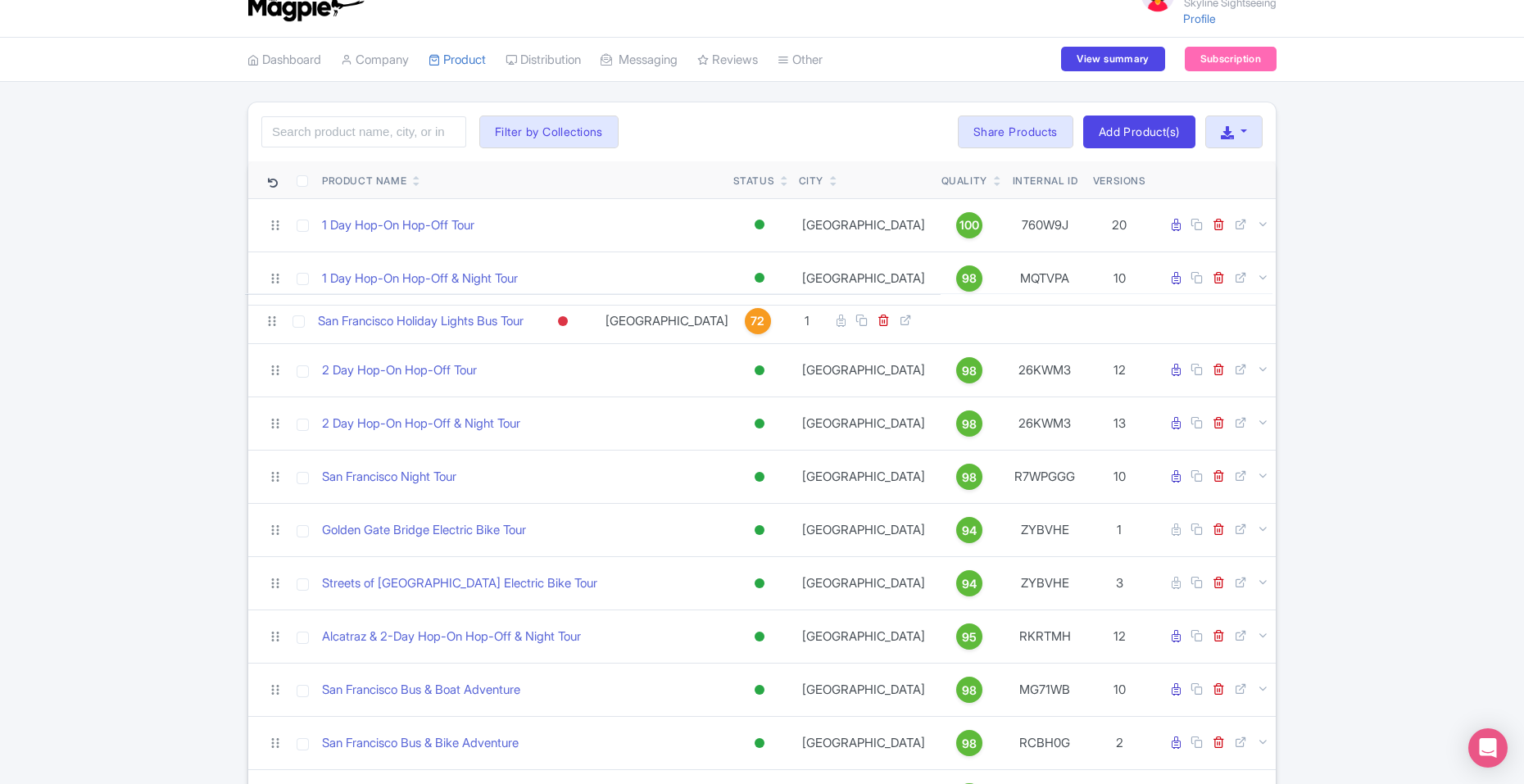
drag, startPoint x: 274, startPoint y: 385, endPoint x: 271, endPoint y: 326, distance: 59.1
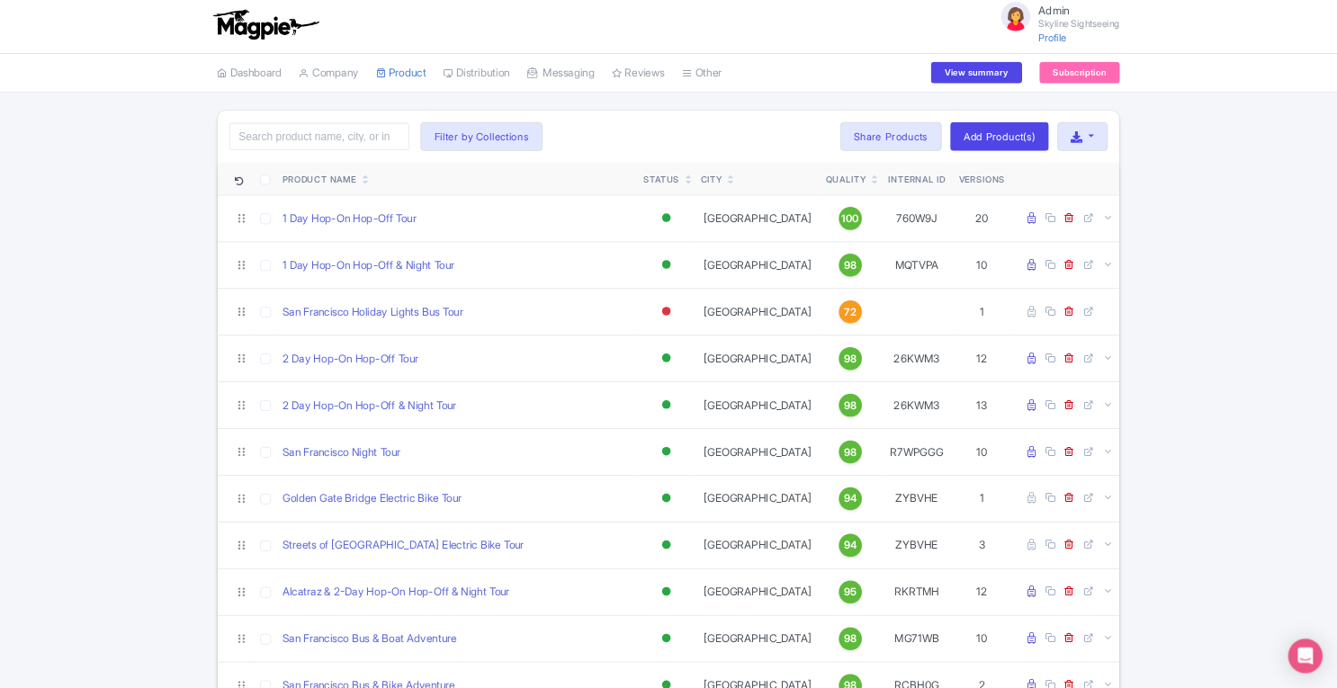
scroll to position [0, 0]
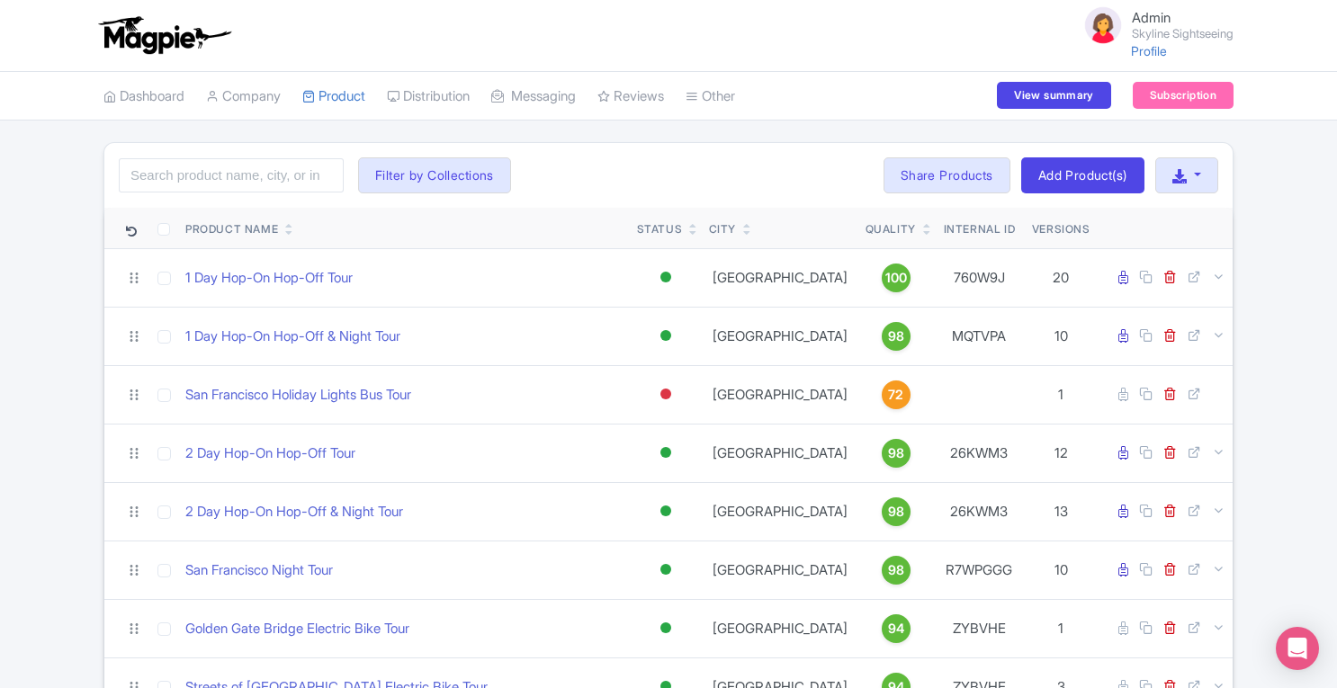
drag, startPoint x: 1649, startPoint y: 0, endPoint x: 36, endPoint y: 276, distance: 1636.3
click at [437, 87] on link "Distribution" at bounding box center [428, 96] width 83 height 49
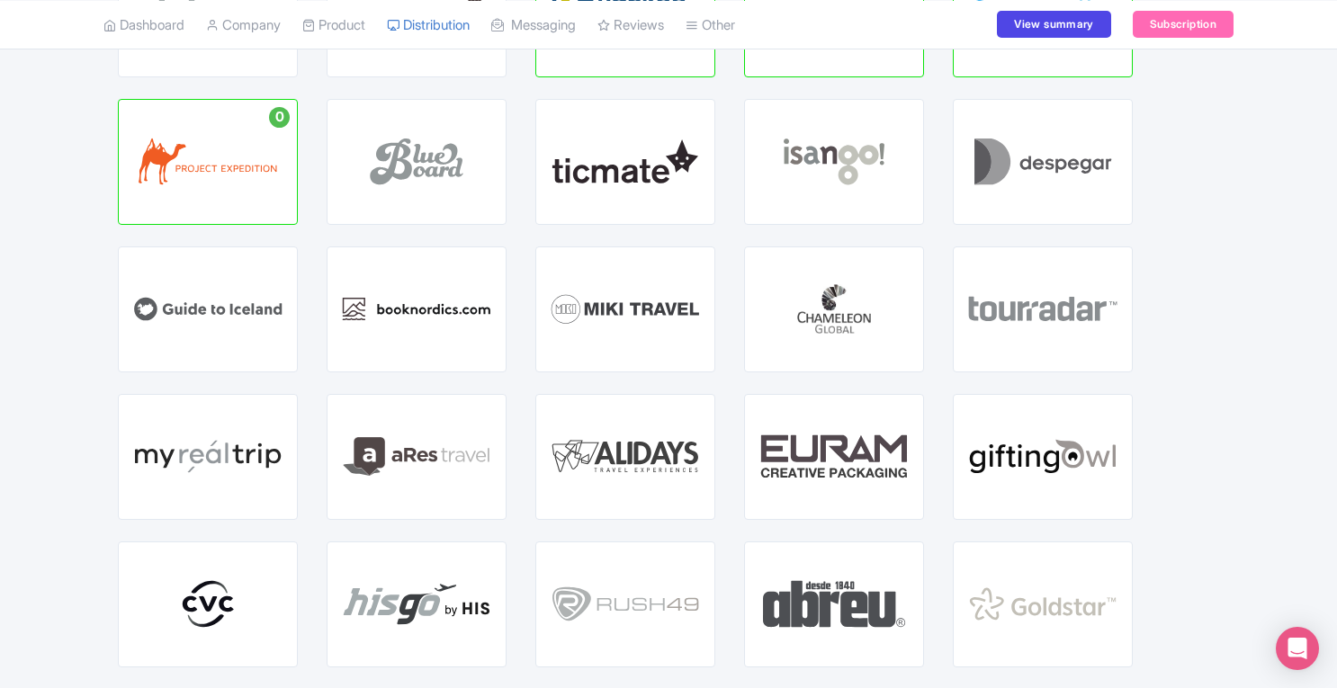
scroll to position [1043, 0]
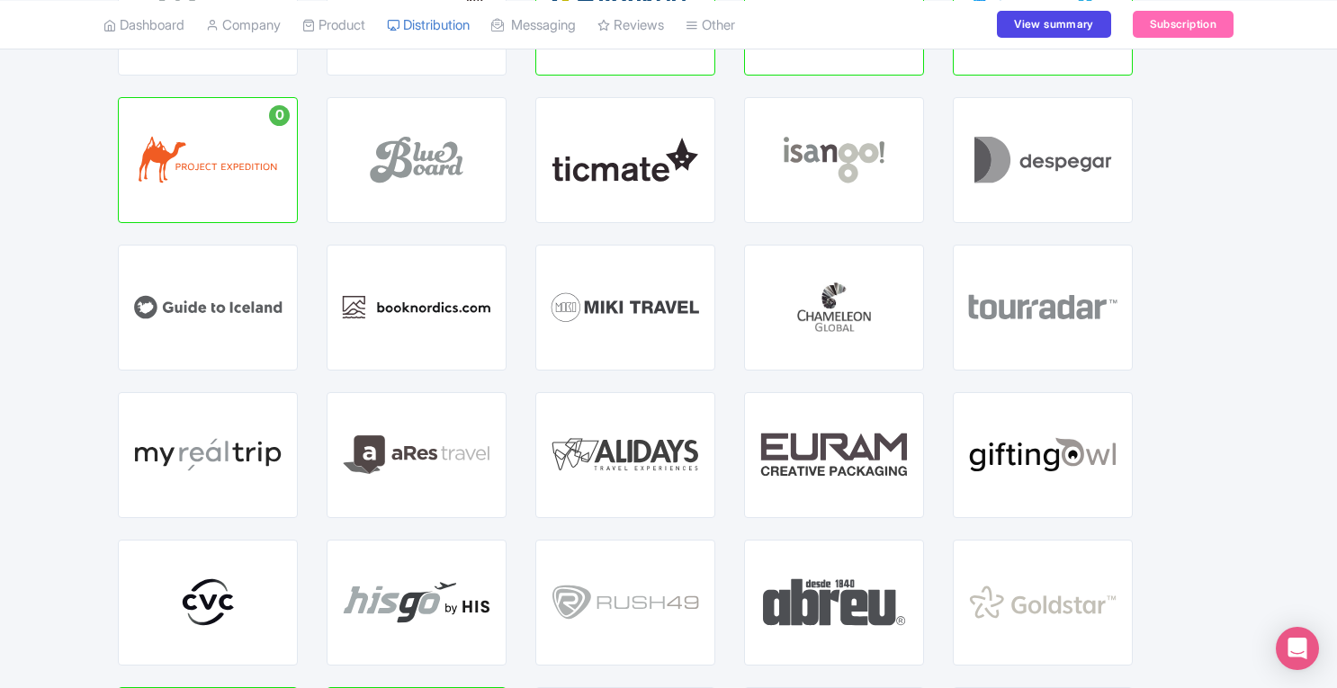
click at [445, 452] on p "WITH" at bounding box center [417, 454] width 84 height 15
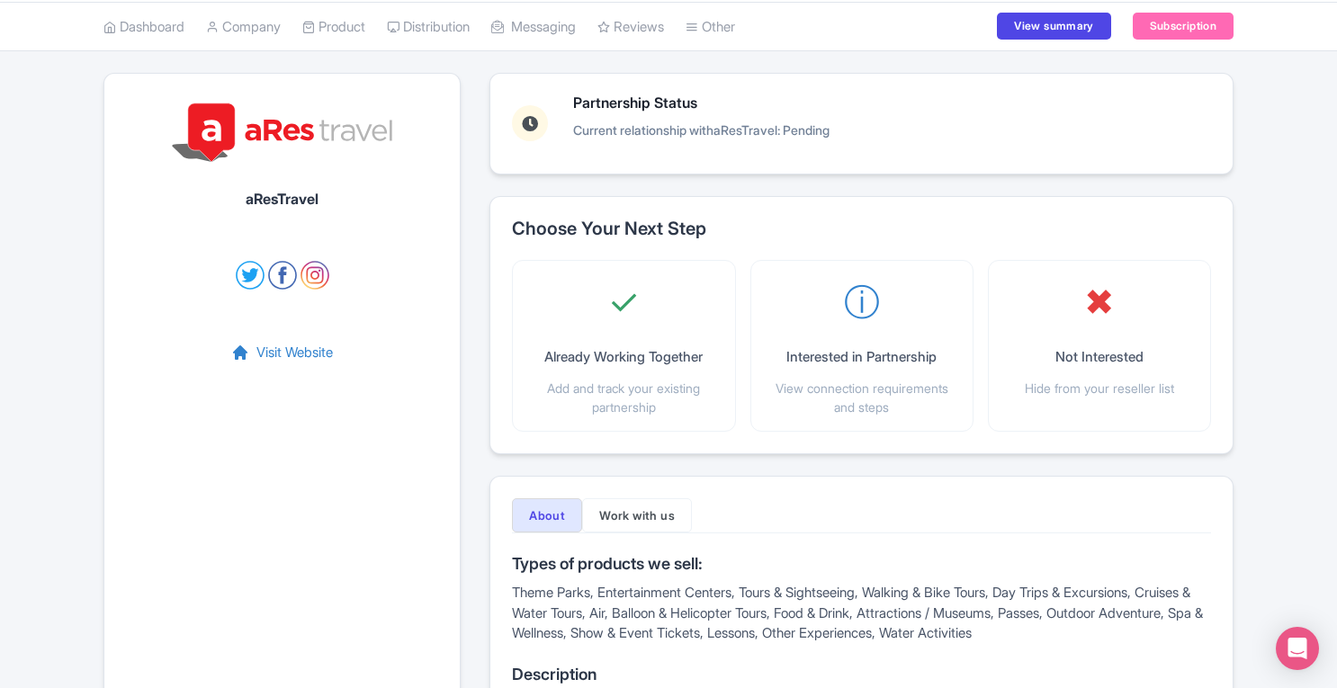
scroll to position [67, 0]
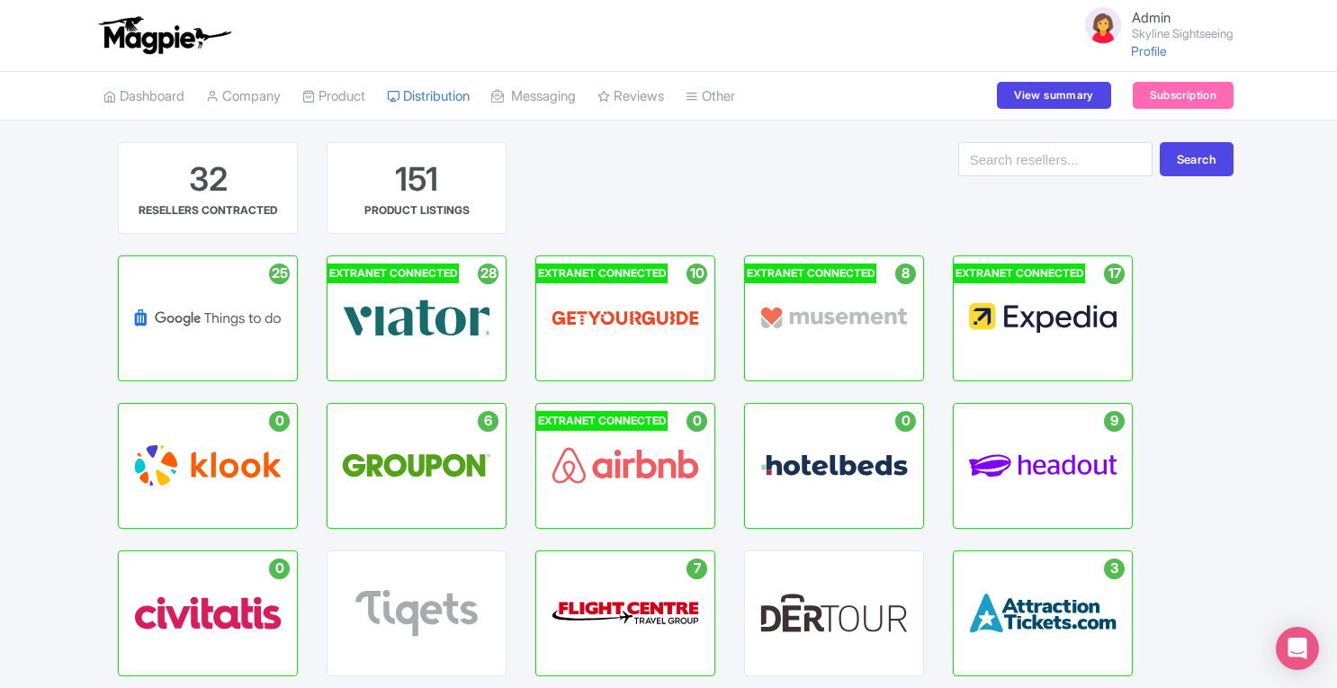
scroll to position [110, 0]
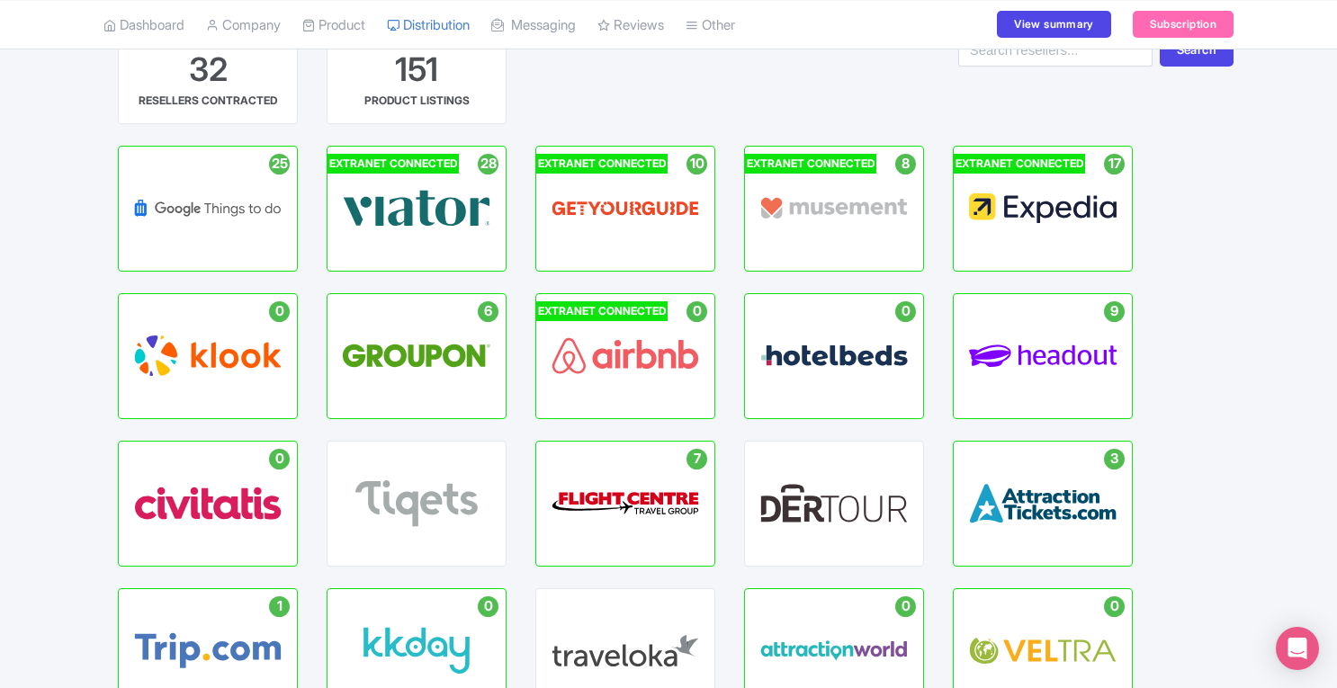
click at [1012, 319] on div "Active Listings : 9 HEADOUT HUB" at bounding box center [1042, 356] width 178 height 124
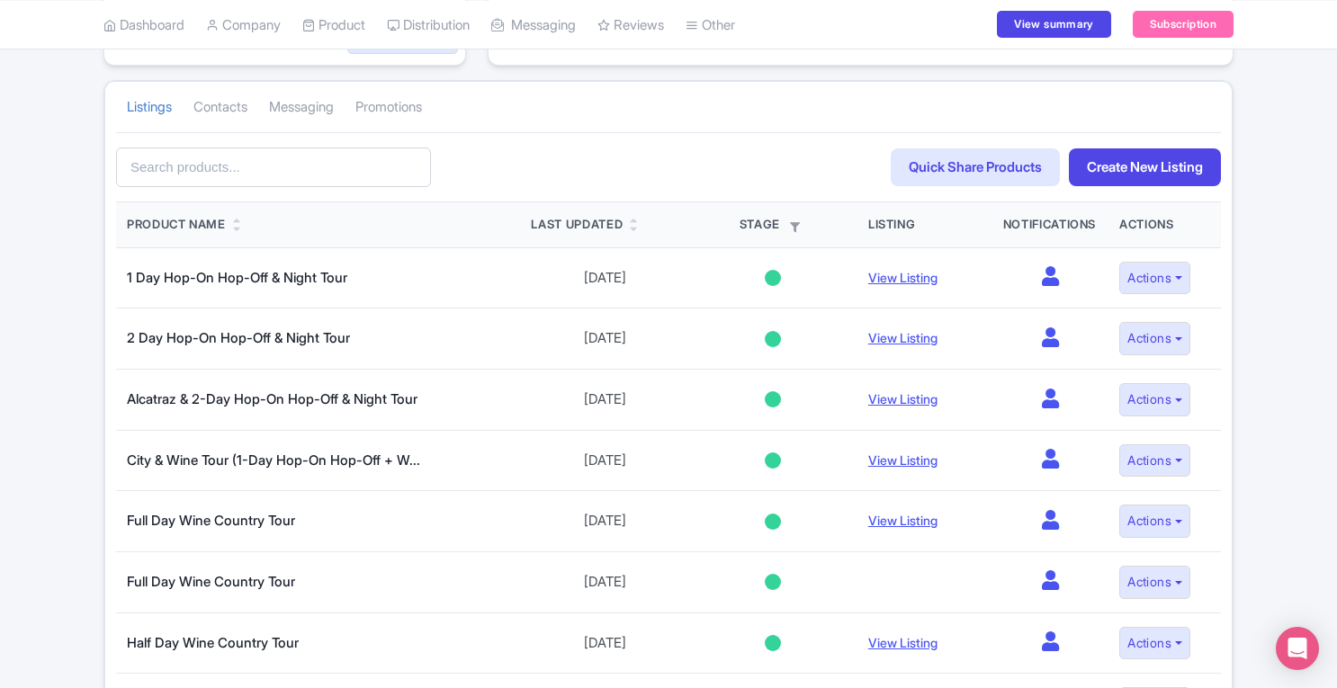
scroll to position [275, 0]
